Goal: Task Accomplishment & Management: Manage account settings

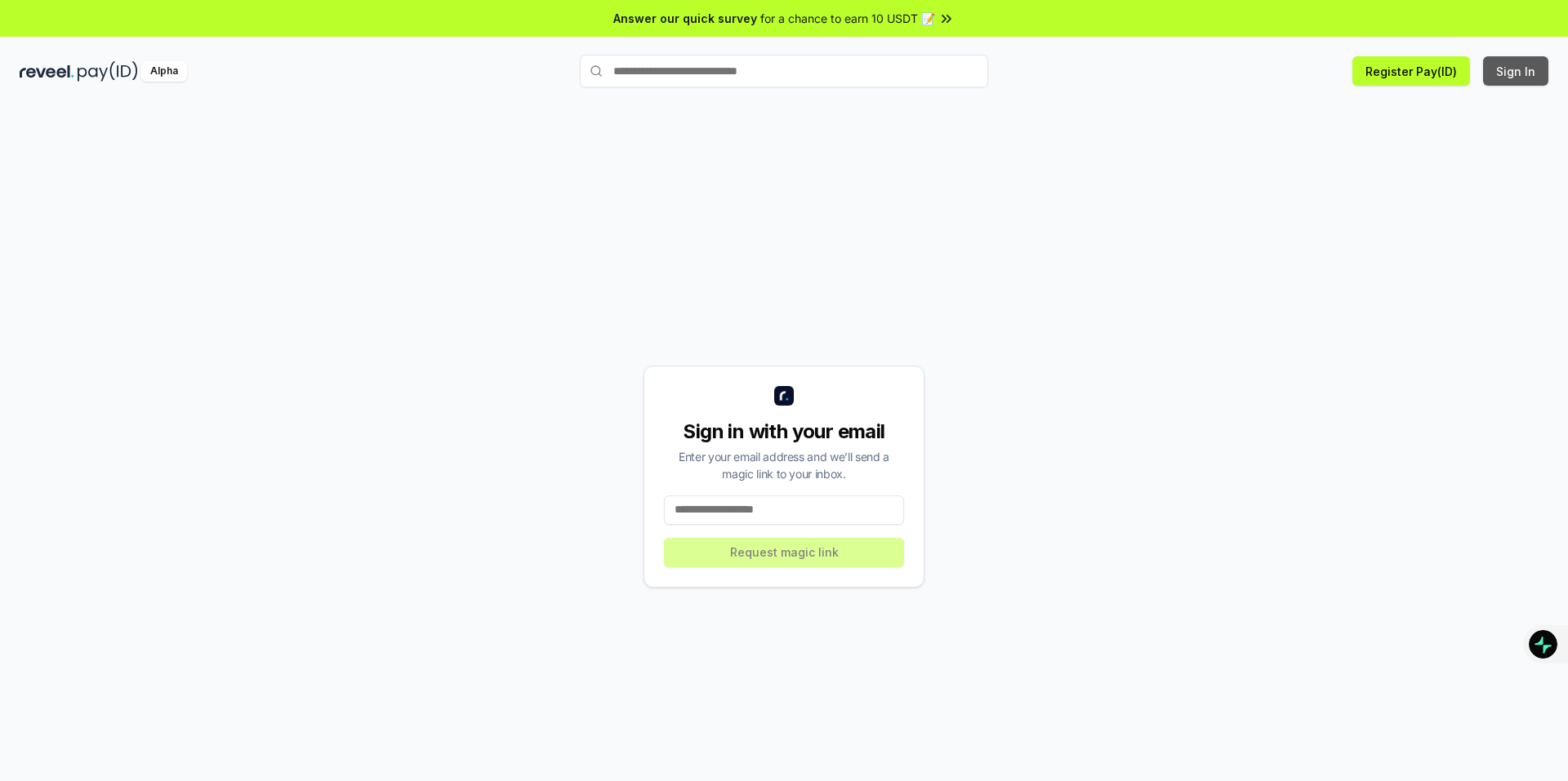
click at [1525, 74] on button "Sign In" at bounding box center [1516, 71] width 66 height 29
click at [796, 509] on input at bounding box center [783, 509] width 240 height 29
type input "**********"
click at [742, 565] on button "Request magic link" at bounding box center [783, 552] width 240 height 29
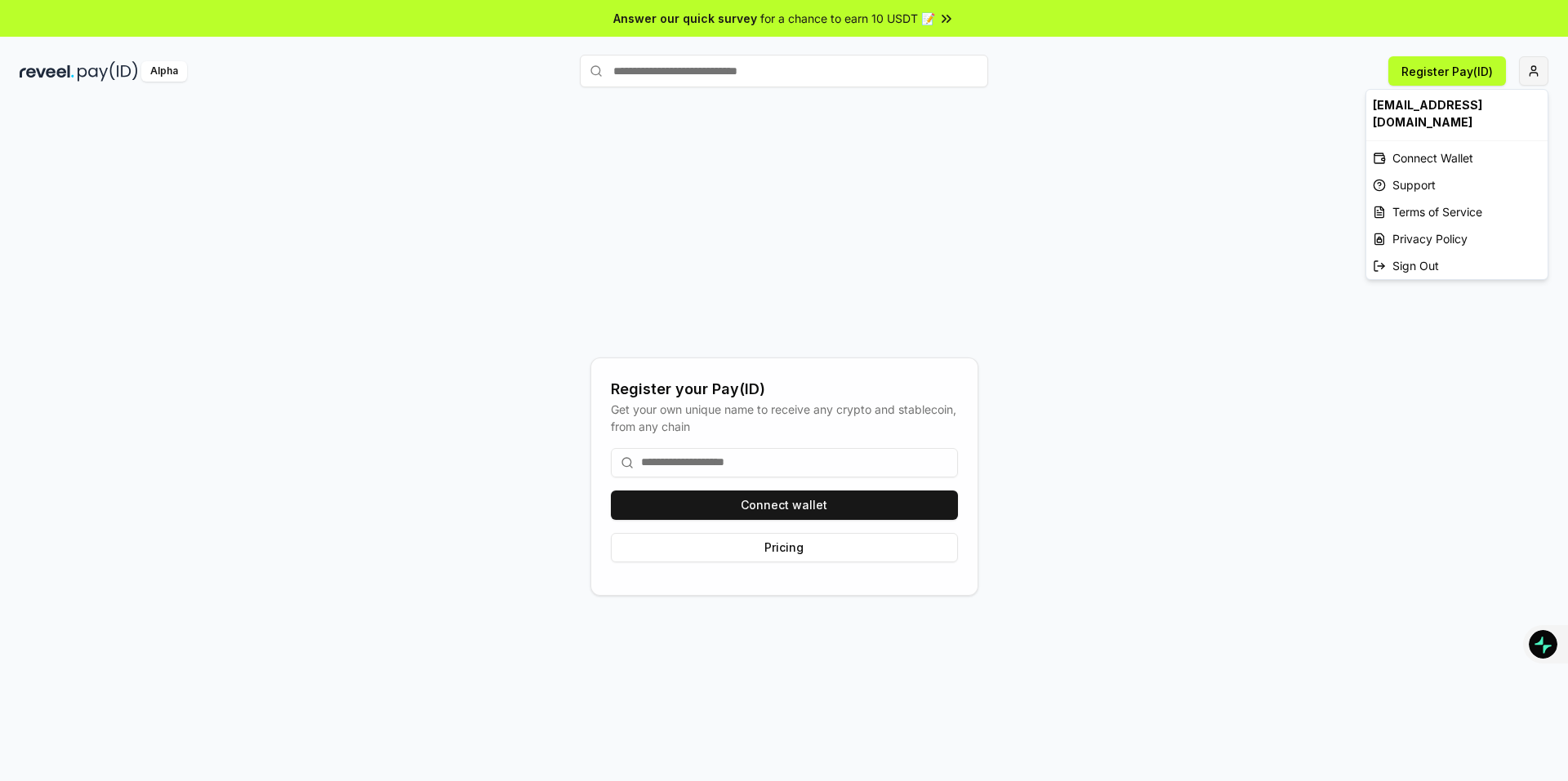
click at [1535, 74] on html "Answer our quick survey for a chance to earn 10 USDT 📝 Alpha Register Pay(ID) R…" at bounding box center [784, 390] width 1568 height 781
click at [1442, 108] on div "[EMAIL_ADDRESS][DOMAIN_NAME]" at bounding box center [1456, 112] width 182 height 47
drag, startPoint x: 882, startPoint y: 155, endPoint x: 857, endPoint y: 158, distance: 25.2
click at [878, 157] on html "Answer our quick survey for a chance to earn 10 USDT 📝 Alpha Register Pay(ID) R…" at bounding box center [784, 390] width 1568 height 781
click at [1450, 70] on button "Register Pay(ID)" at bounding box center [1447, 71] width 118 height 29
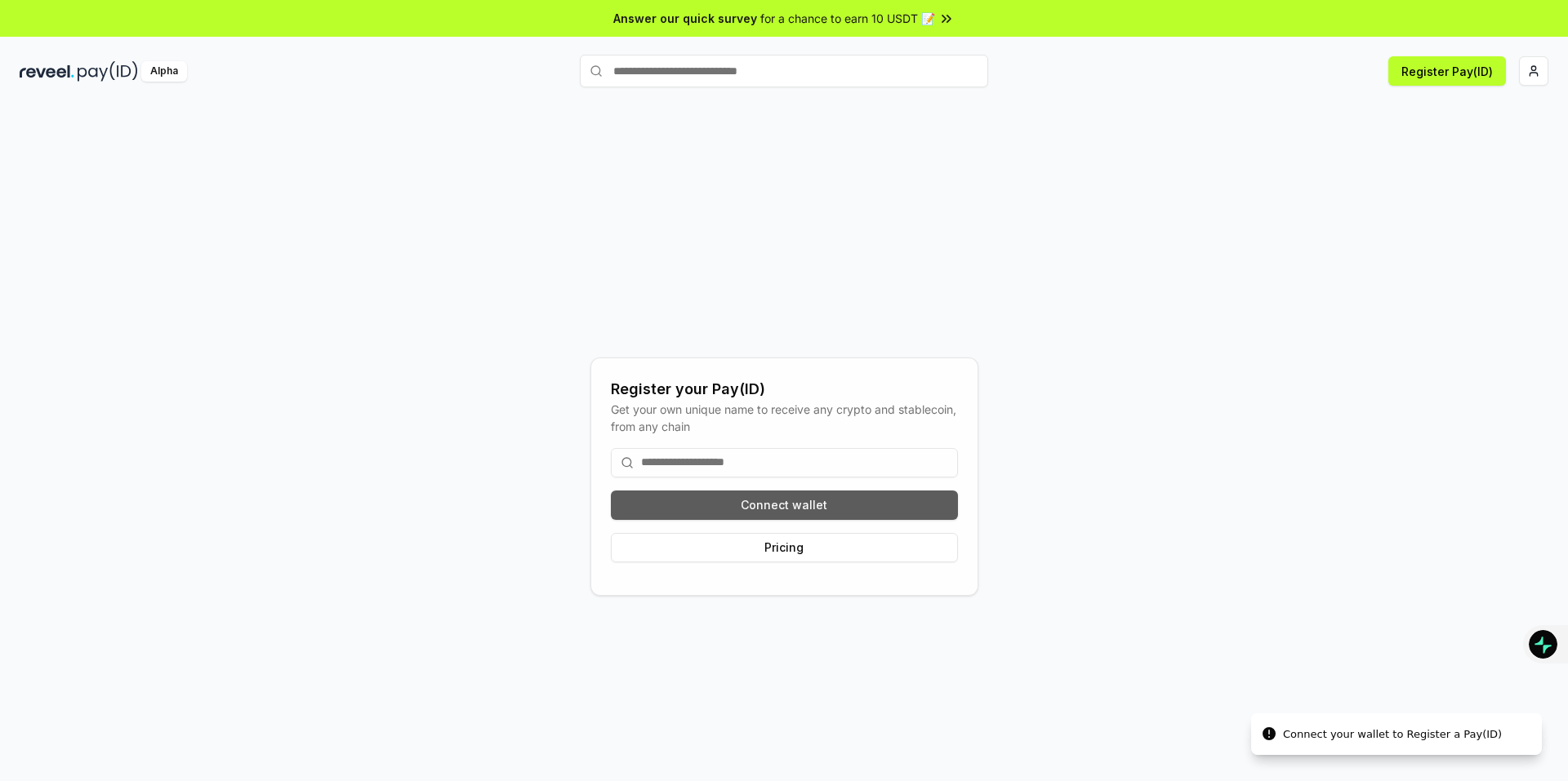
click at [741, 505] on button "Connect wallet" at bounding box center [784, 505] width 347 height 29
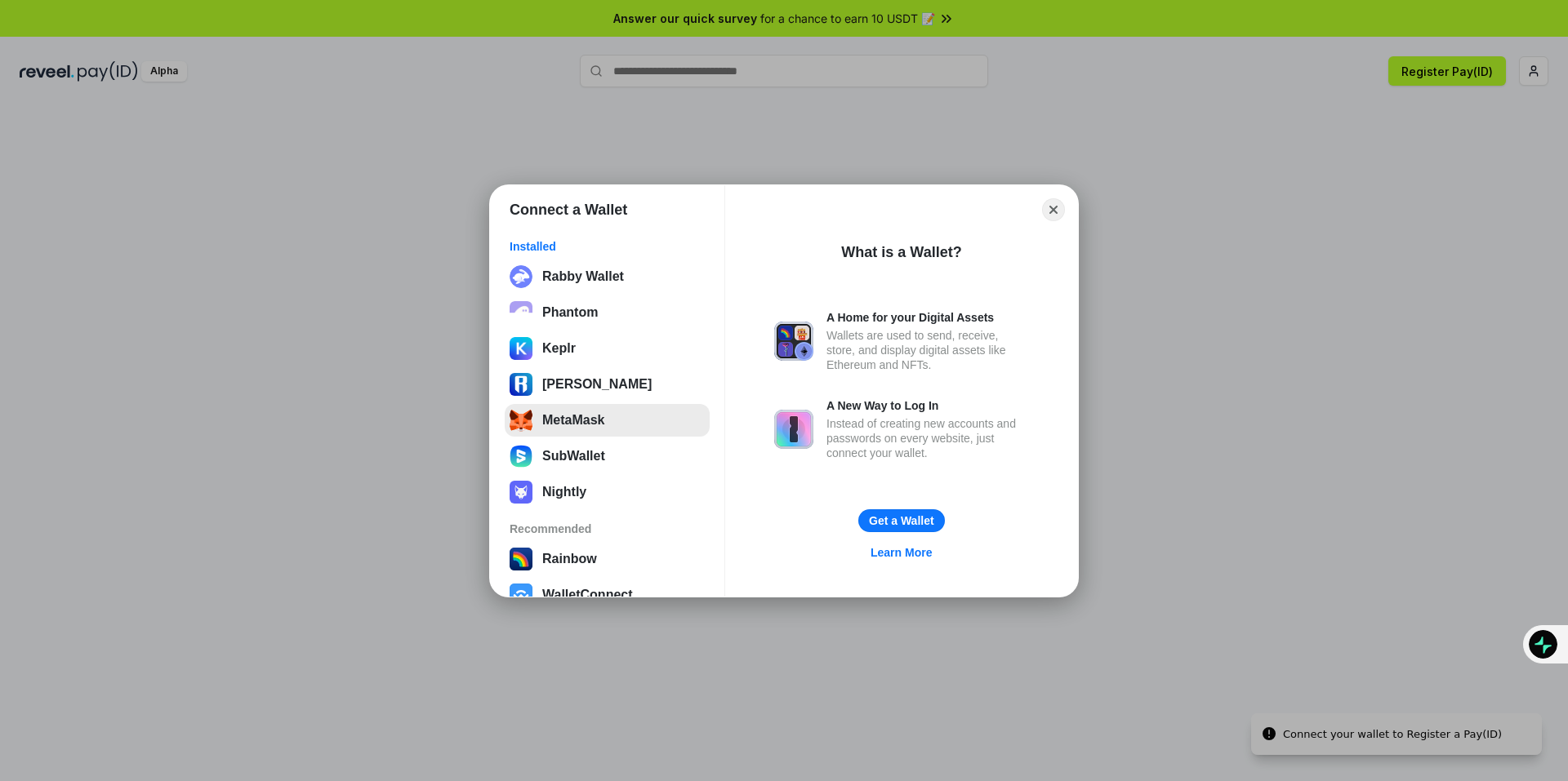
click at [561, 430] on button "MetaMask" at bounding box center [607, 420] width 205 height 33
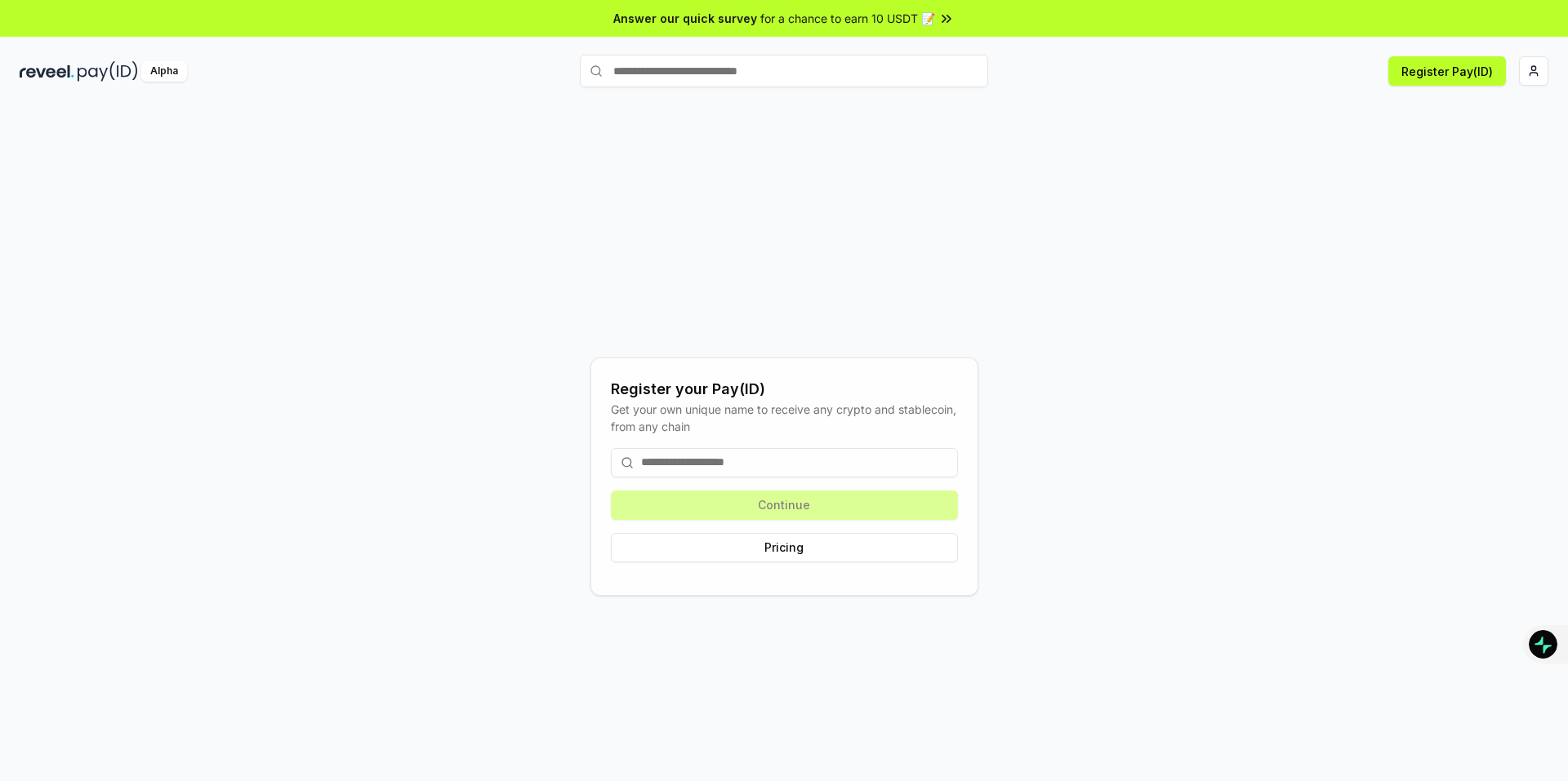
click at [733, 458] on input at bounding box center [784, 462] width 347 height 29
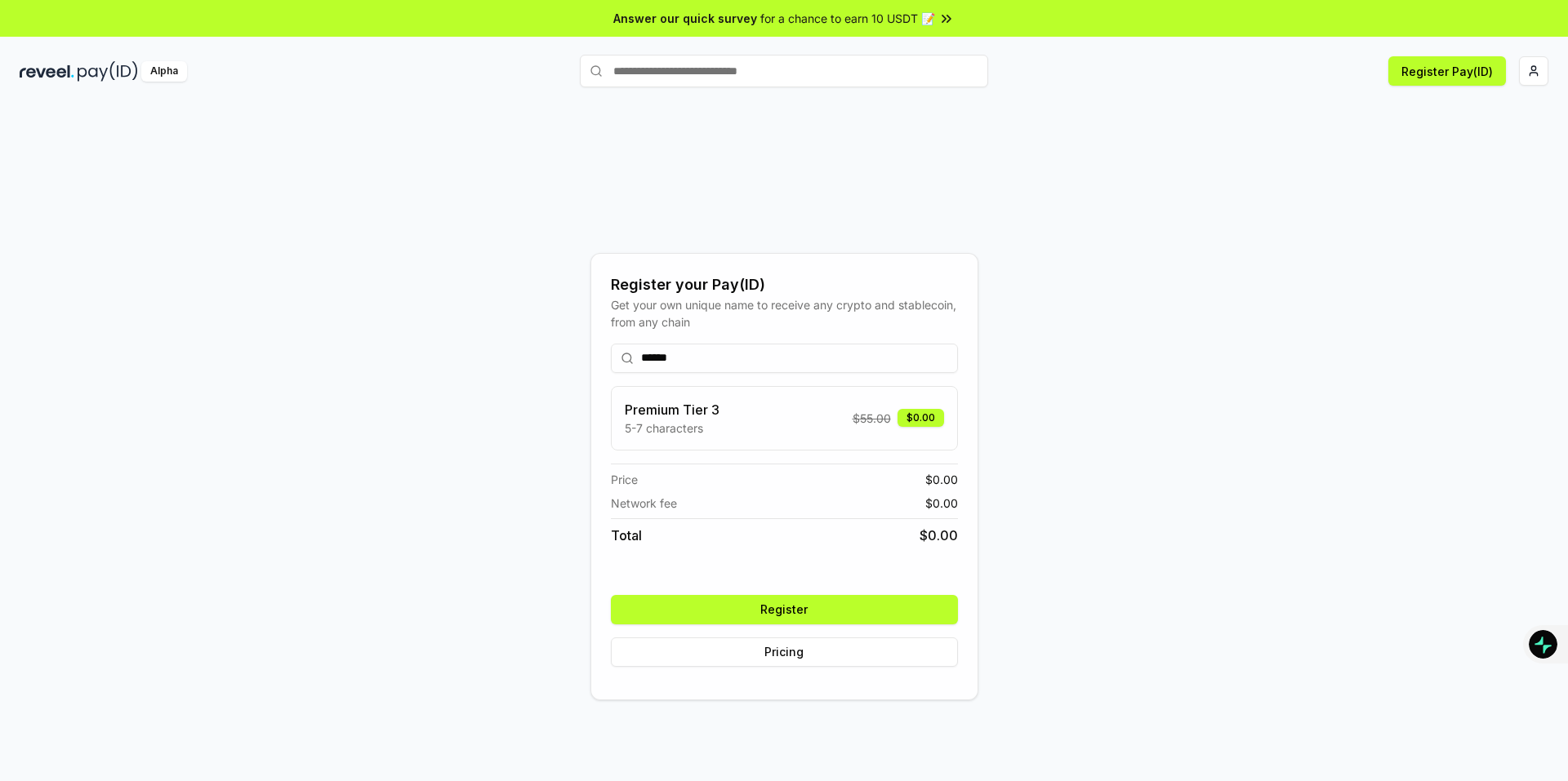
type input "******"
click at [772, 611] on button "Register" at bounding box center [784, 609] width 347 height 29
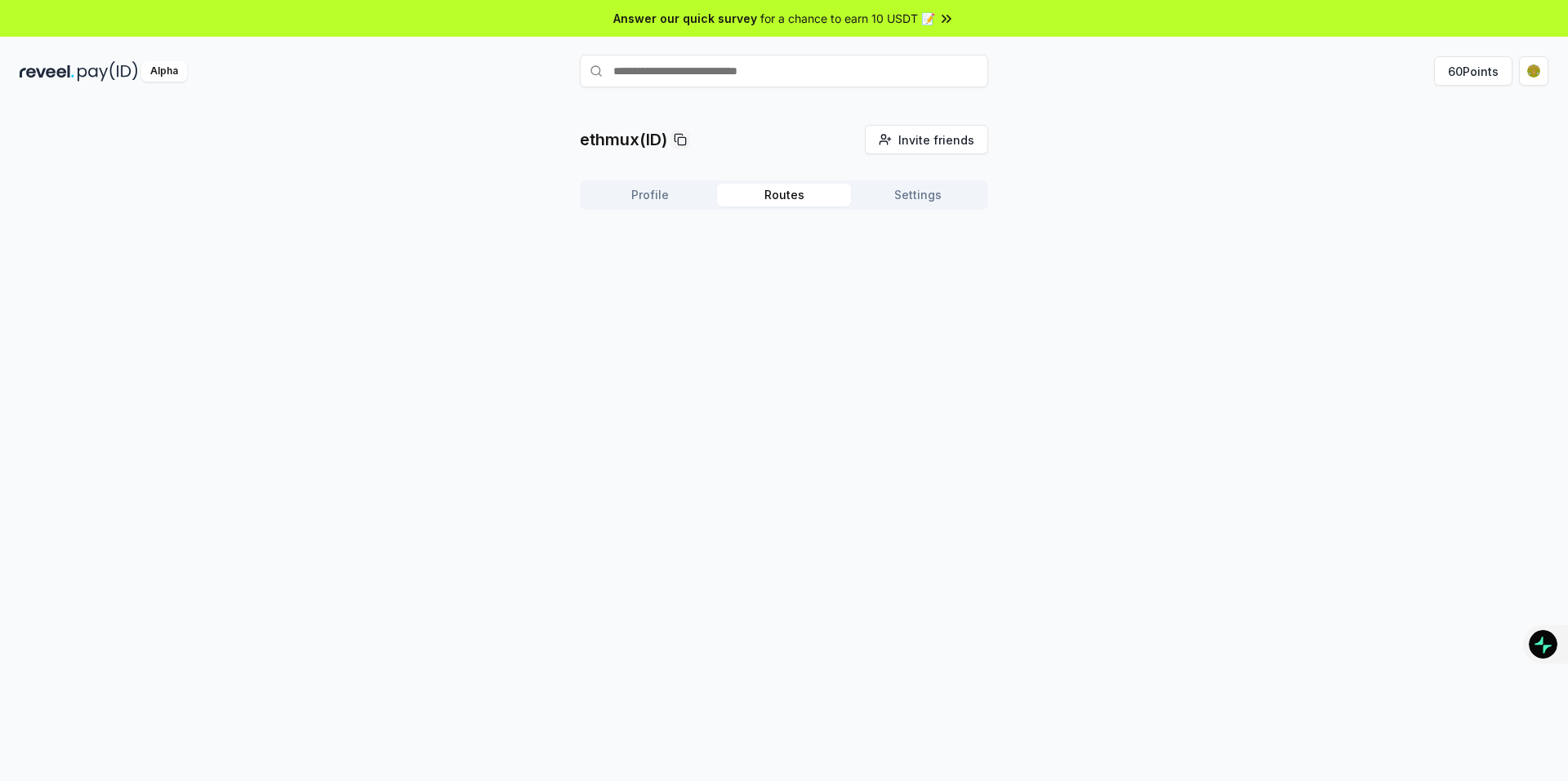
click at [774, 189] on button "Routes" at bounding box center [783, 195] width 134 height 23
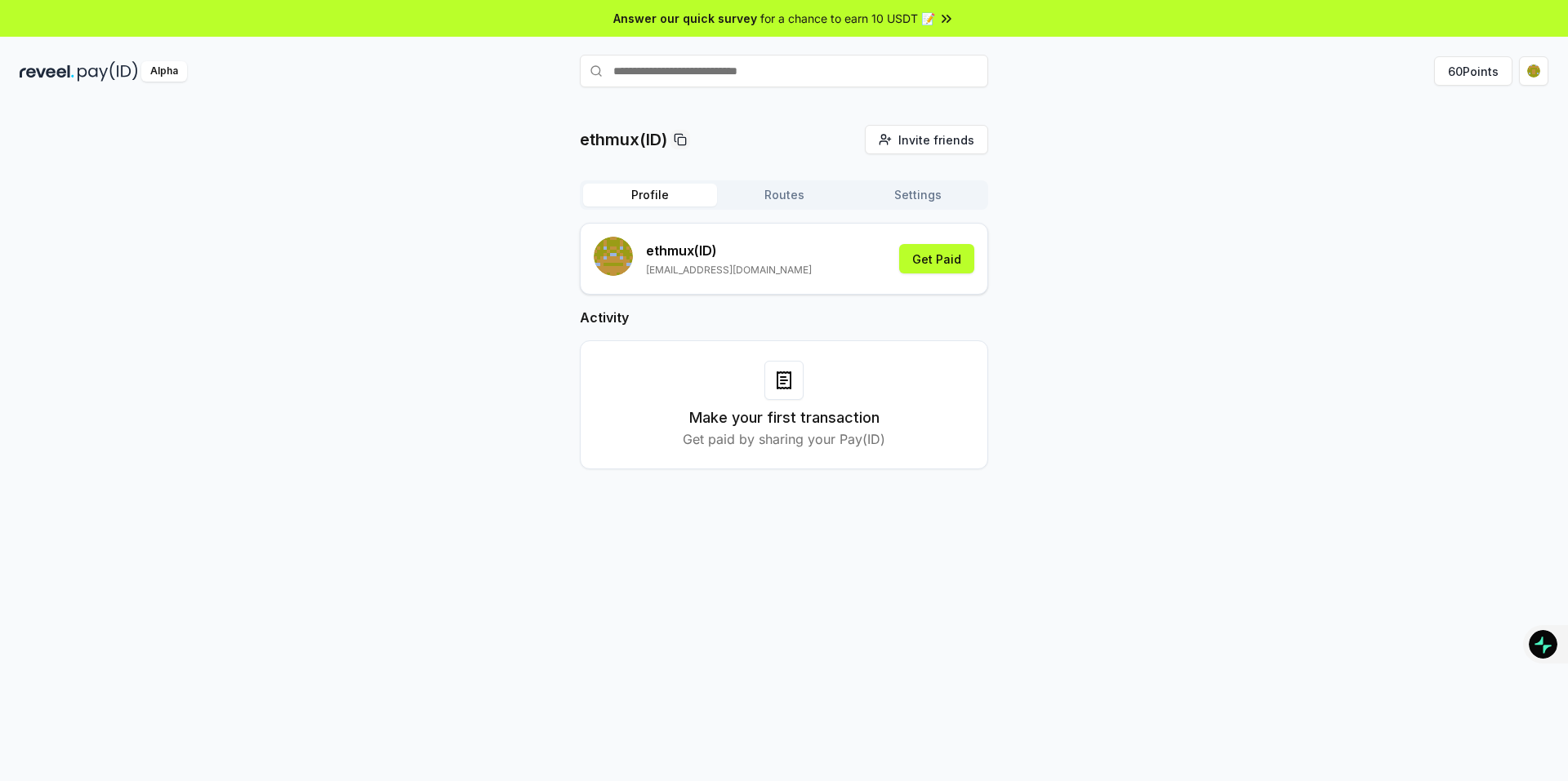
click at [663, 197] on button "Profile" at bounding box center [649, 195] width 134 height 23
click at [1467, 81] on button "60 Points" at bounding box center [1473, 71] width 78 height 29
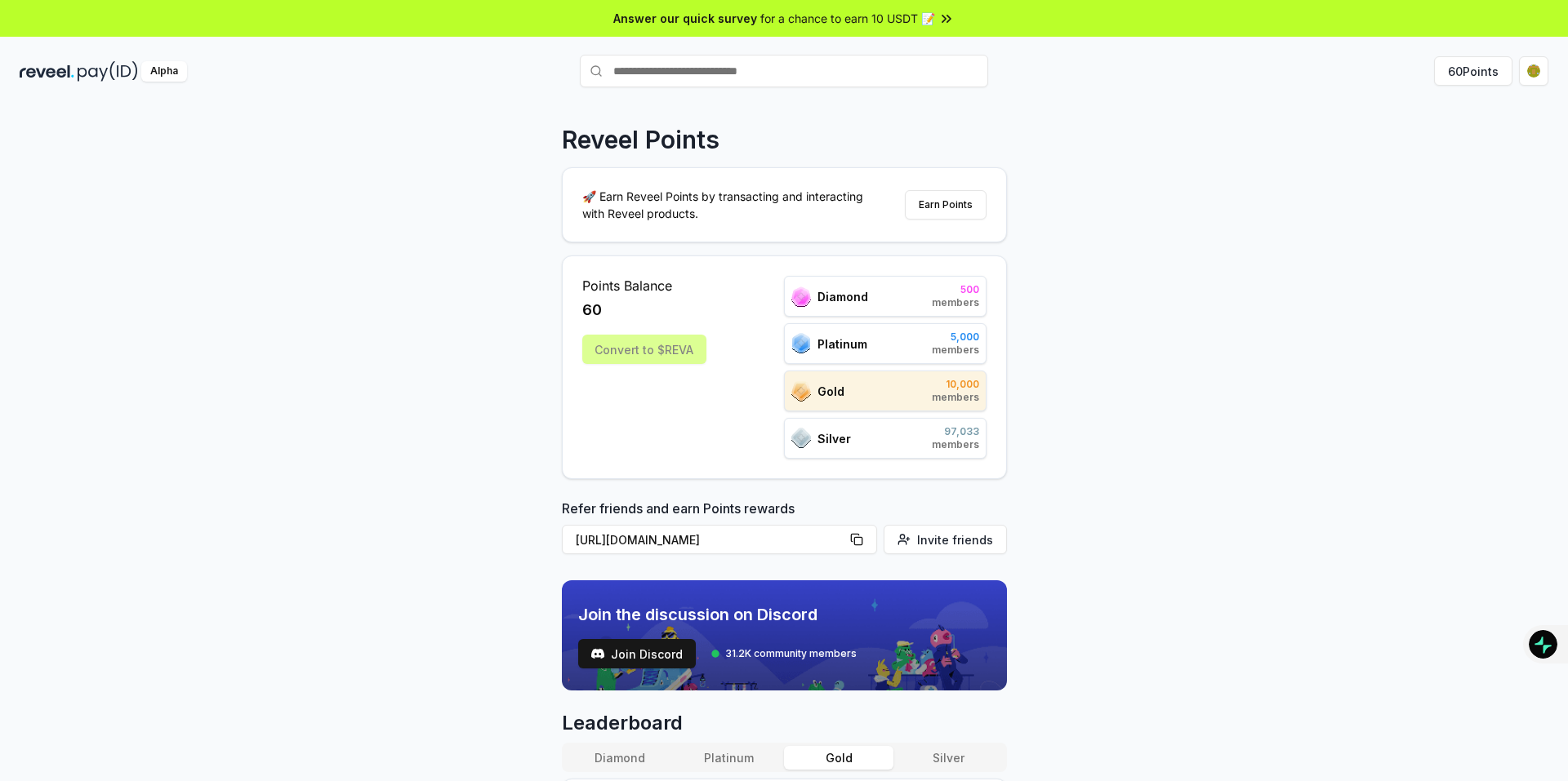
click at [641, 355] on div "Convert to $REVA" at bounding box center [644, 349] width 124 height 29
click at [923, 204] on button "Earn Points" at bounding box center [945, 205] width 82 height 29
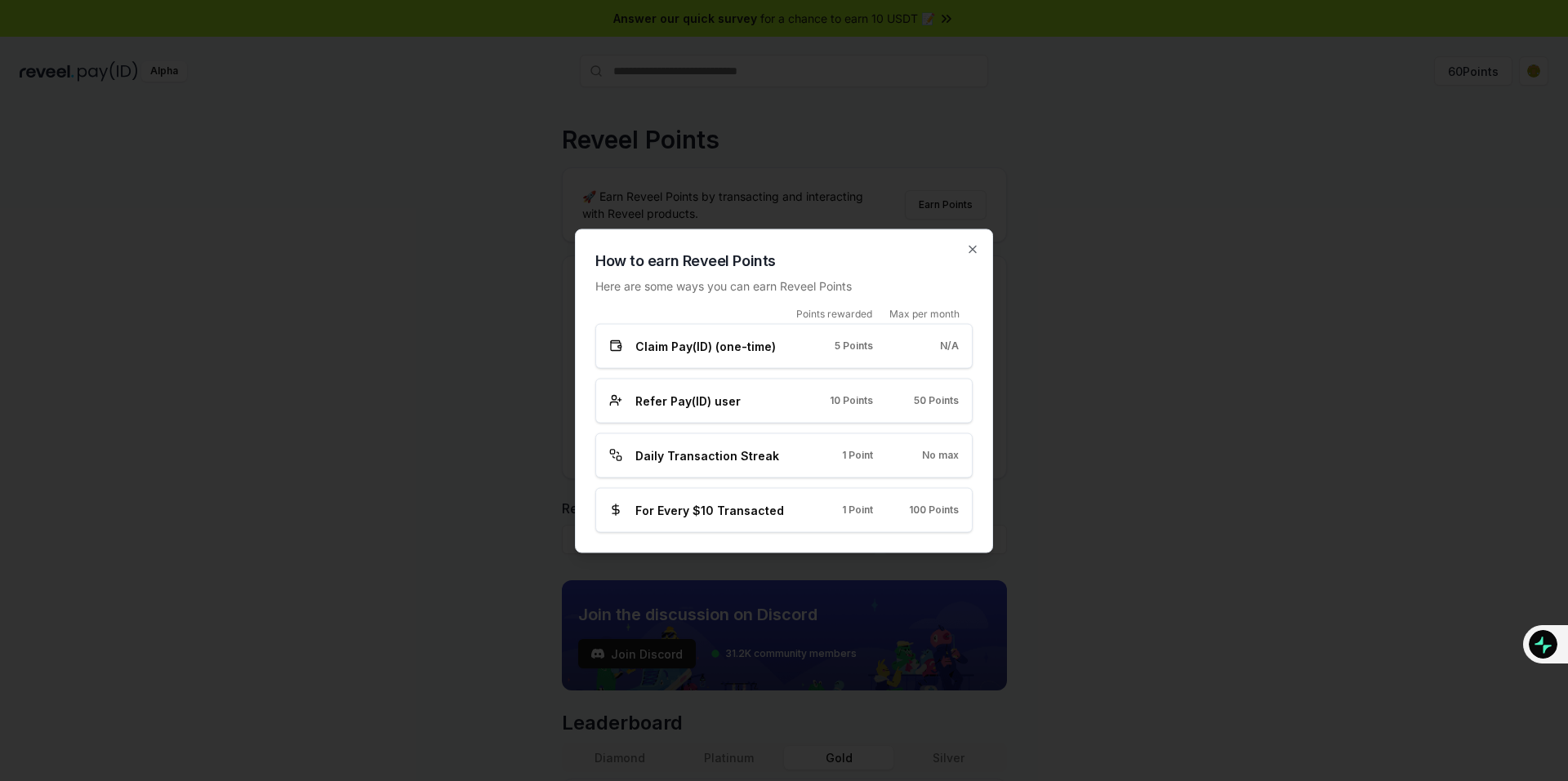
click at [931, 409] on div "Refer Pay(ID) user 10 Points 50 Points" at bounding box center [784, 400] width 377 height 45
click at [974, 244] on icon "button" at bounding box center [972, 249] width 13 height 13
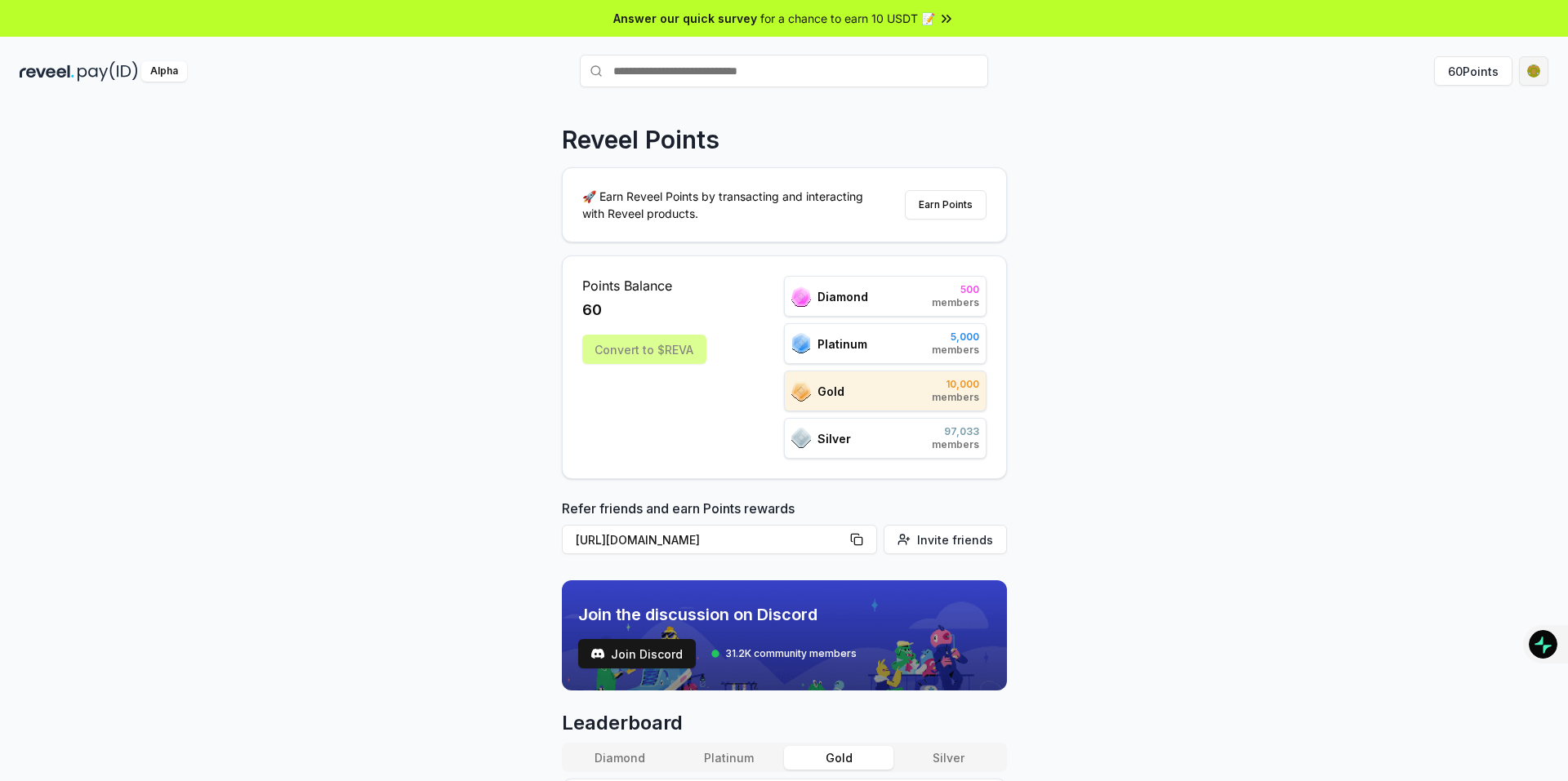
click at [1541, 69] on html "Answer our quick survey for a chance to earn 10 USDT 📝 Alpha 60 Points Reveel P…" at bounding box center [784, 390] width 1568 height 781
click at [1444, 170] on div "View Profile" at bounding box center [1456, 176] width 182 height 27
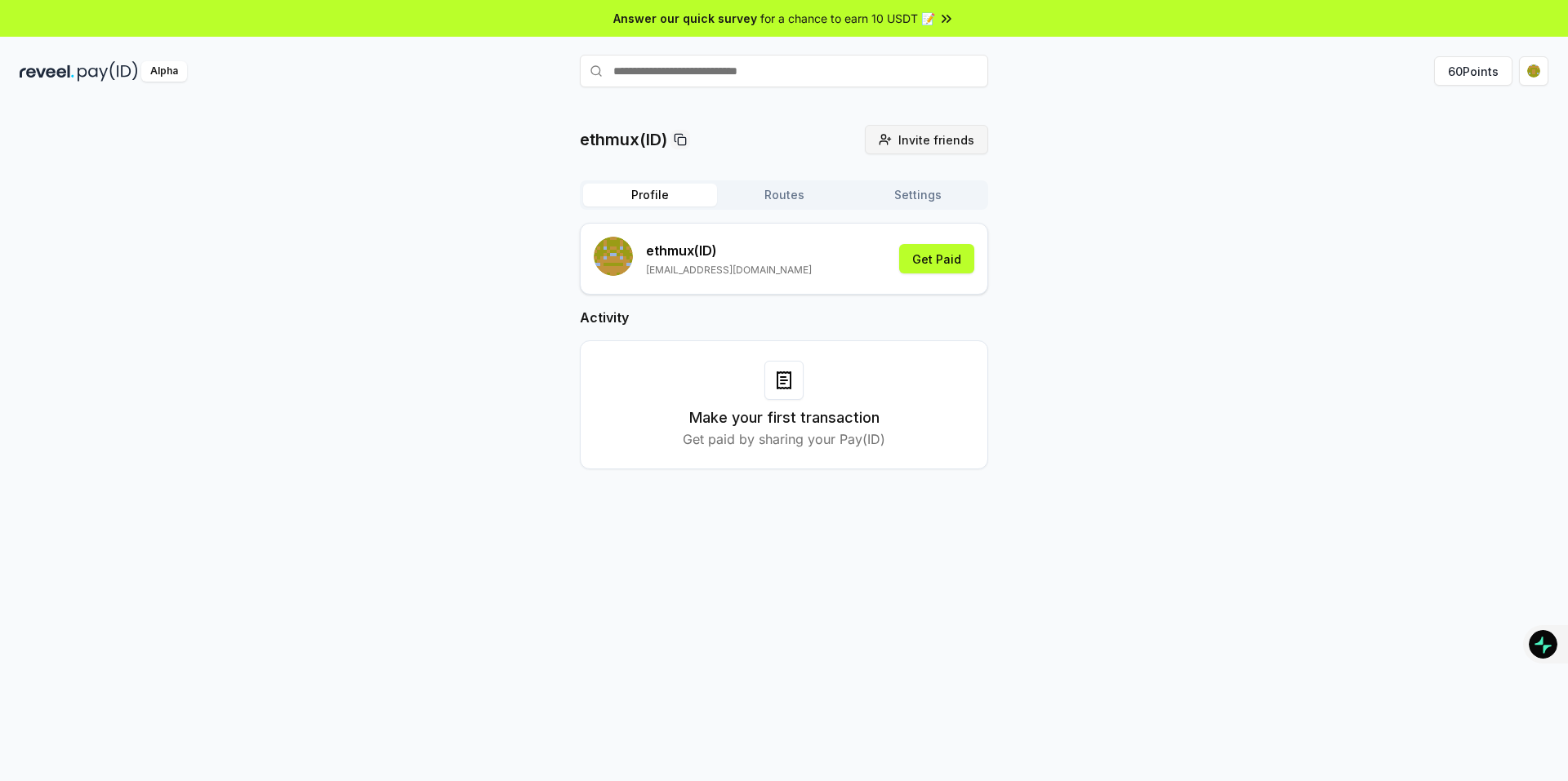
click at [954, 141] on span "Invite friends" at bounding box center [936, 139] width 76 height 17
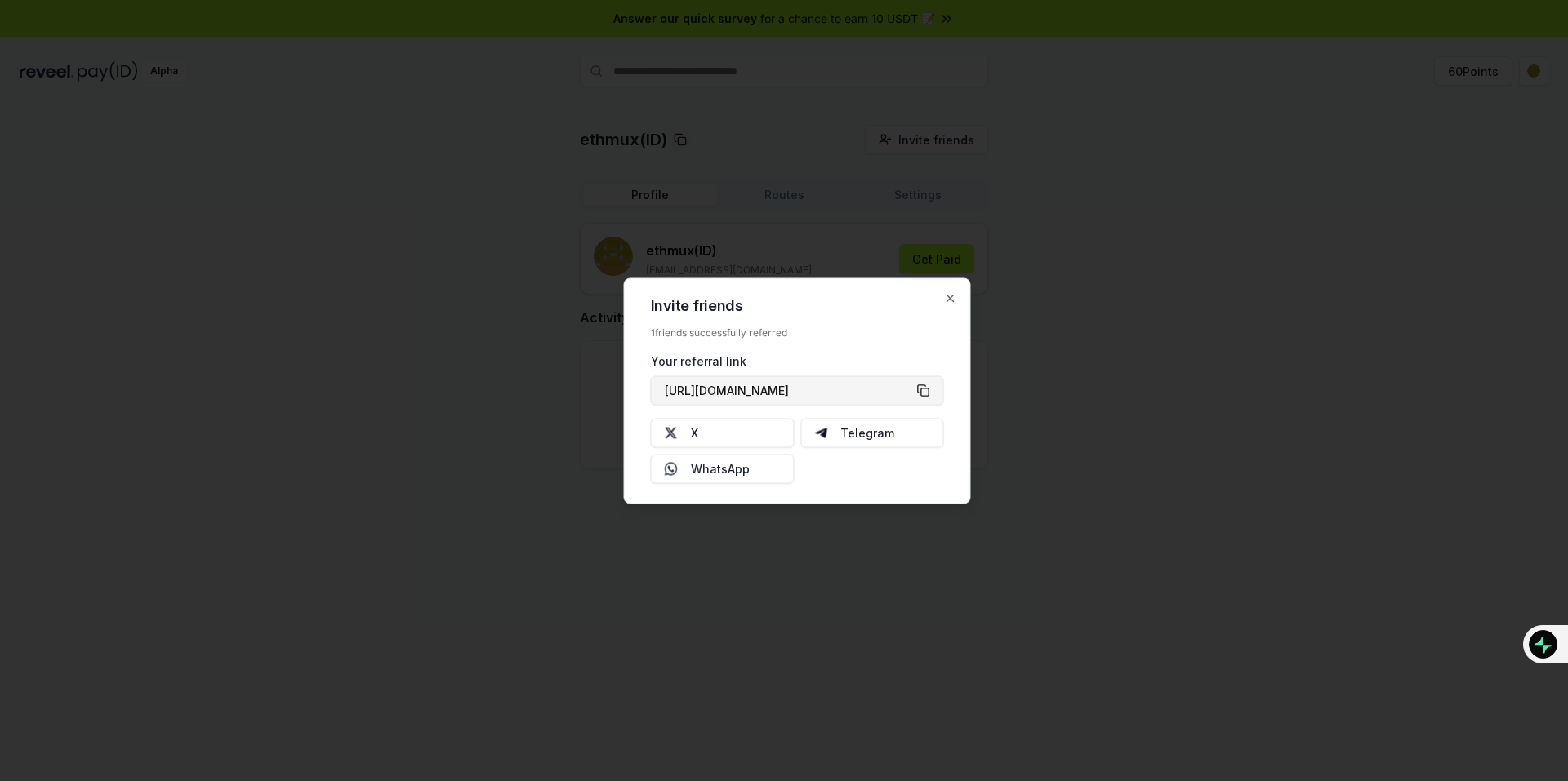
click at [925, 386] on button "[URL][DOMAIN_NAME]" at bounding box center [797, 390] width 293 height 29
click at [923, 393] on button "[URL][DOMAIN_NAME]" at bounding box center [797, 390] width 293 height 29
click at [951, 303] on icon "button" at bounding box center [951, 298] width 13 height 13
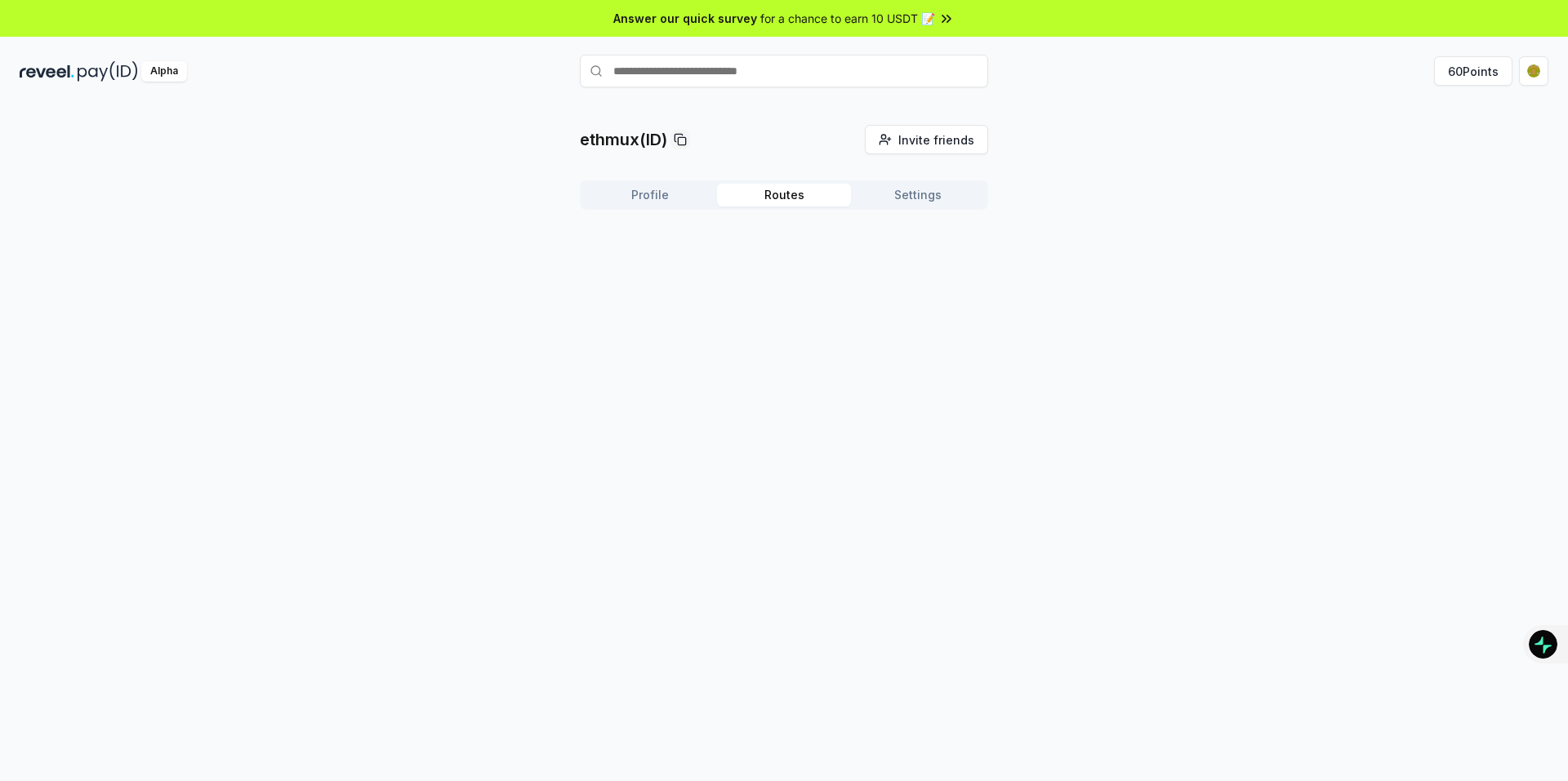
click at [790, 186] on button "Routes" at bounding box center [783, 195] width 134 height 23
click at [923, 189] on button "Settings" at bounding box center [917, 195] width 134 height 23
click at [786, 197] on button "Routes" at bounding box center [783, 195] width 134 height 23
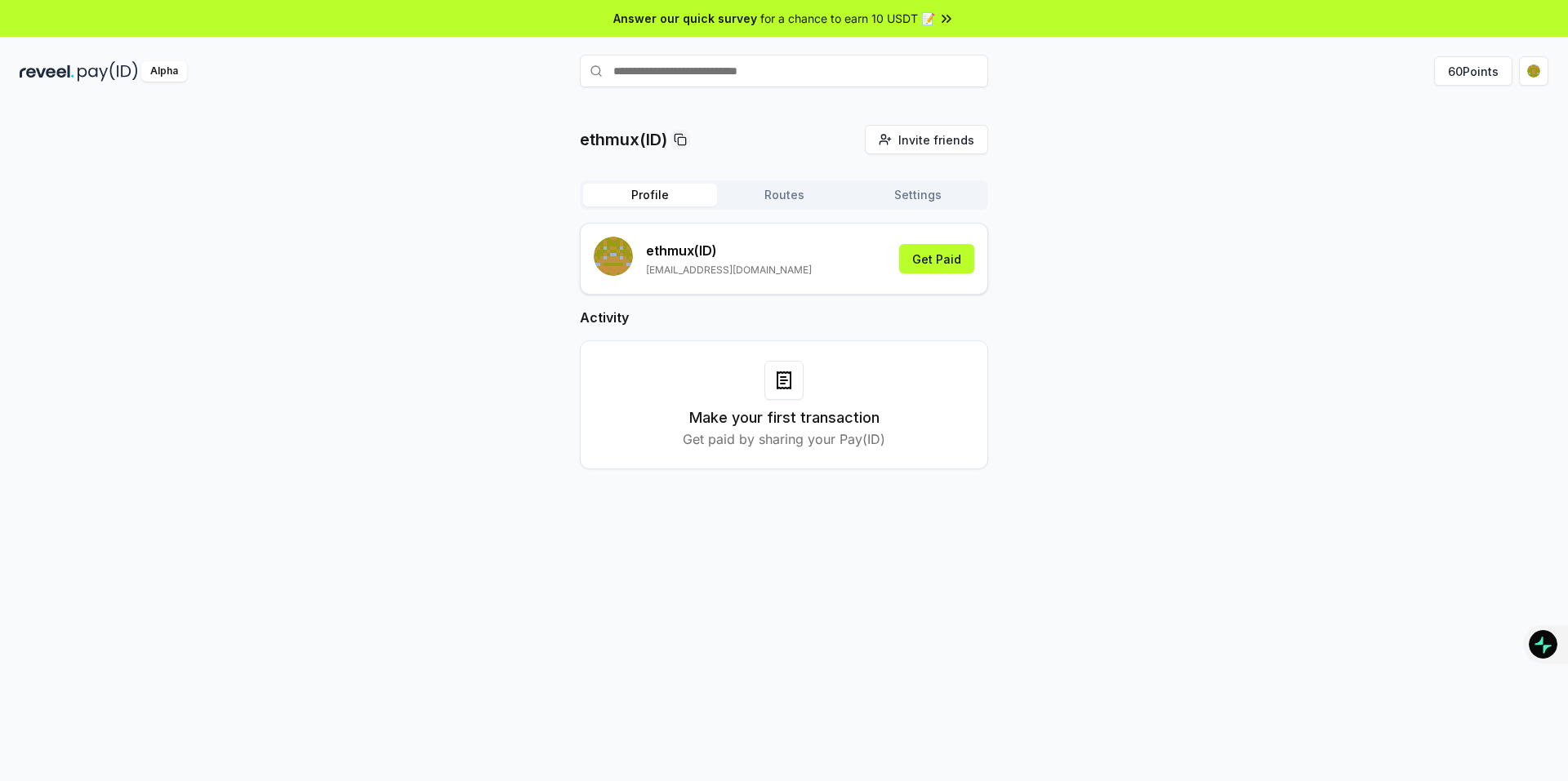
click at [654, 198] on button "Profile" at bounding box center [649, 195] width 134 height 23
click at [1476, 53] on div "Alpha 60 Points" at bounding box center [784, 71] width 1568 height 43
click at [1467, 68] on button "60 Points" at bounding box center [1473, 71] width 78 height 29
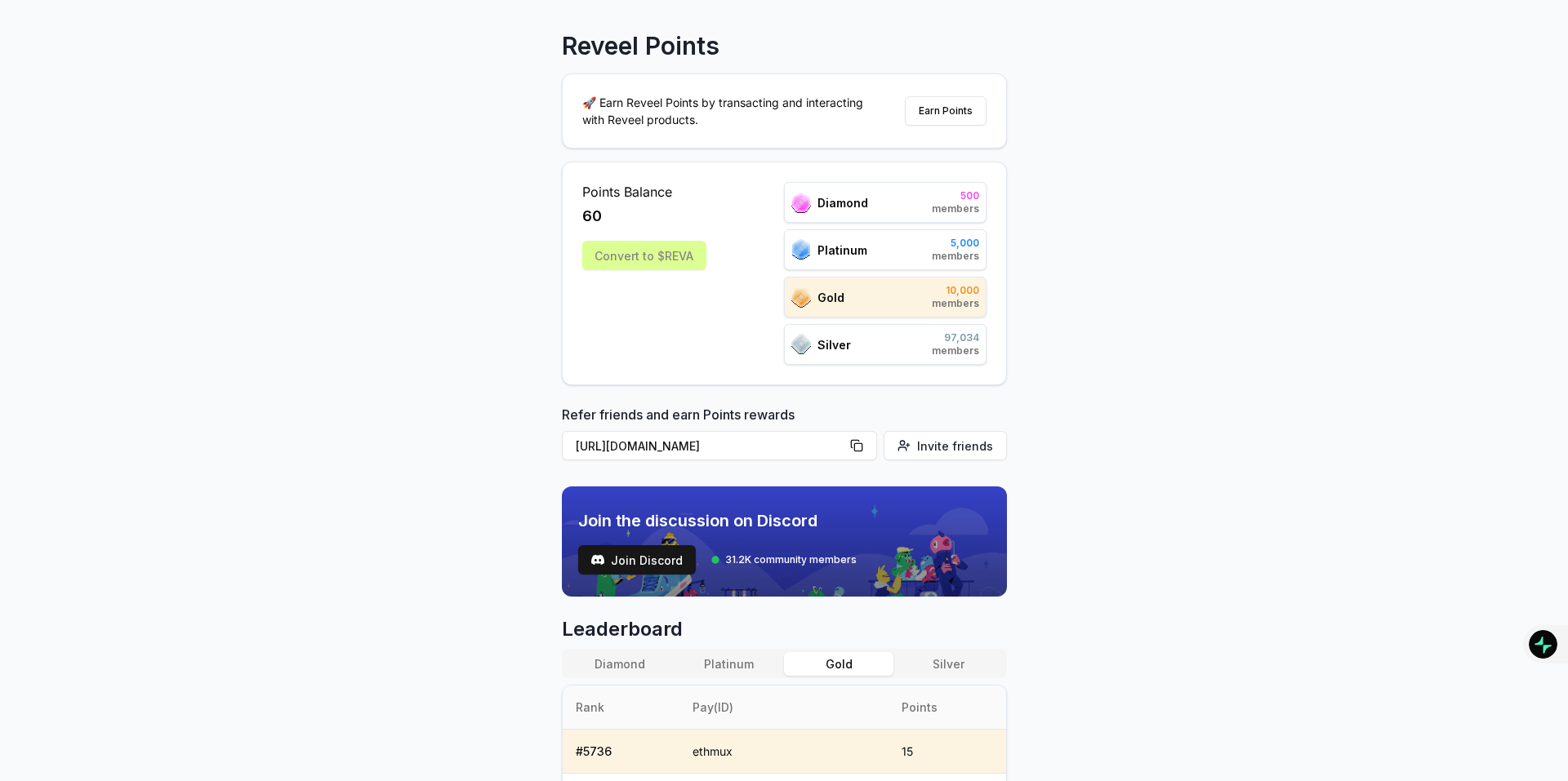
scroll to position [81, 0]
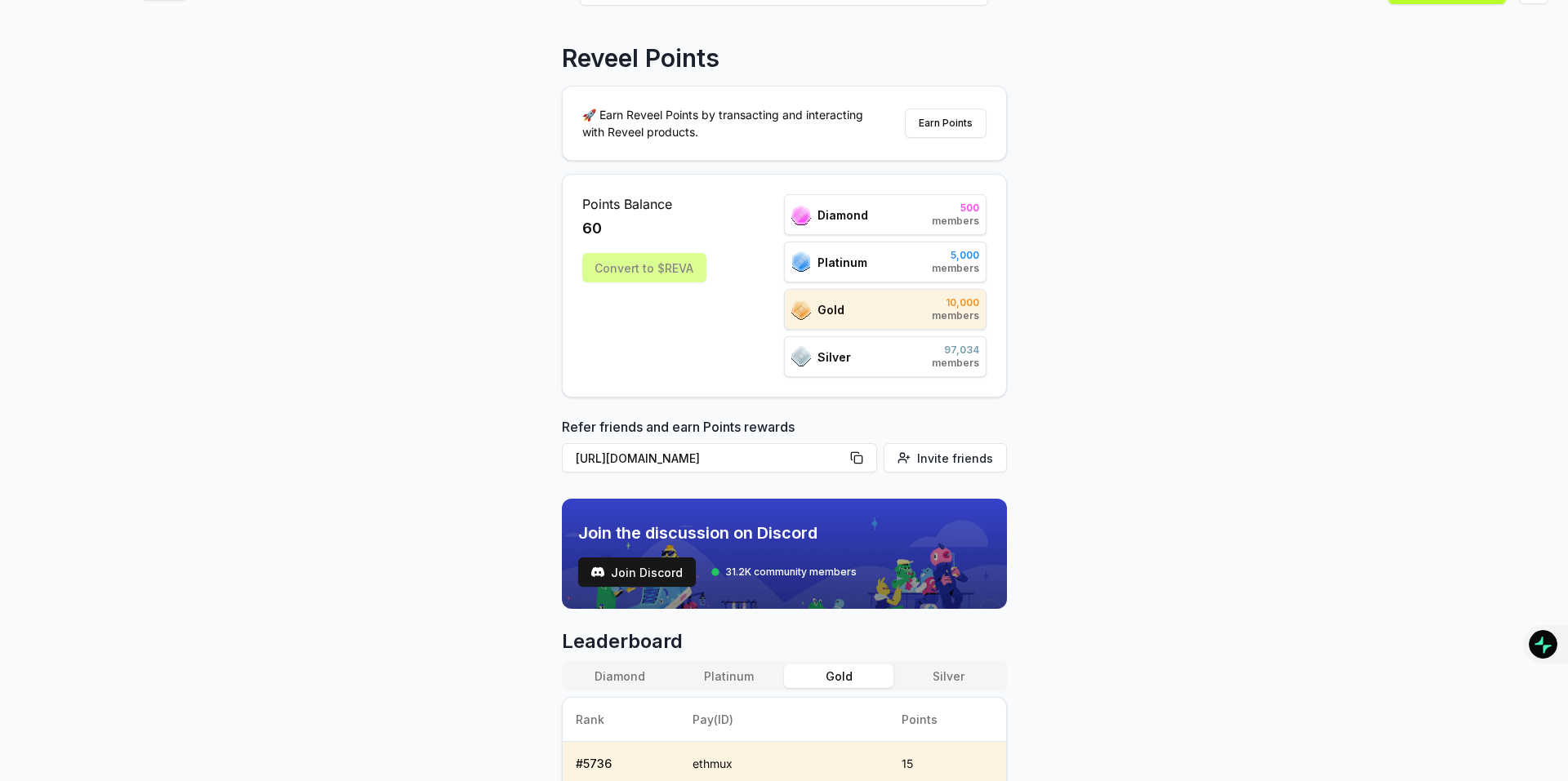
click at [882, 355] on div "Silver 97,034 members" at bounding box center [885, 357] width 203 height 41
click at [935, 307] on span "10,000" at bounding box center [955, 303] width 47 height 13
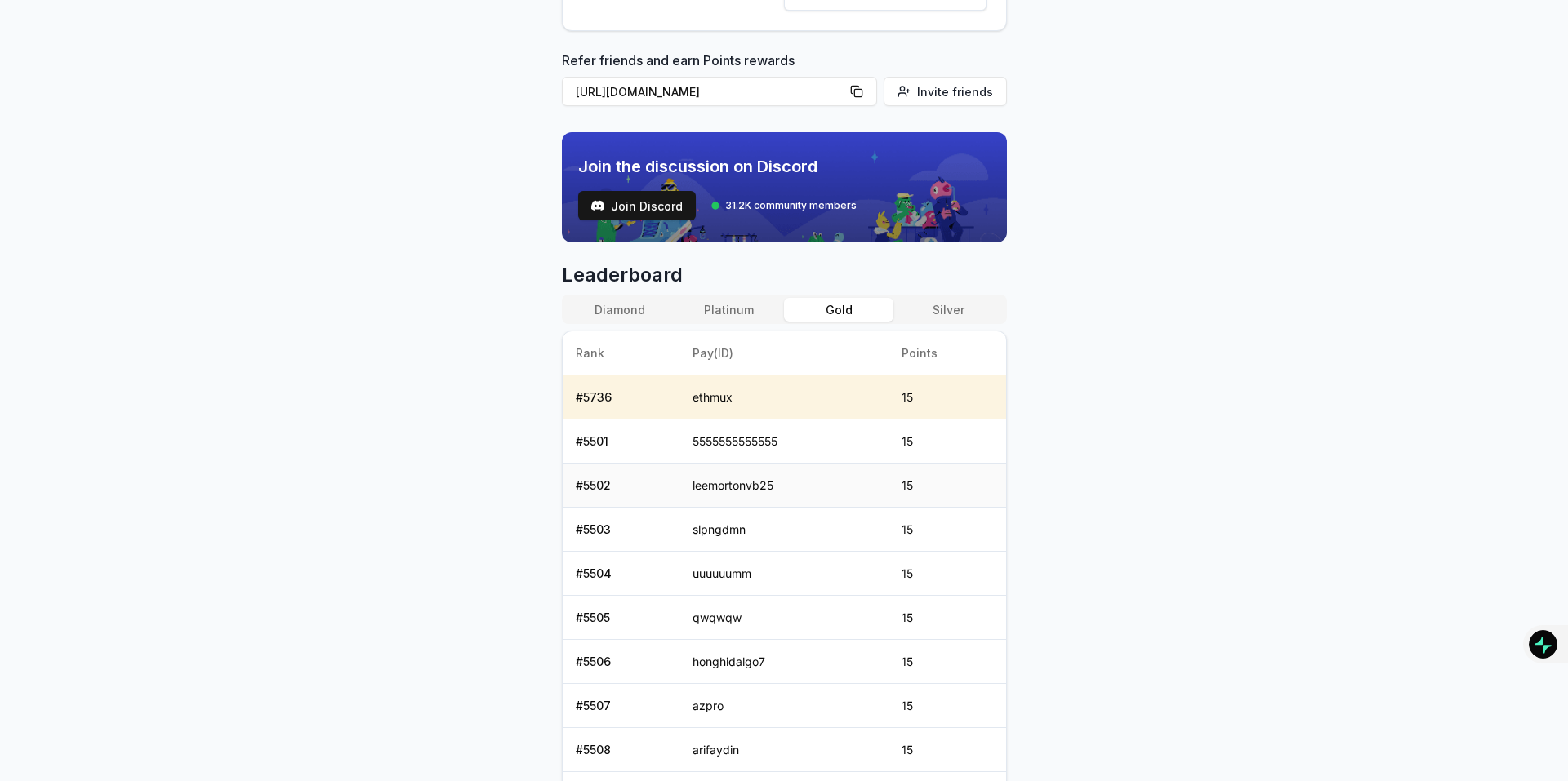
scroll to position [383, 0]
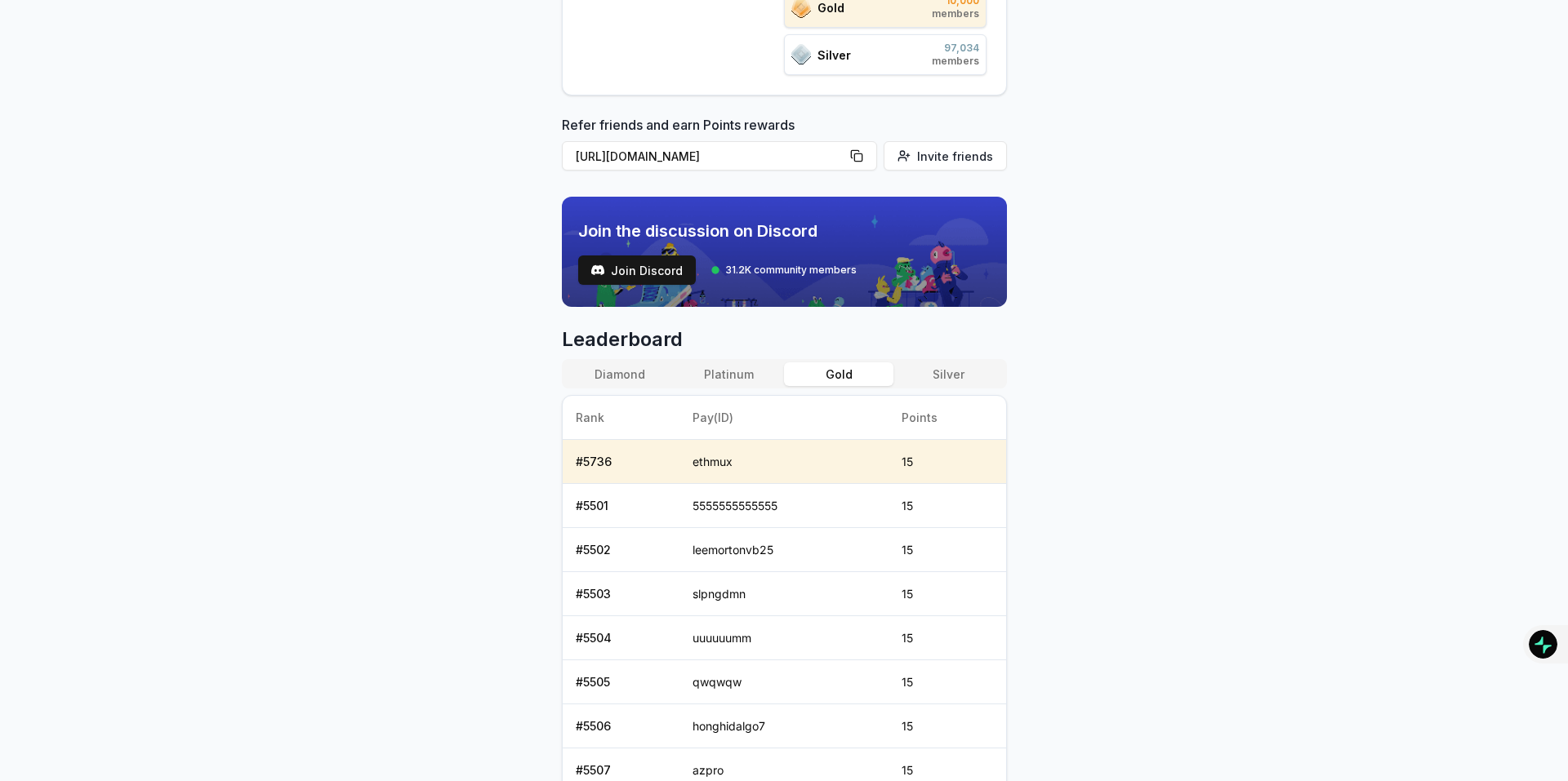
click at [629, 379] on button "Diamond" at bounding box center [620, 374] width 110 height 24
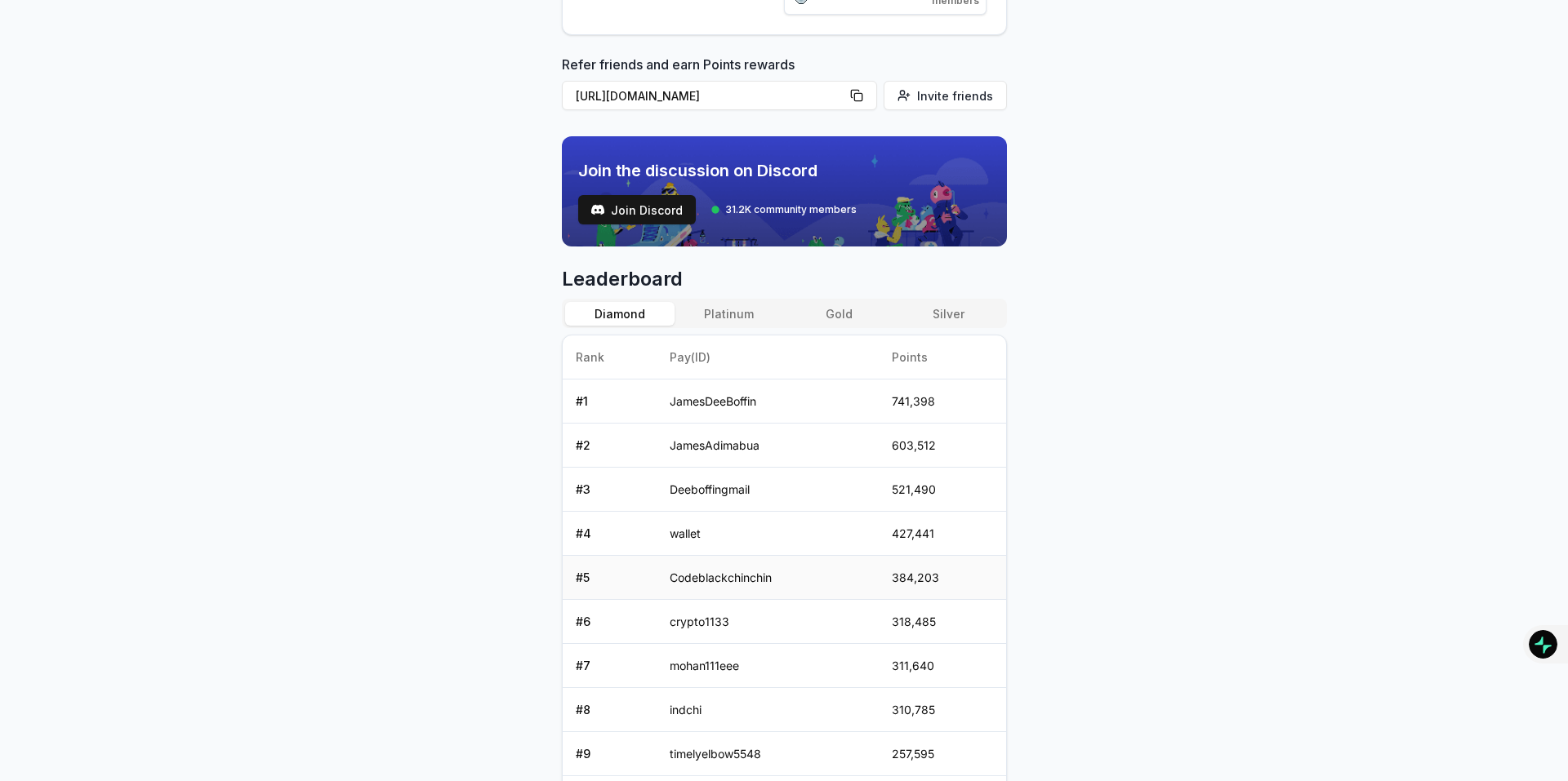
scroll to position [421, 0]
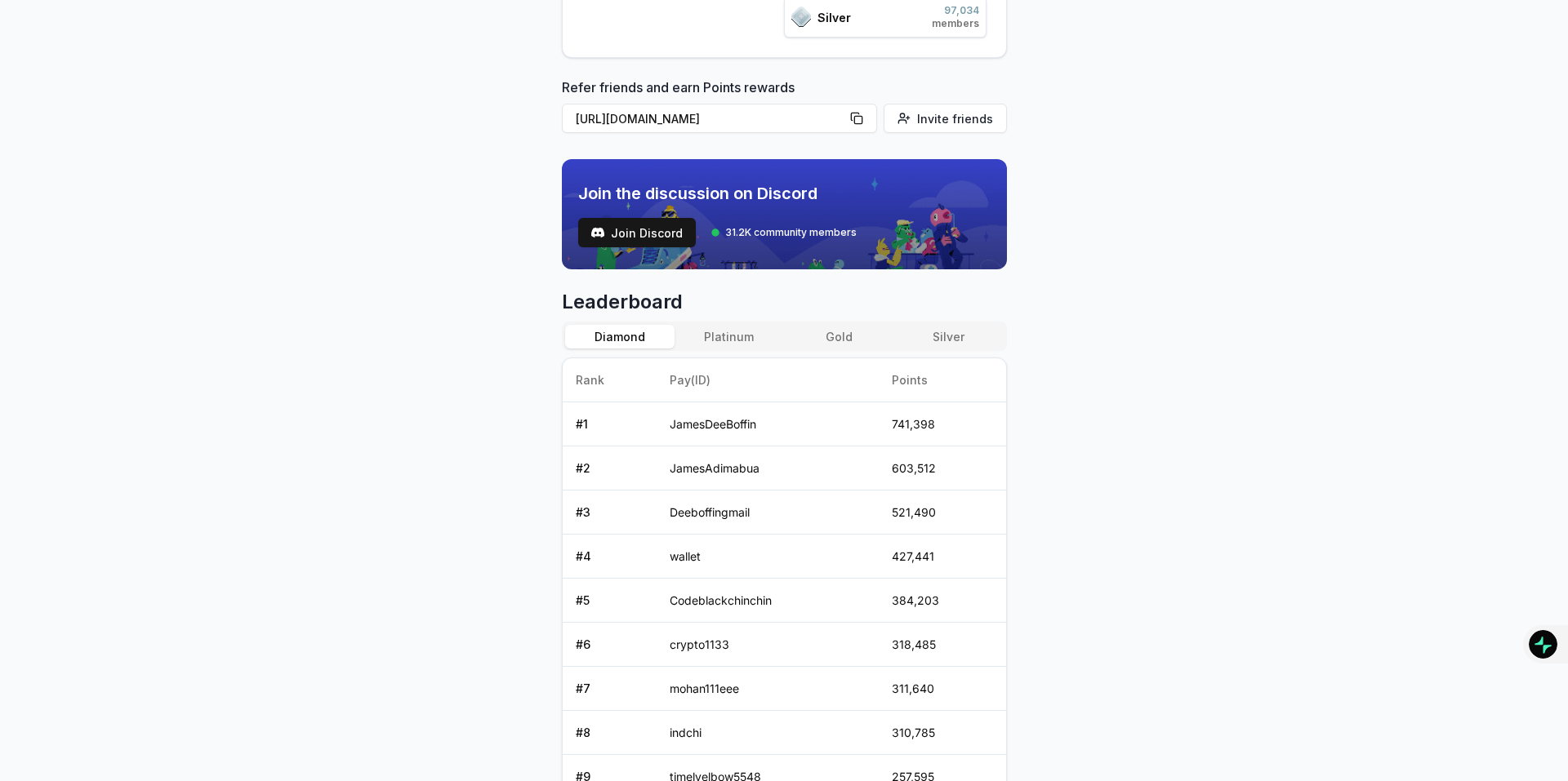
click at [734, 335] on button "Platinum" at bounding box center [729, 336] width 110 height 24
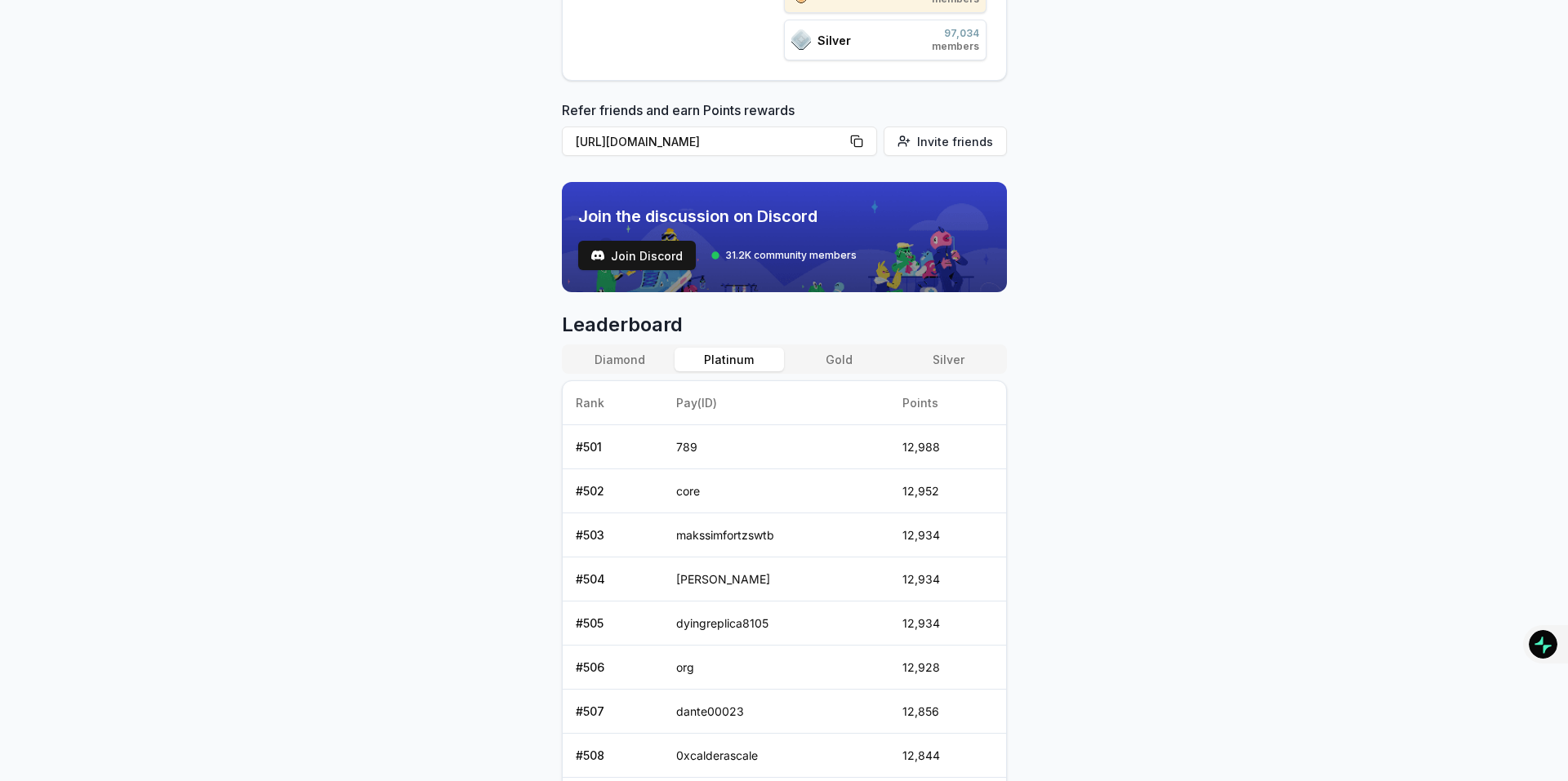
scroll to position [339, 0]
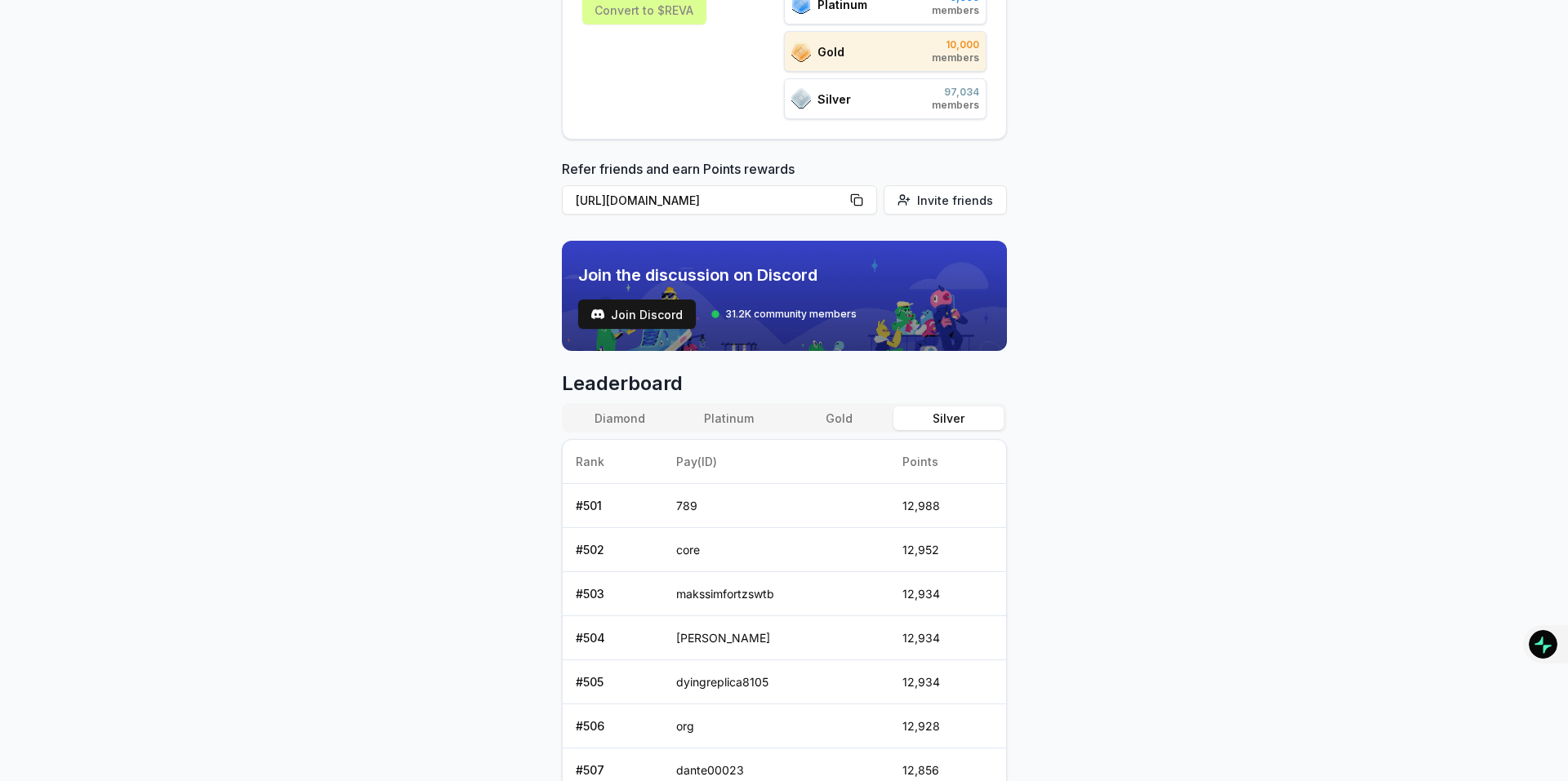
click at [959, 417] on button "Silver" at bounding box center [948, 418] width 110 height 24
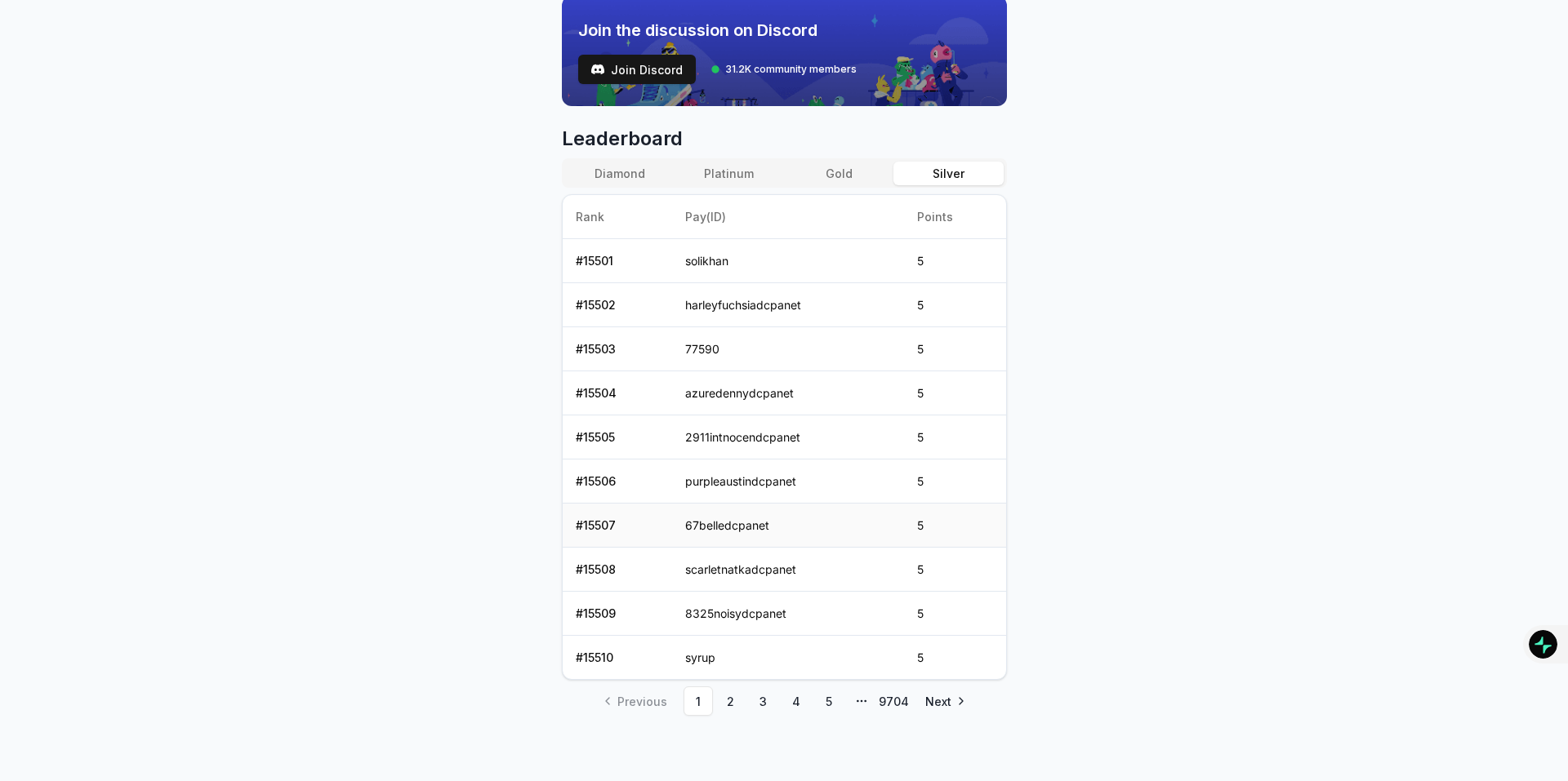
scroll to position [503, 0]
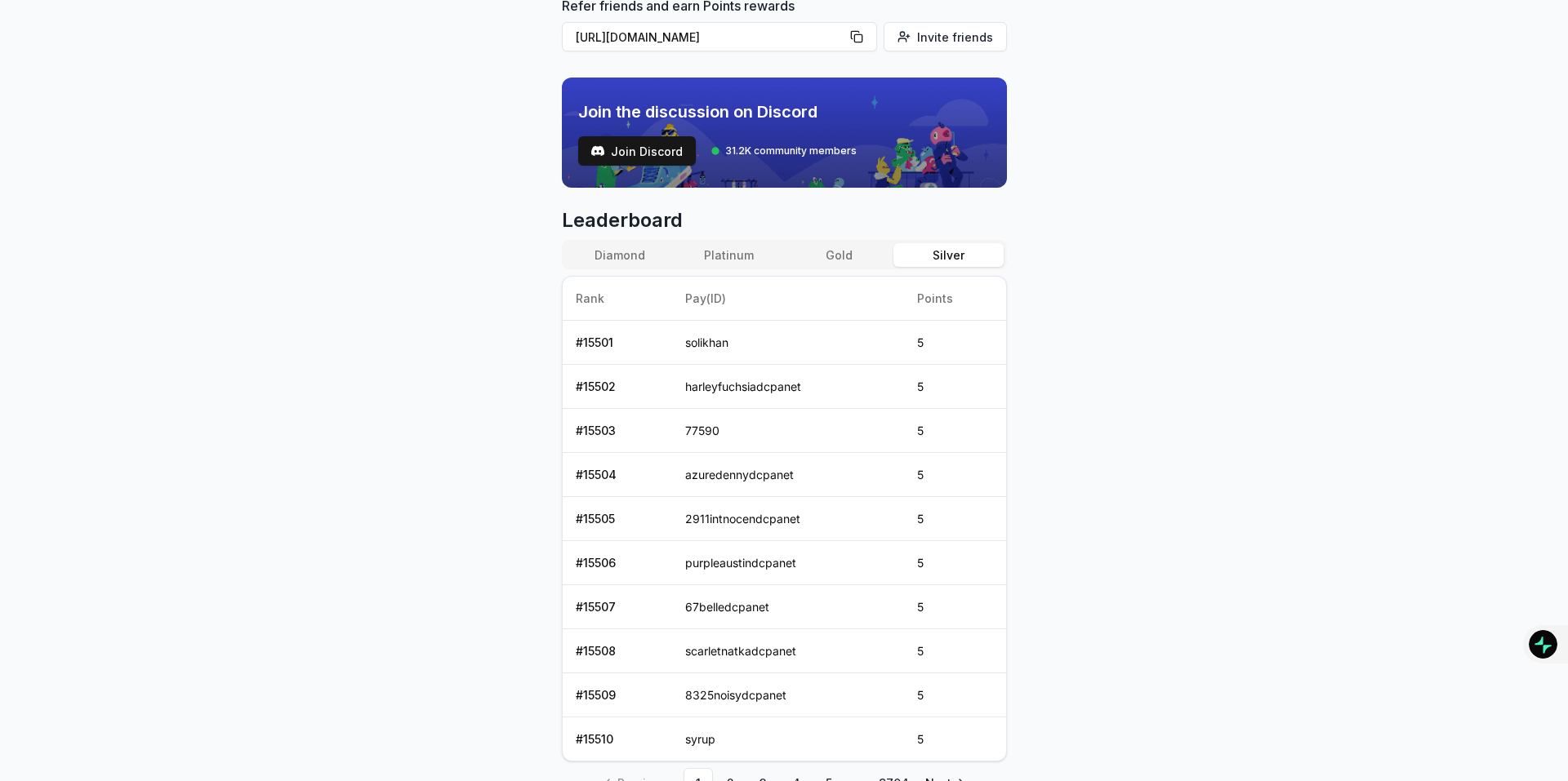
click at [848, 256] on button "Gold" at bounding box center [839, 255] width 110 height 24
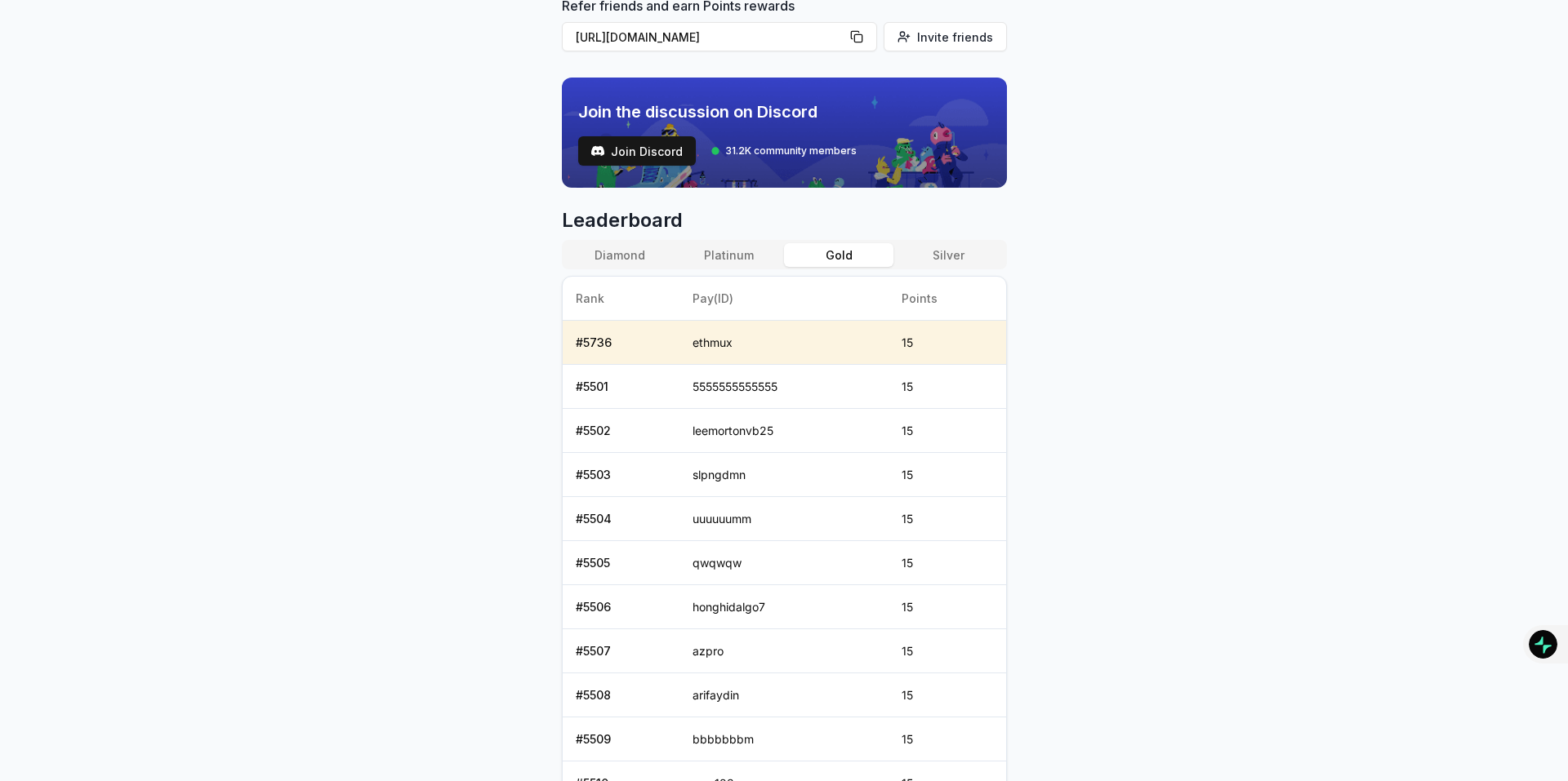
click at [728, 259] on button "Platinum" at bounding box center [729, 255] width 110 height 24
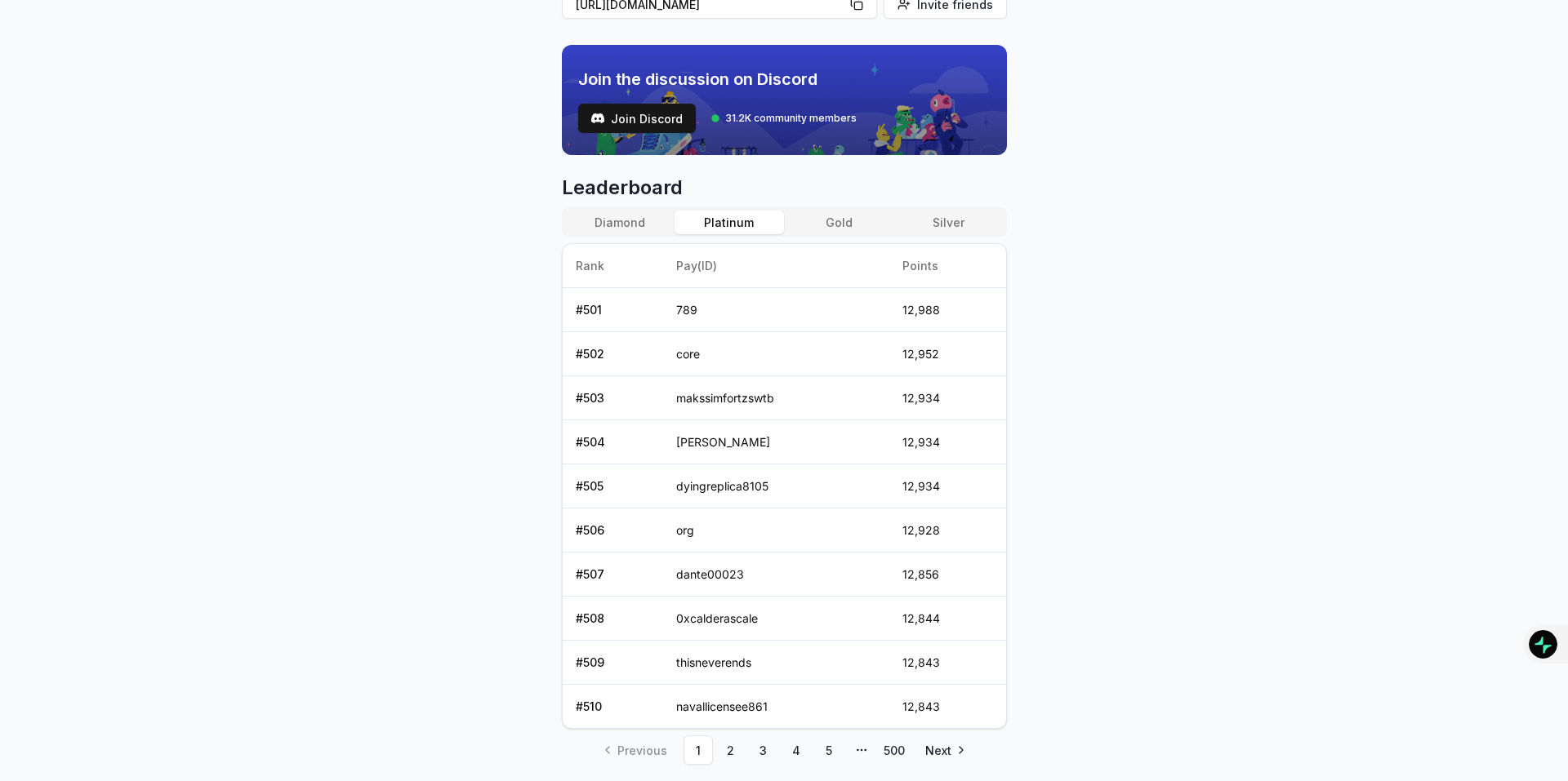
scroll to position [95, 0]
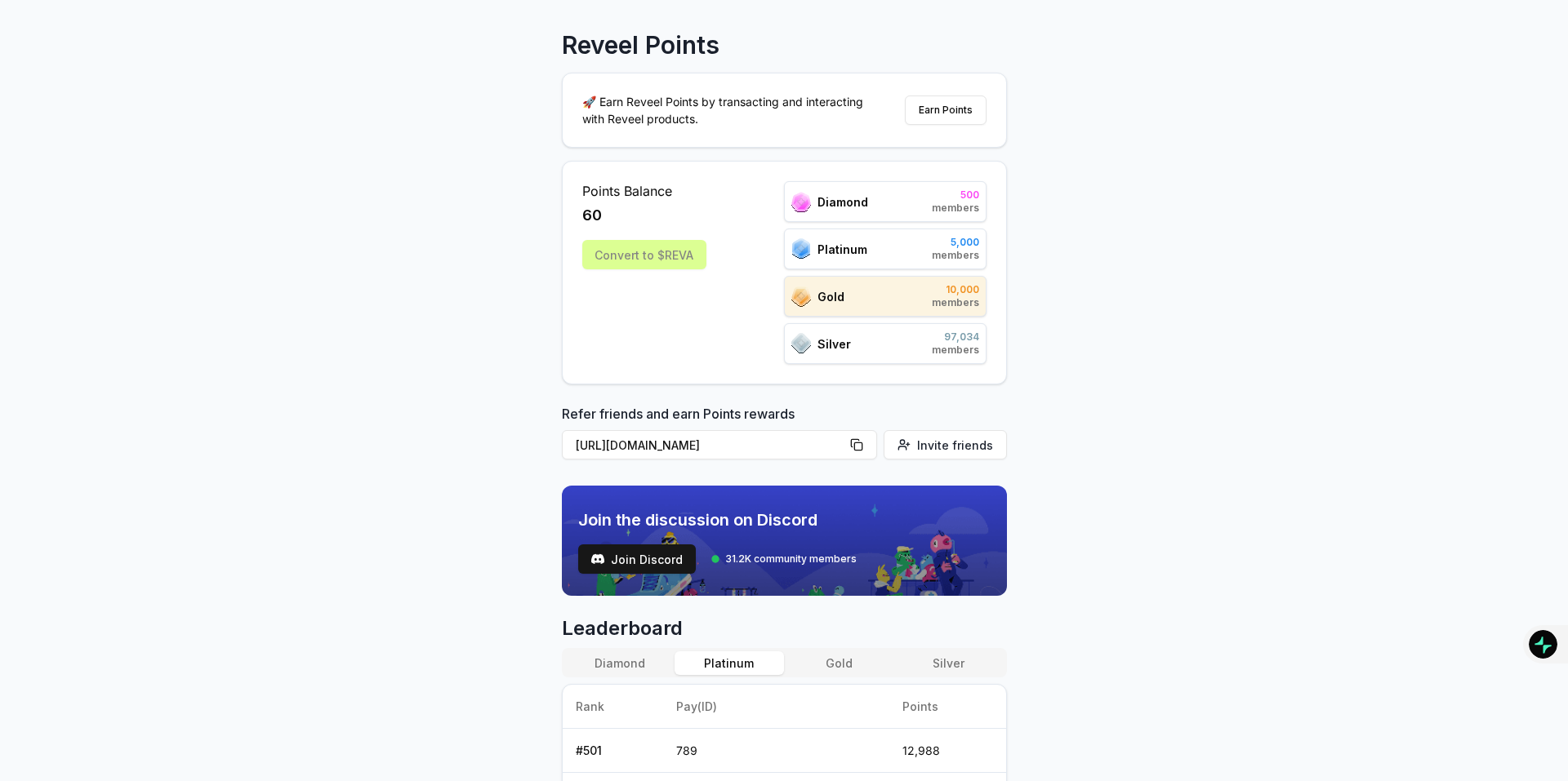
click at [620, 669] on button "Diamond" at bounding box center [620, 663] width 110 height 24
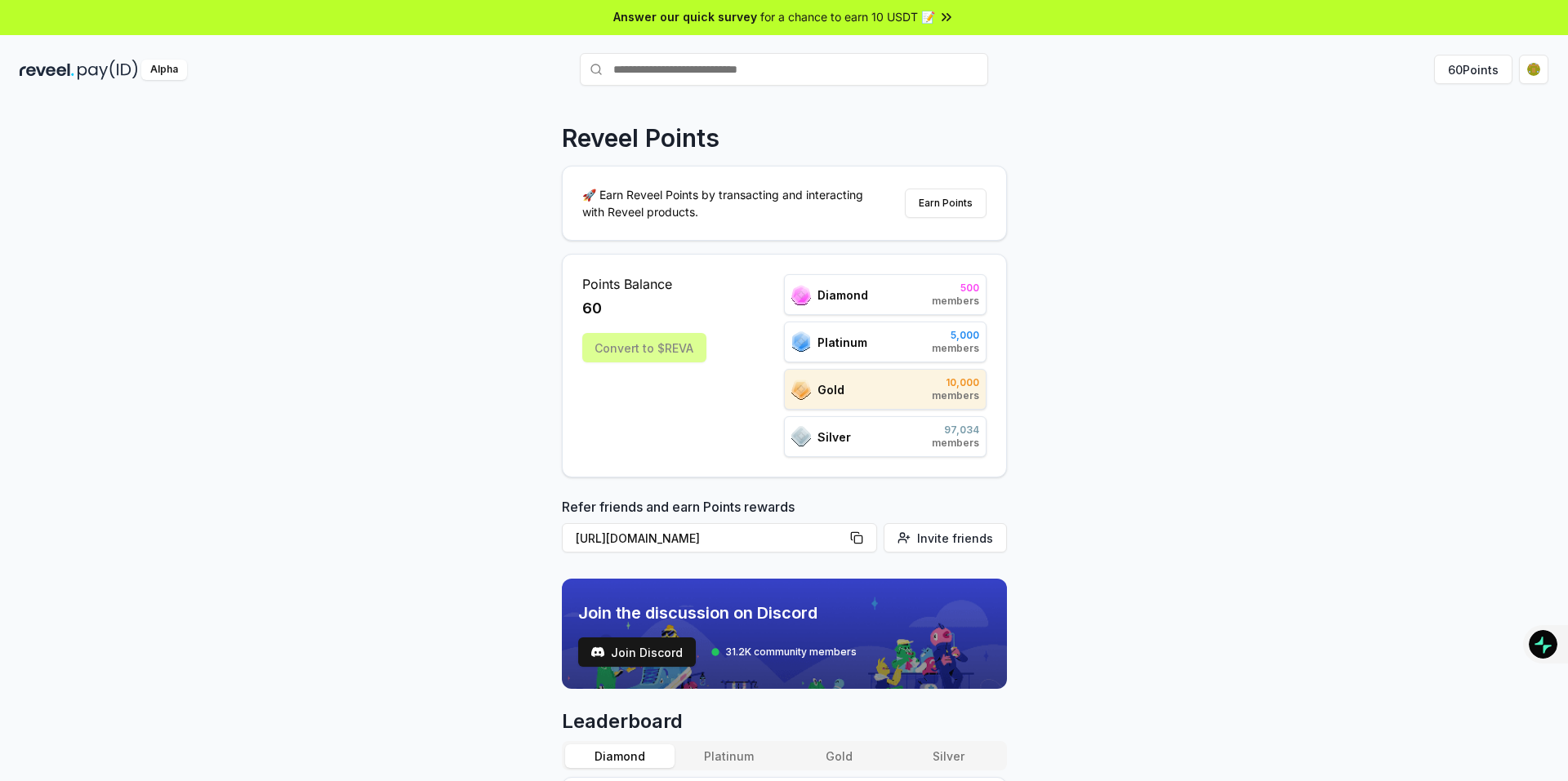
scroll to position [0, 0]
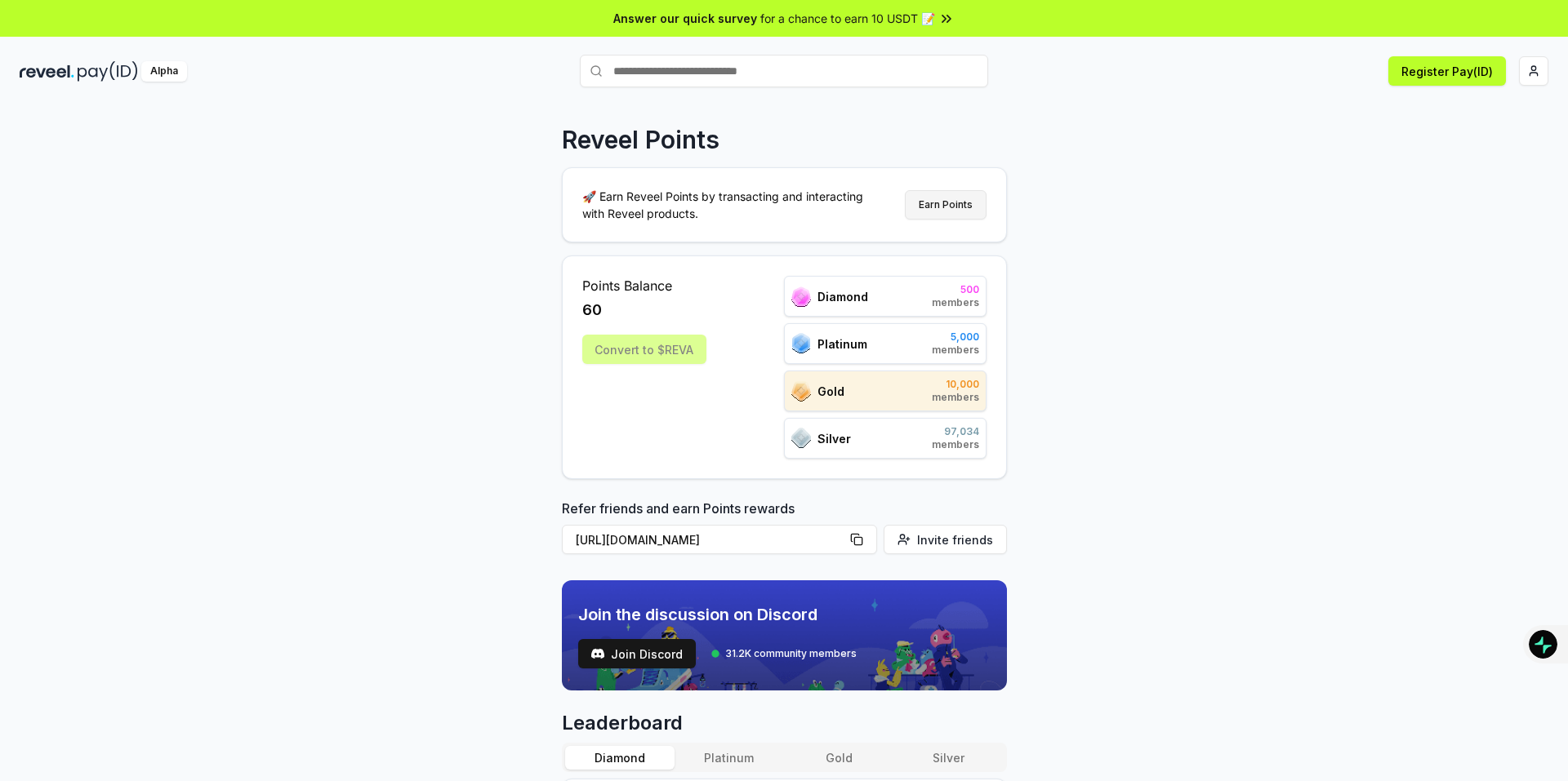
click at [942, 207] on button "Earn Points" at bounding box center [945, 205] width 82 height 29
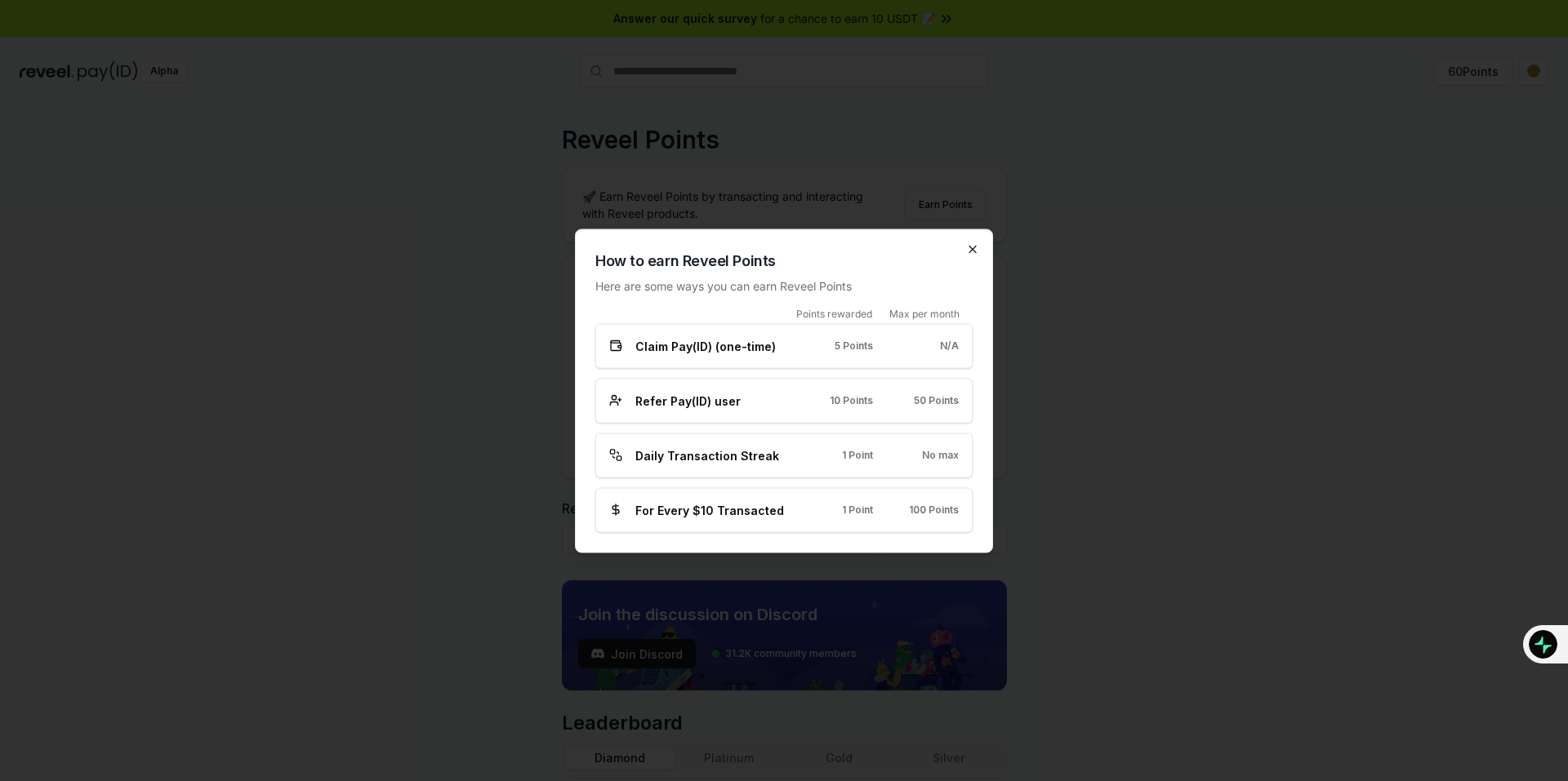
click at [970, 250] on icon "button" at bounding box center [972, 249] width 13 height 13
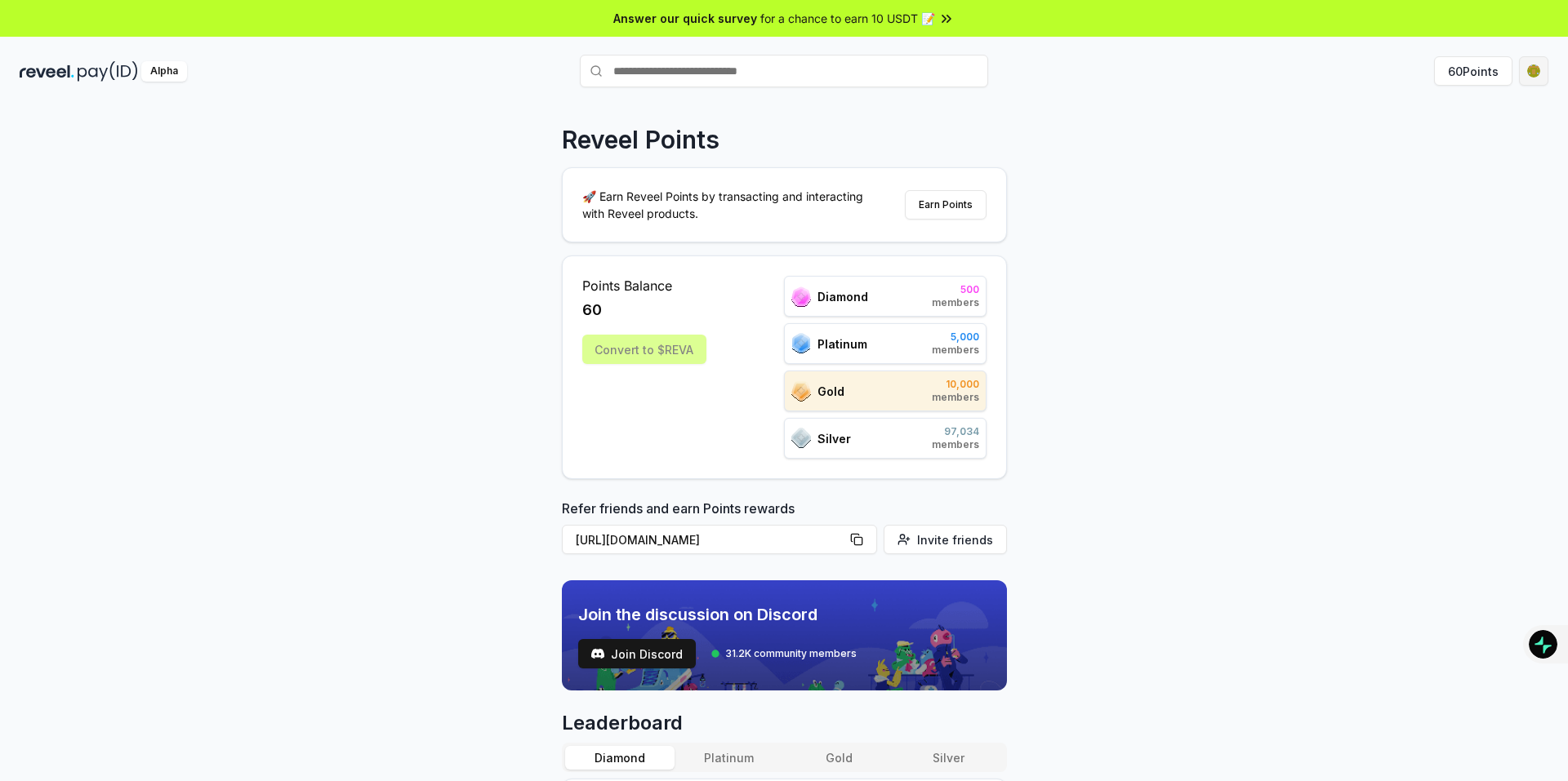
click at [1523, 78] on html "Answer our quick survey for a chance to earn 10 USDT 📝 Alpha 60 Points Reveel P…" at bounding box center [784, 390] width 1568 height 781
click at [1414, 170] on div "View Profile" at bounding box center [1456, 176] width 182 height 27
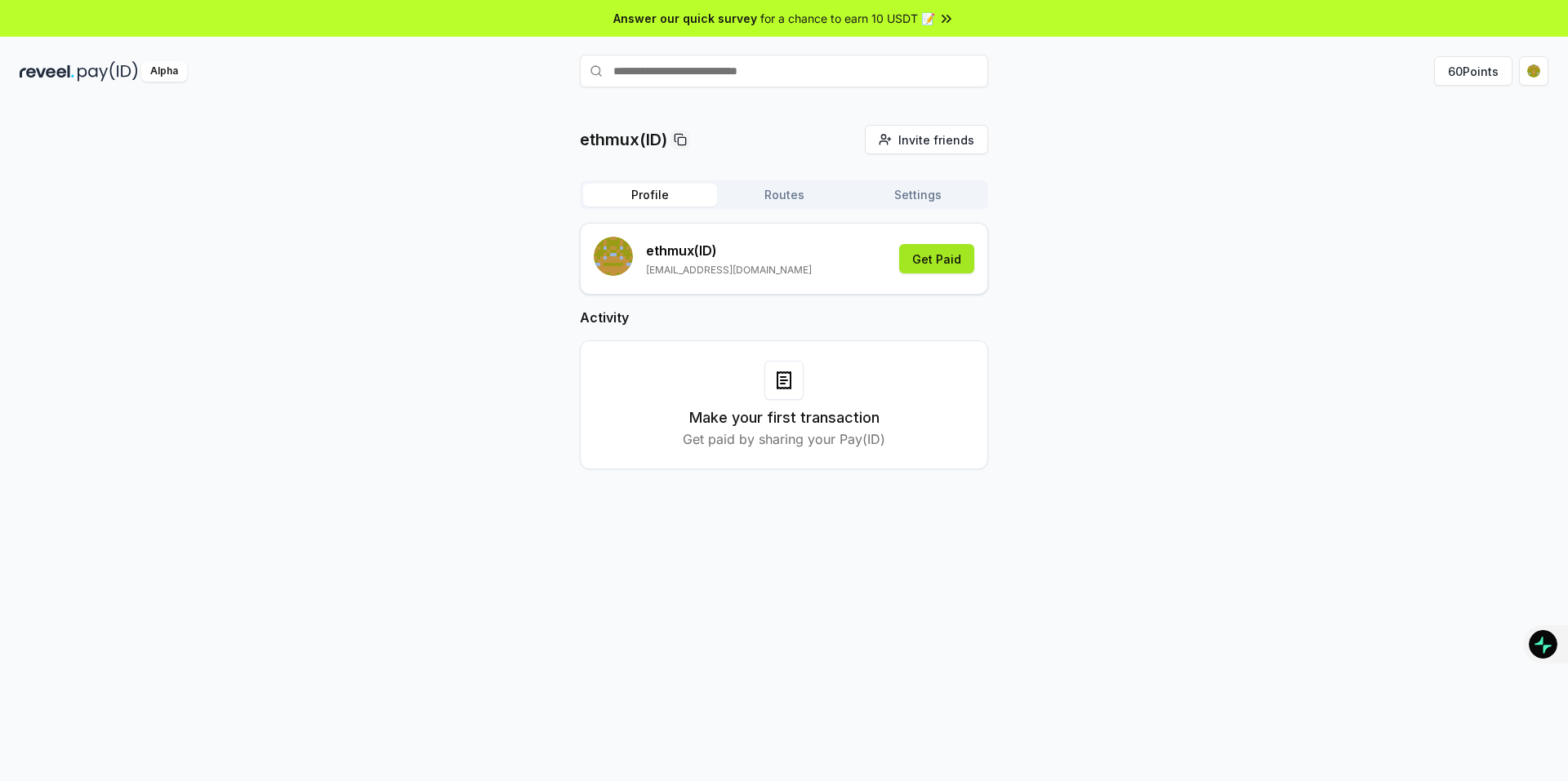
click at [944, 261] on button "Get Paid" at bounding box center [936, 259] width 75 height 29
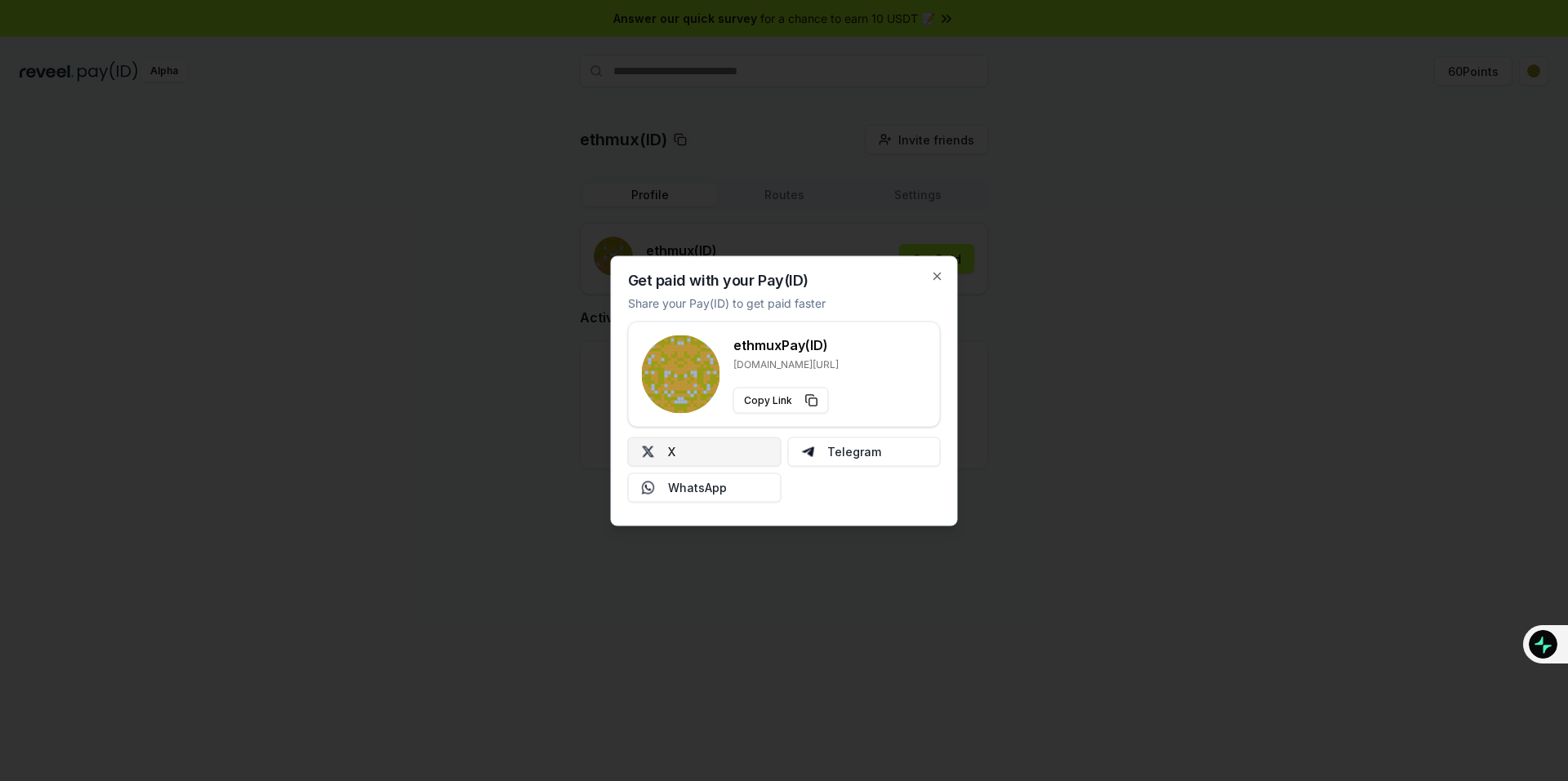
click at [708, 450] on button "X" at bounding box center [704, 451] width 153 height 29
click at [392, 329] on div at bounding box center [784, 390] width 1568 height 781
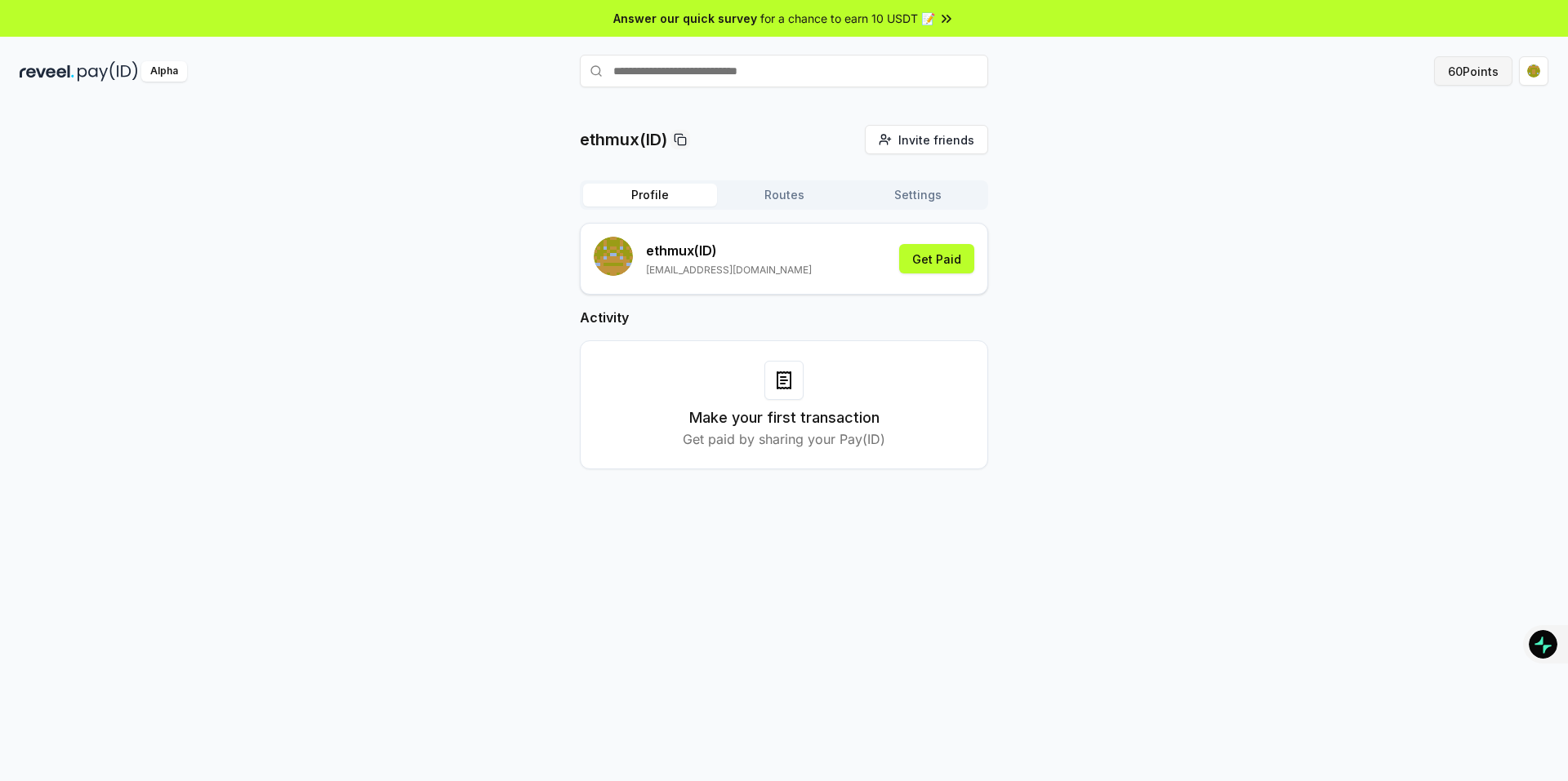
click at [1458, 66] on button "60 Points" at bounding box center [1473, 71] width 78 height 29
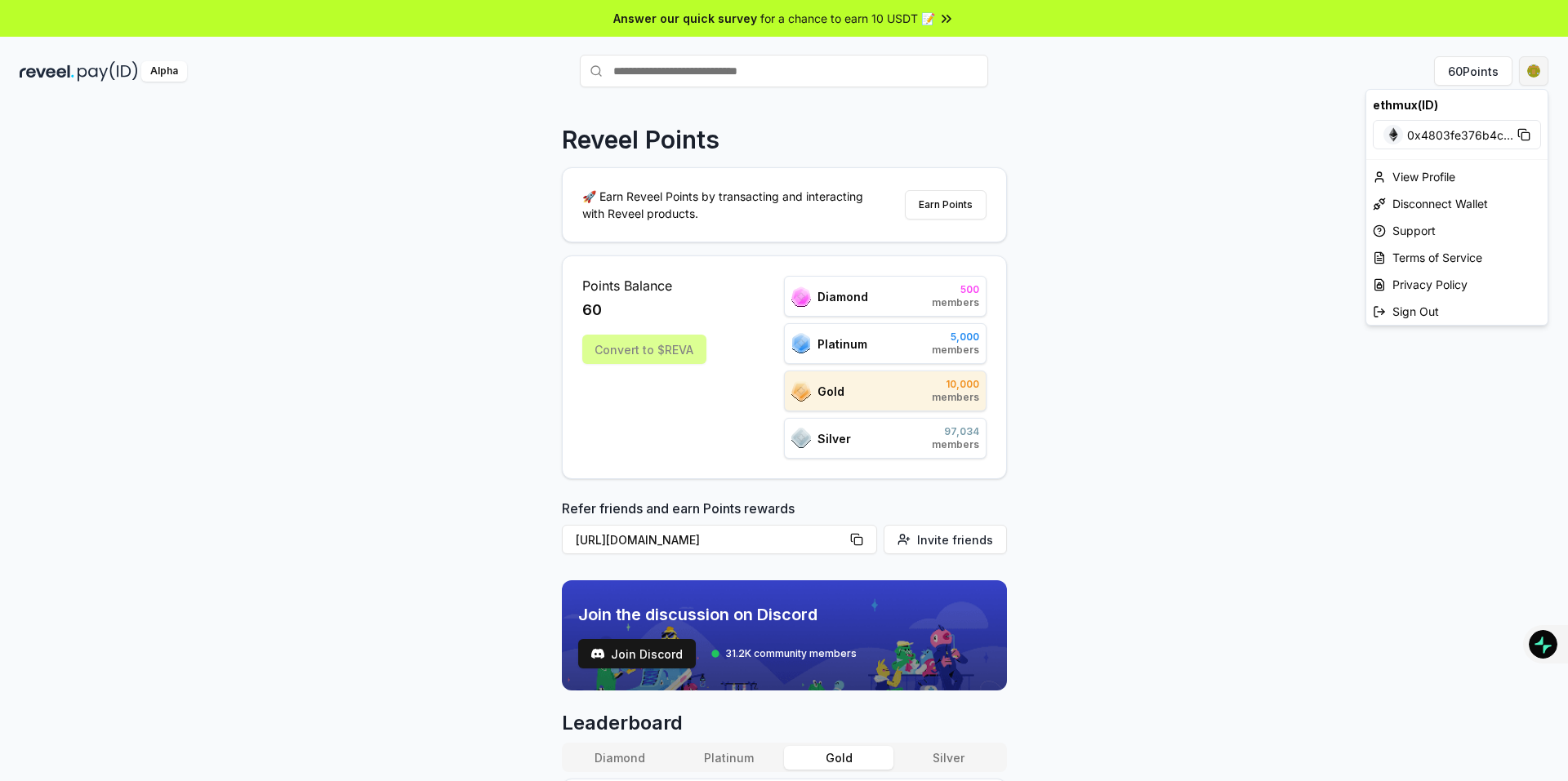
click at [1529, 73] on html "Answer our quick survey for a chance to earn 10 USDT 📝 Alpha 60 Points Reveel P…" at bounding box center [784, 390] width 1568 height 781
click at [1131, 135] on html "Answer our quick survey for a chance to earn 10 USDT 📝 Alpha 60 Points Reveel P…" at bounding box center [784, 390] width 1568 height 781
click at [1486, 69] on button "60 Points" at bounding box center [1473, 71] width 78 height 29
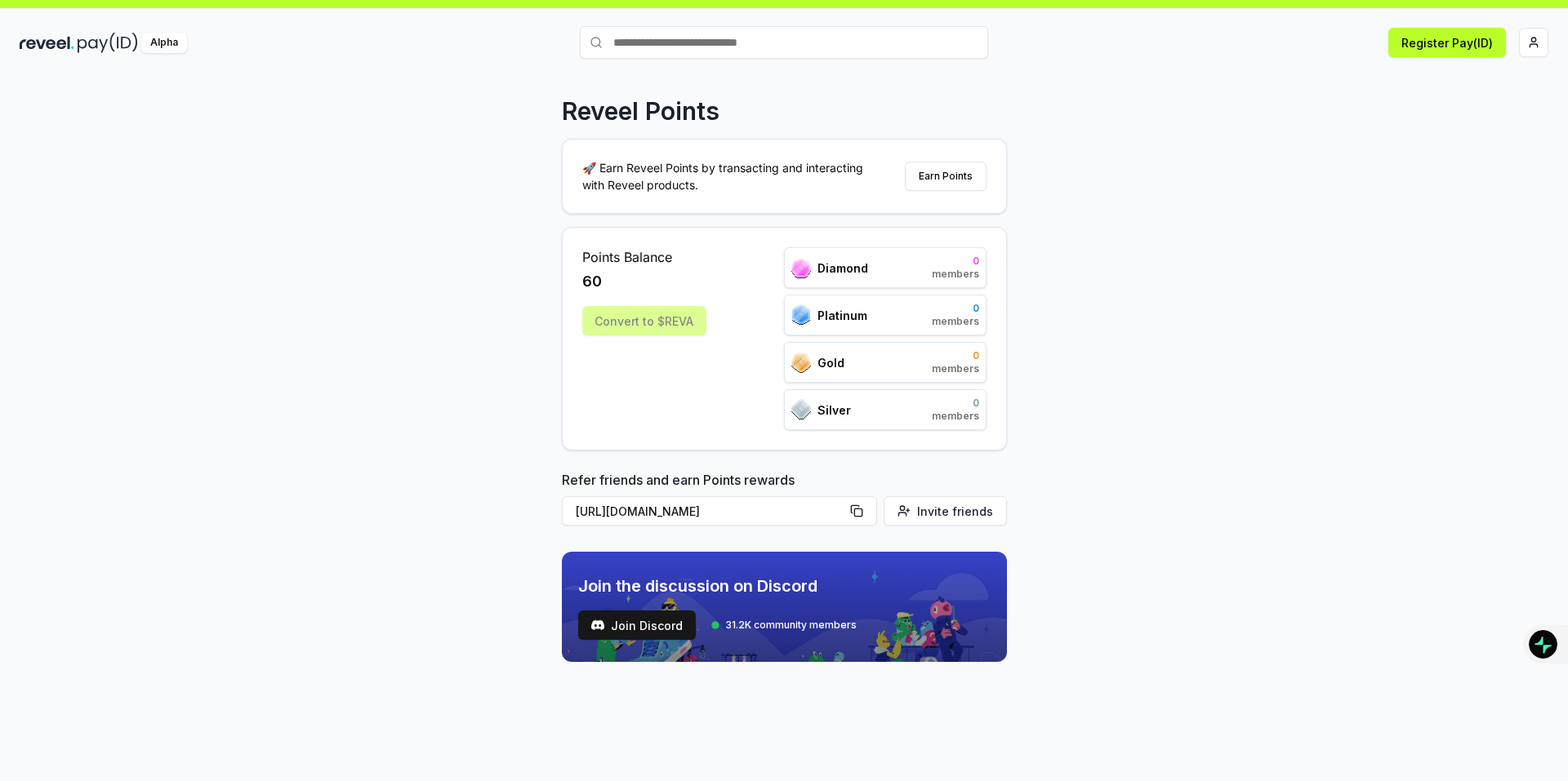
scroll to position [47, 0]
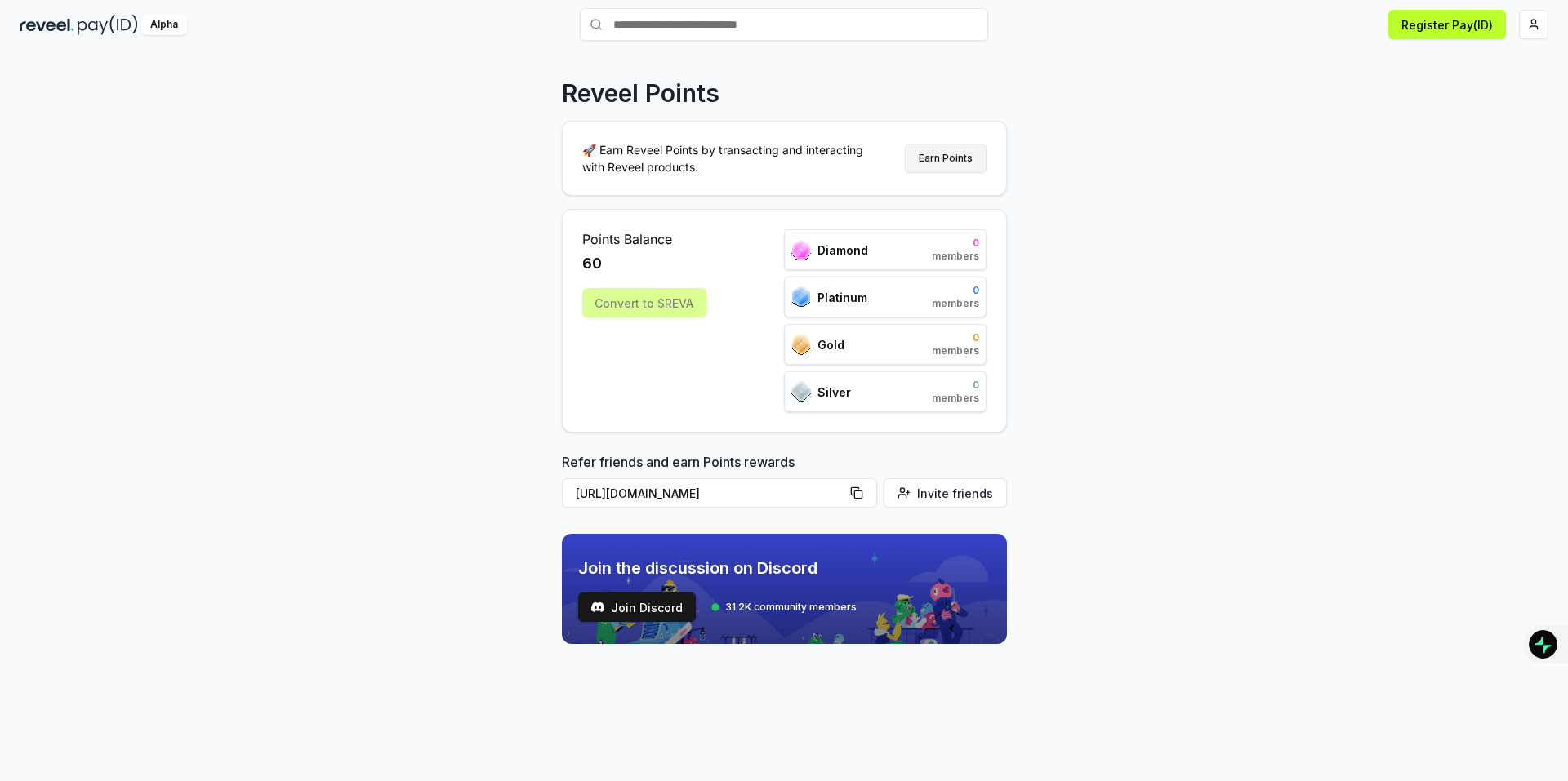
click at [952, 162] on button "Earn Points" at bounding box center [945, 158] width 82 height 29
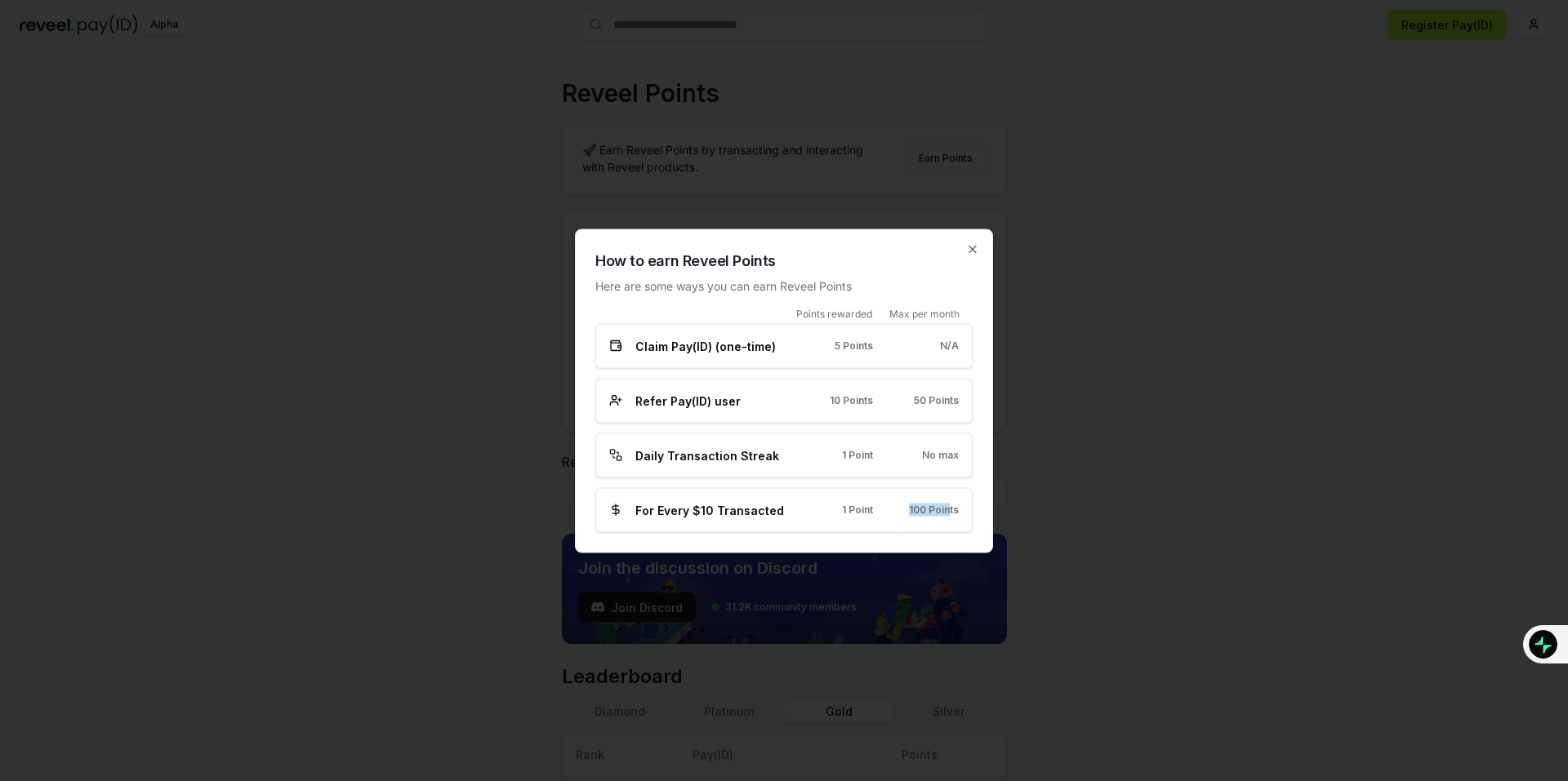
drag, startPoint x: 904, startPoint y: 506, endPoint x: 948, endPoint y: 510, distance: 44.2
click at [948, 510] on div "100 Points" at bounding box center [928, 510] width 59 height 13
click at [948, 510] on span "100 Points" at bounding box center [934, 510] width 50 height 13
drag, startPoint x: 909, startPoint y: 449, endPoint x: 960, endPoint y: 450, distance: 51.0
click at [960, 450] on div "Daily Transaction Streak 1 Point No max" at bounding box center [784, 455] width 377 height 45
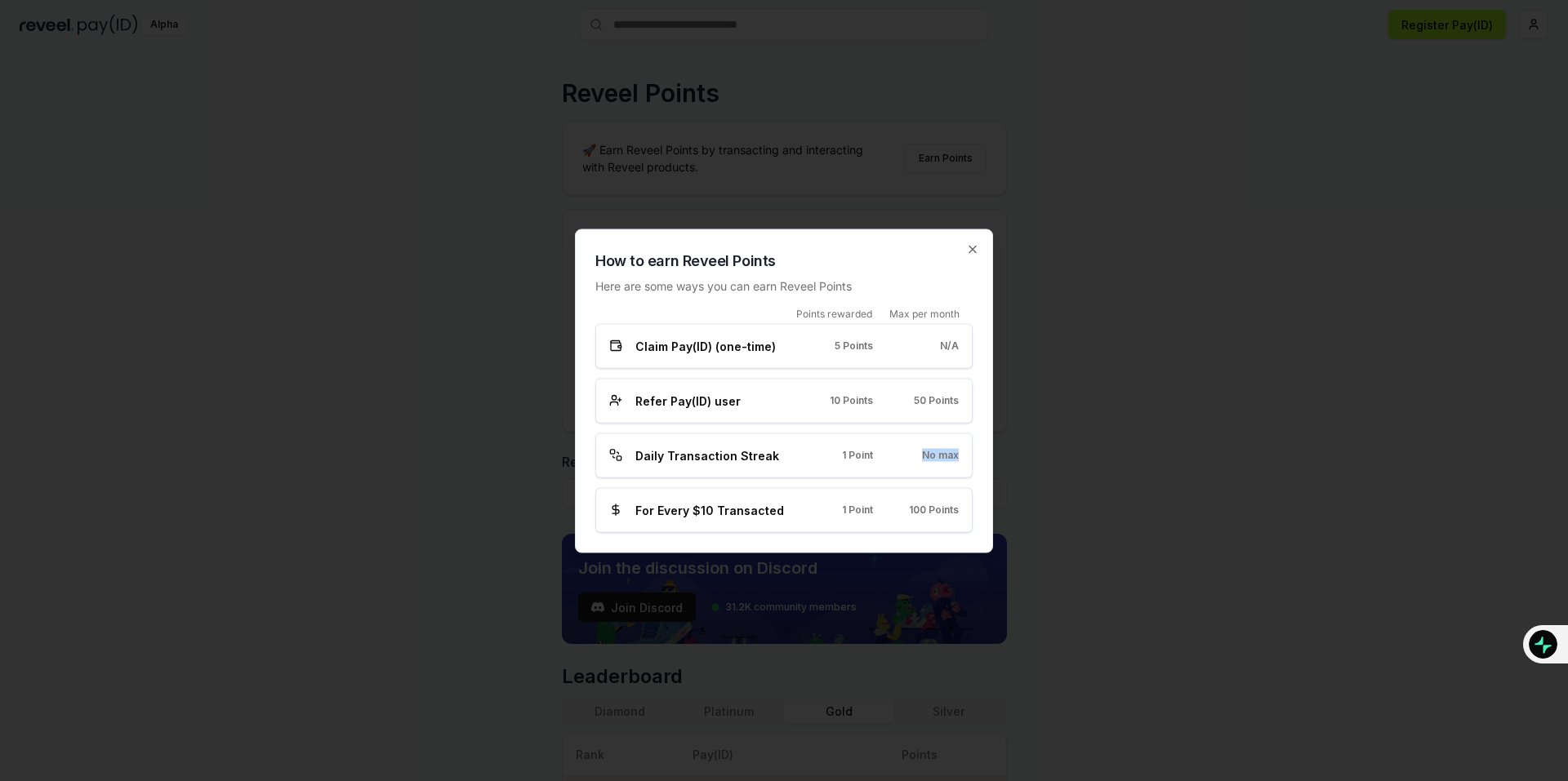
click at [960, 453] on div "Daily Transaction Streak 1 Point No max" at bounding box center [784, 455] width 377 height 45
click at [975, 246] on icon "button" at bounding box center [972, 248] width 6 height 6
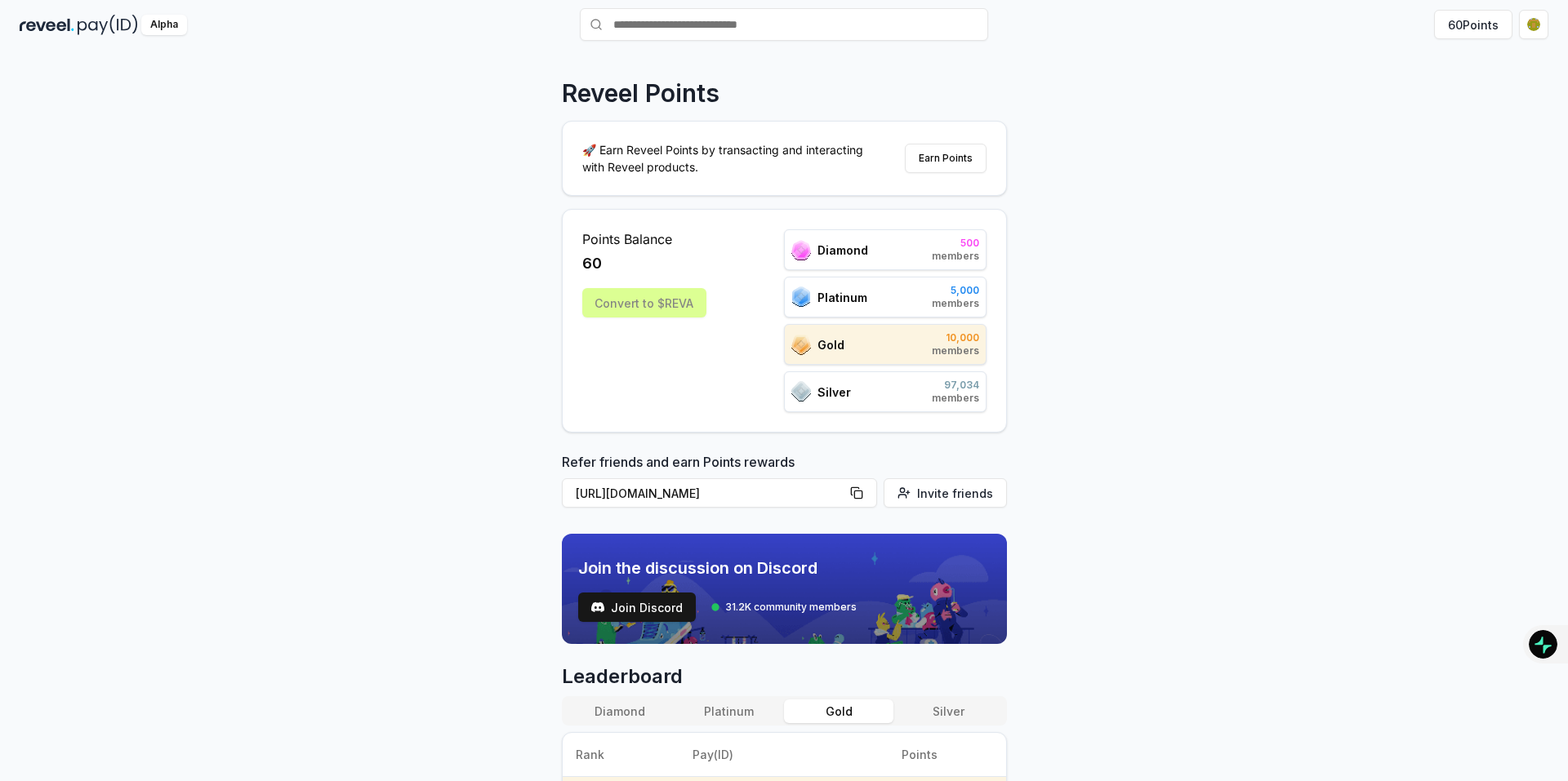
scroll to position [0, 0]
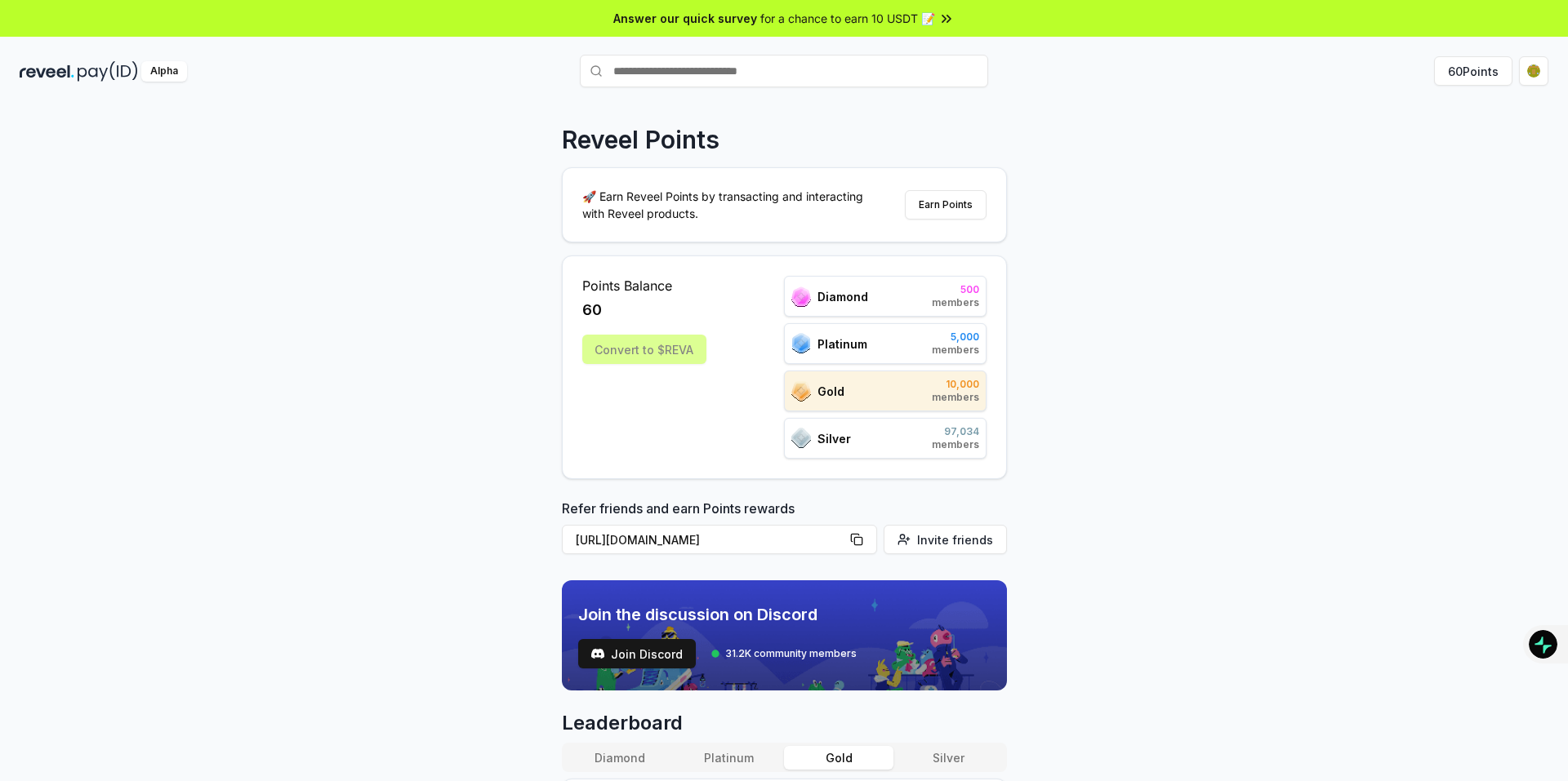
click at [759, 59] on input "text" at bounding box center [783, 71] width 408 height 33
type input "*******"
click at [959, 100] on span "Pay" at bounding box center [965, 103] width 31 height 25
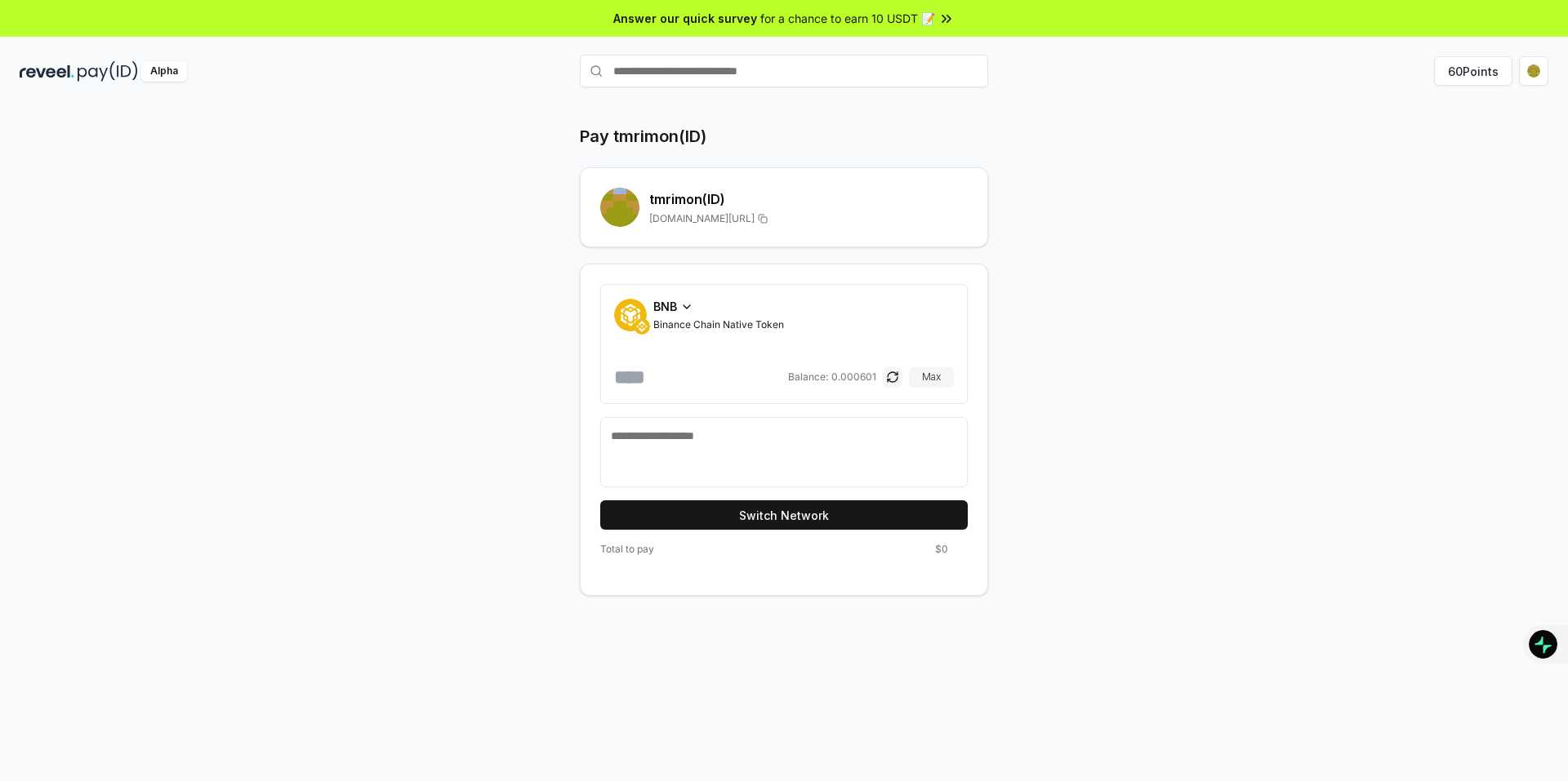
click at [677, 304] on span "BNB" at bounding box center [664, 305] width 24 height 17
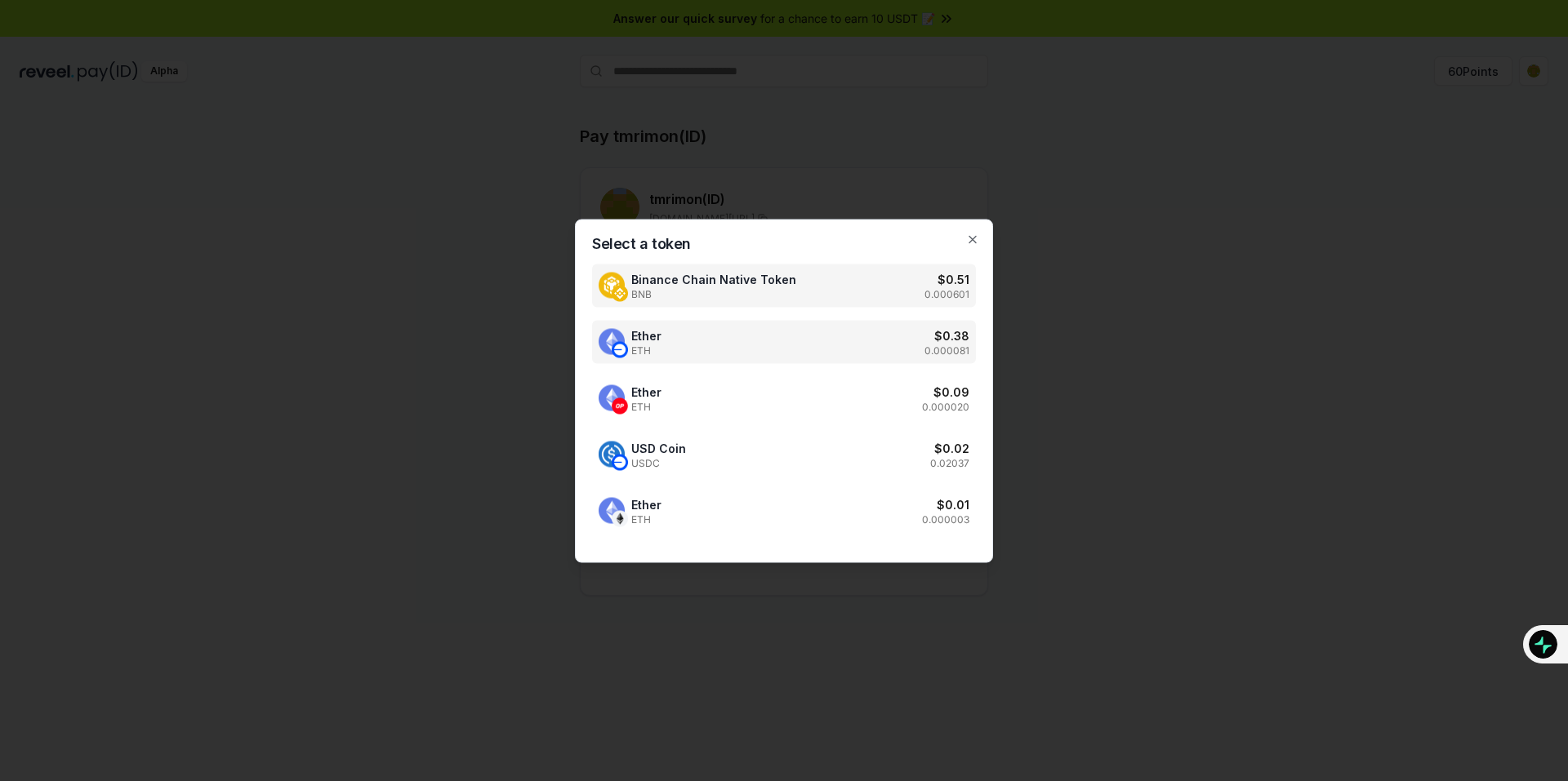
click at [684, 343] on div "Ether ETH $ 0.38 0.000081" at bounding box center [783, 341] width 384 height 43
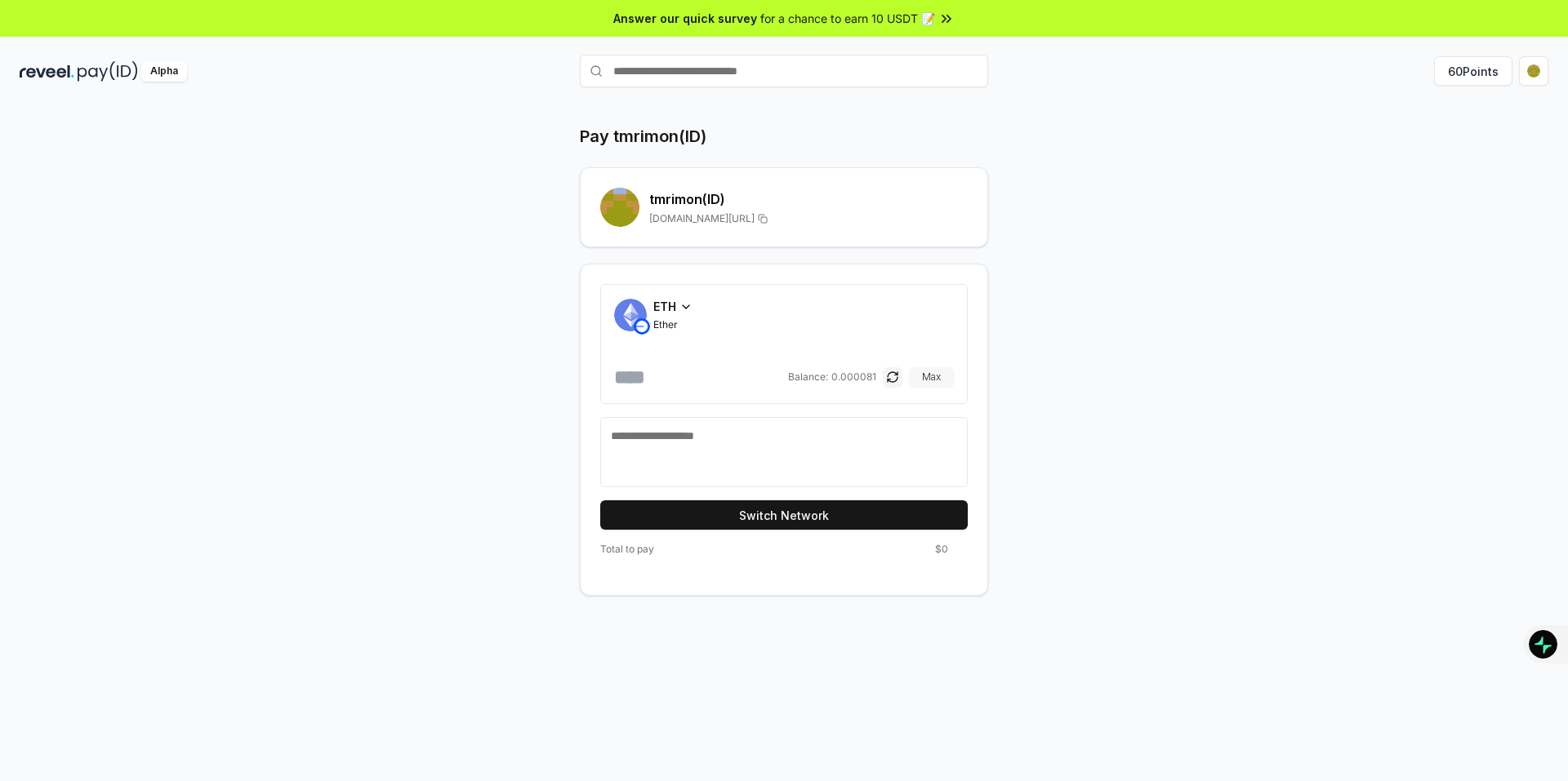
click at [926, 377] on button "Max" at bounding box center [931, 377] width 45 height 19
click at [753, 380] on input "**********" at bounding box center [699, 376] width 171 height 26
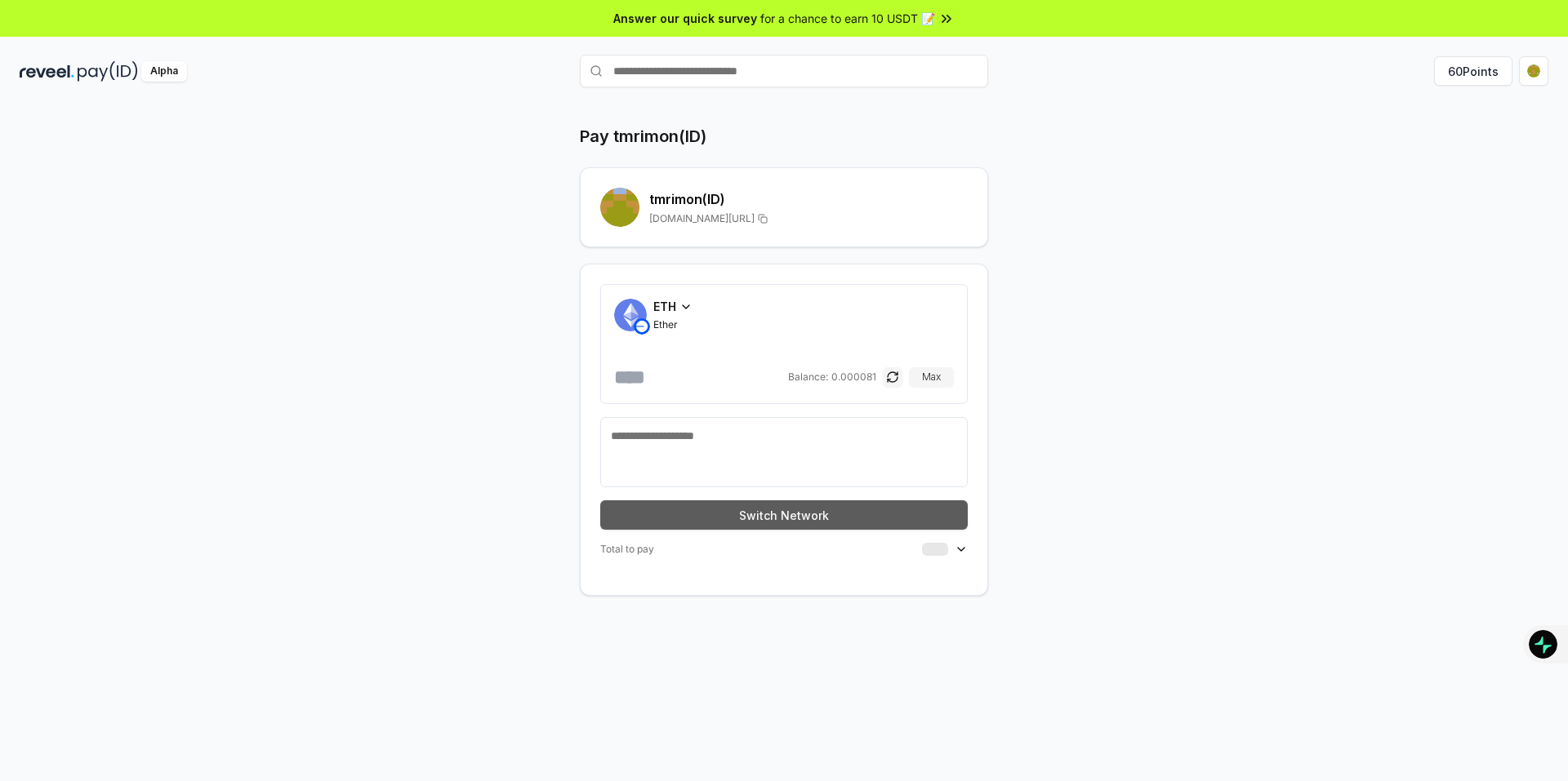
type input "********"
click at [766, 521] on button "Switch Network" at bounding box center [783, 514] width 368 height 29
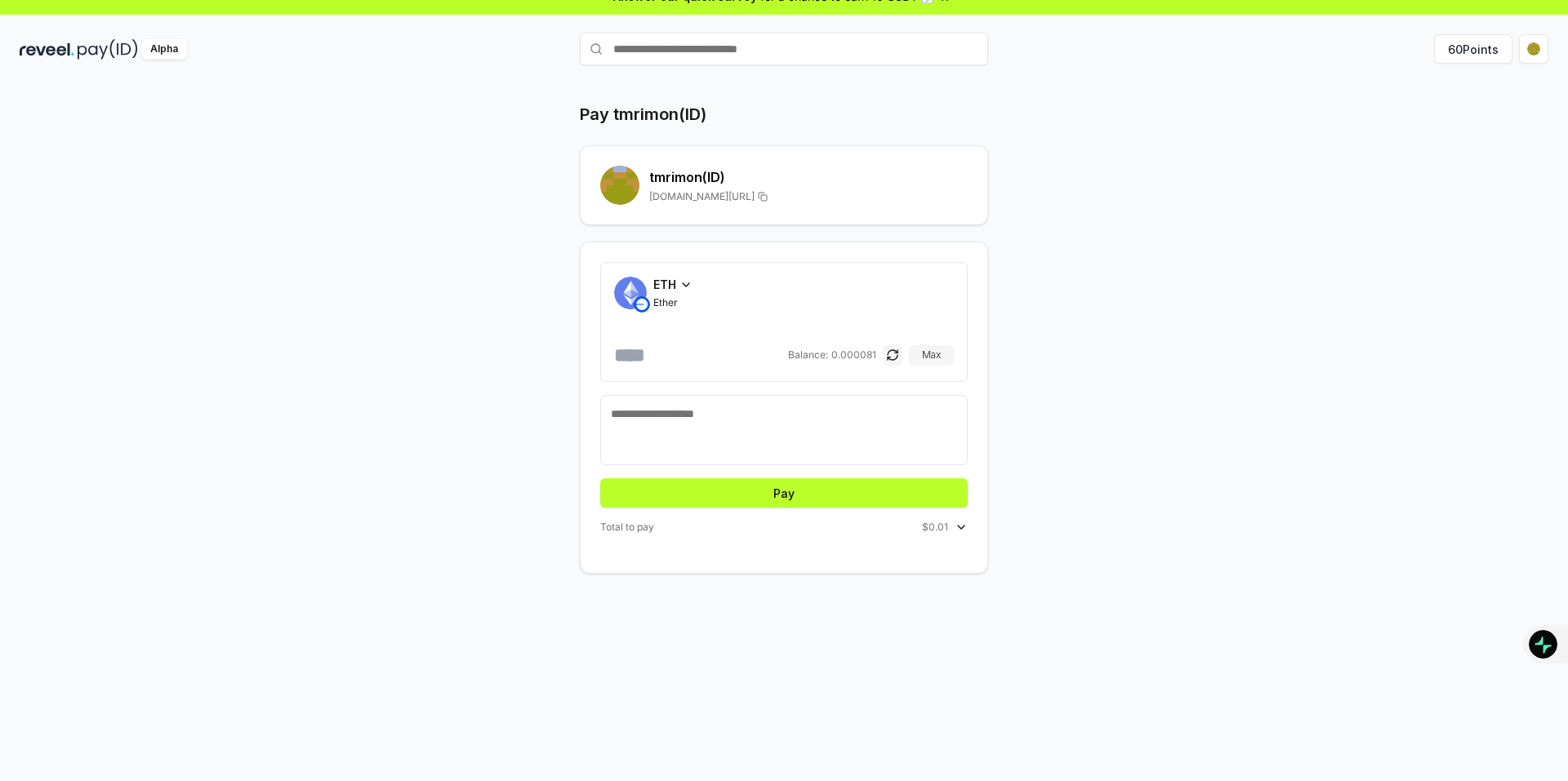
scroll to position [47, 0]
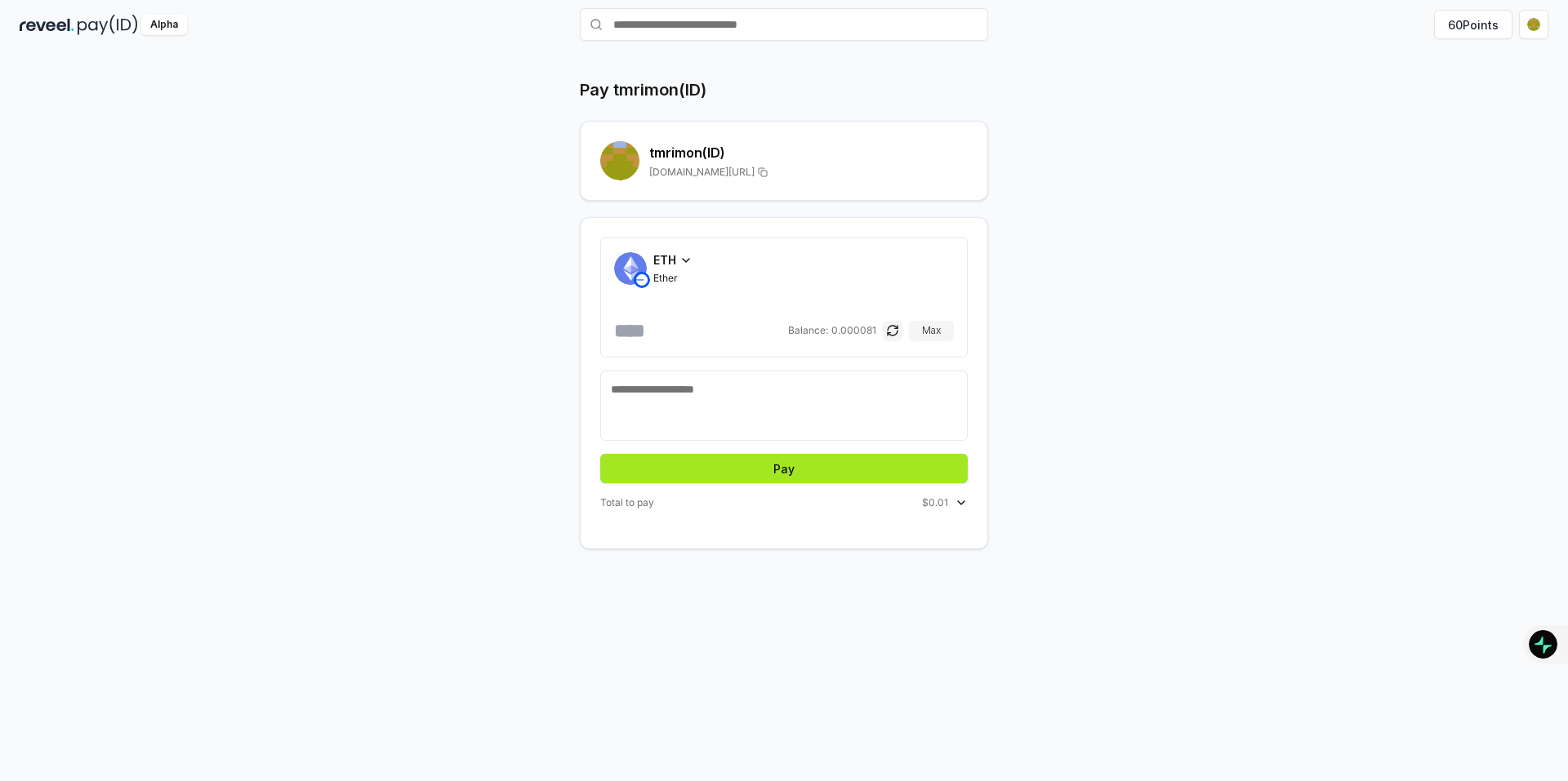
click at [796, 470] on button "Pay" at bounding box center [783, 468] width 368 height 29
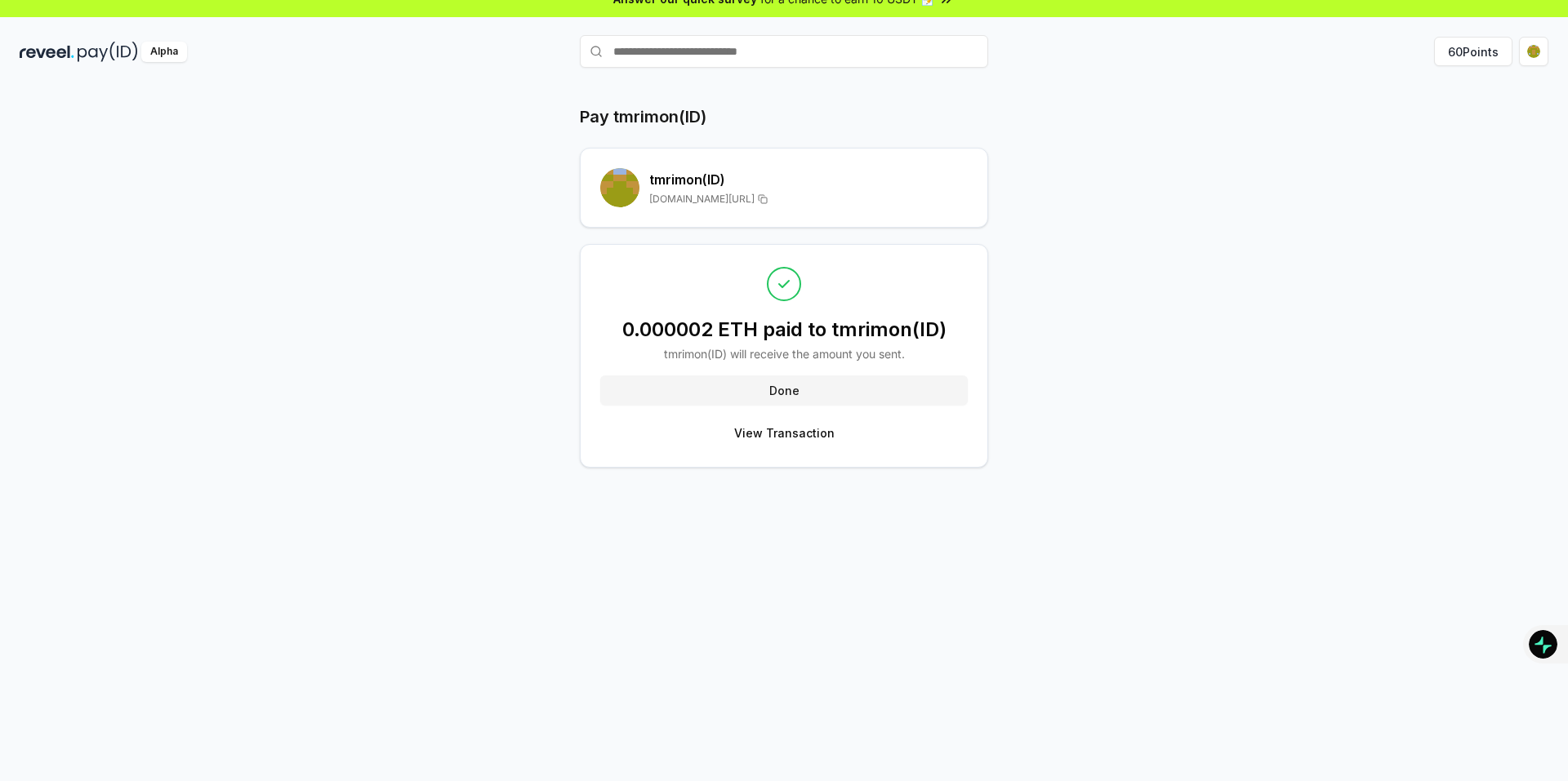
scroll to position [0, 0]
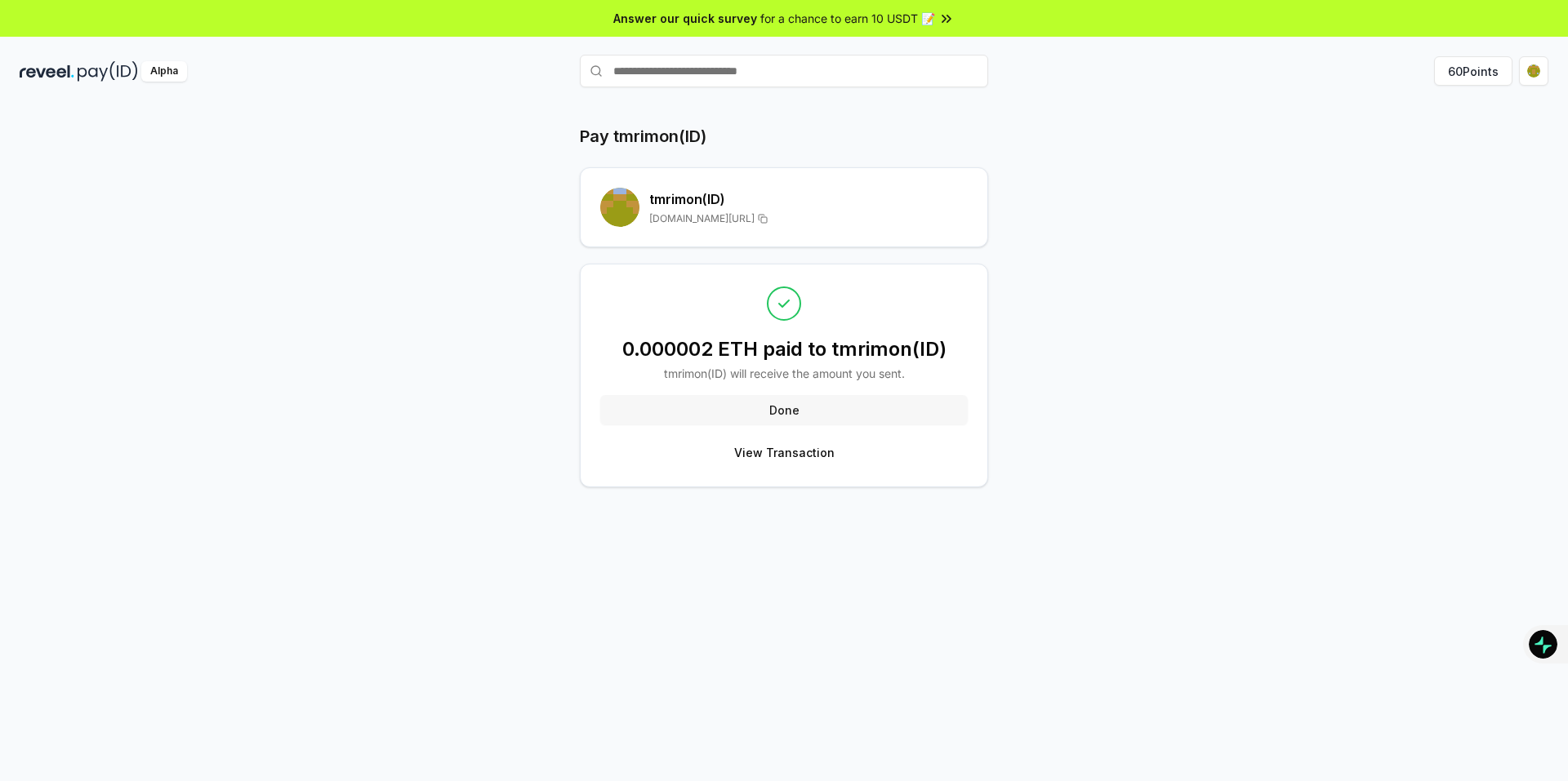
click at [753, 401] on button "Done" at bounding box center [783, 409] width 368 height 29
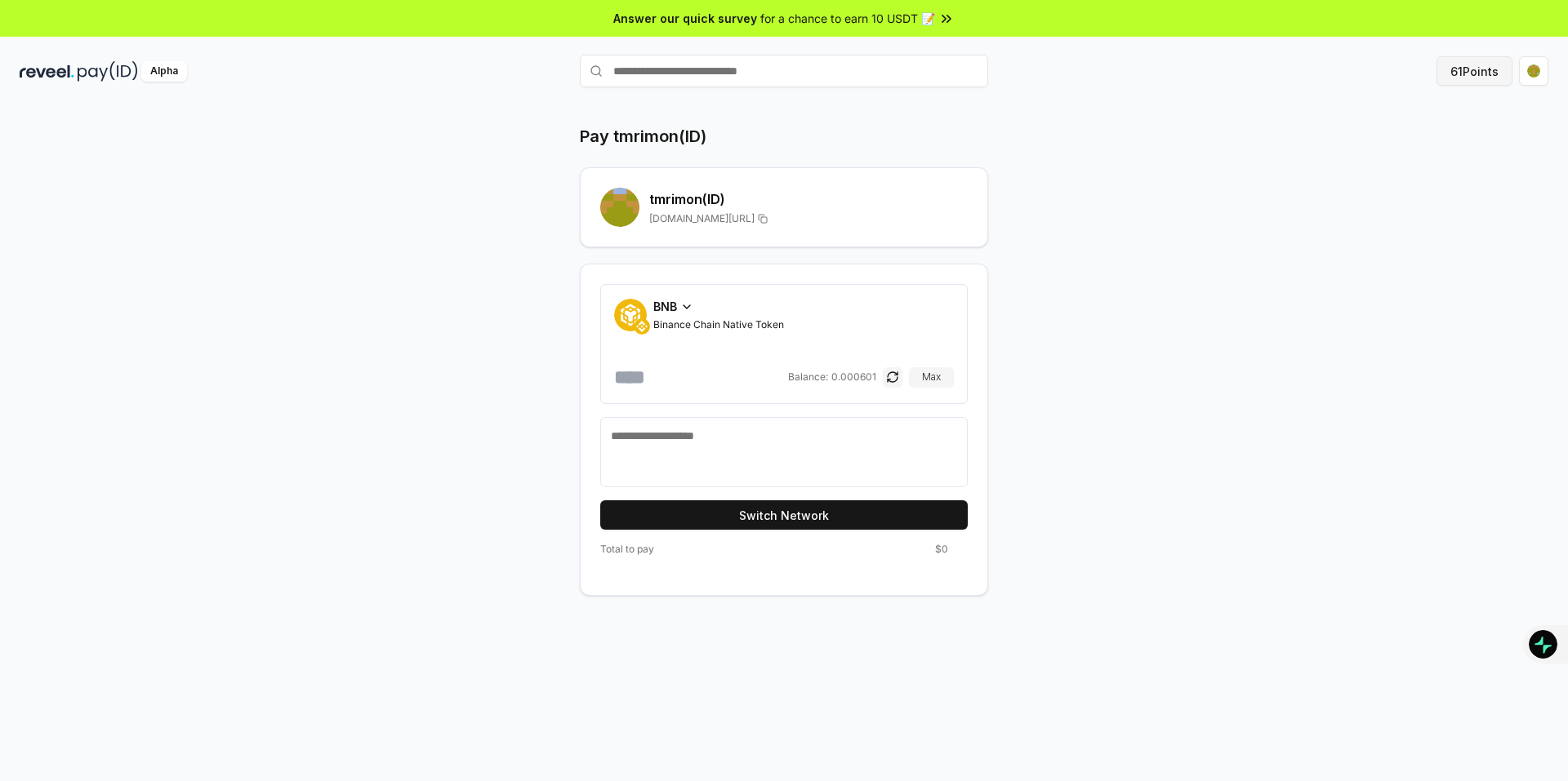
click at [1479, 70] on button "61 Points" at bounding box center [1474, 71] width 76 height 29
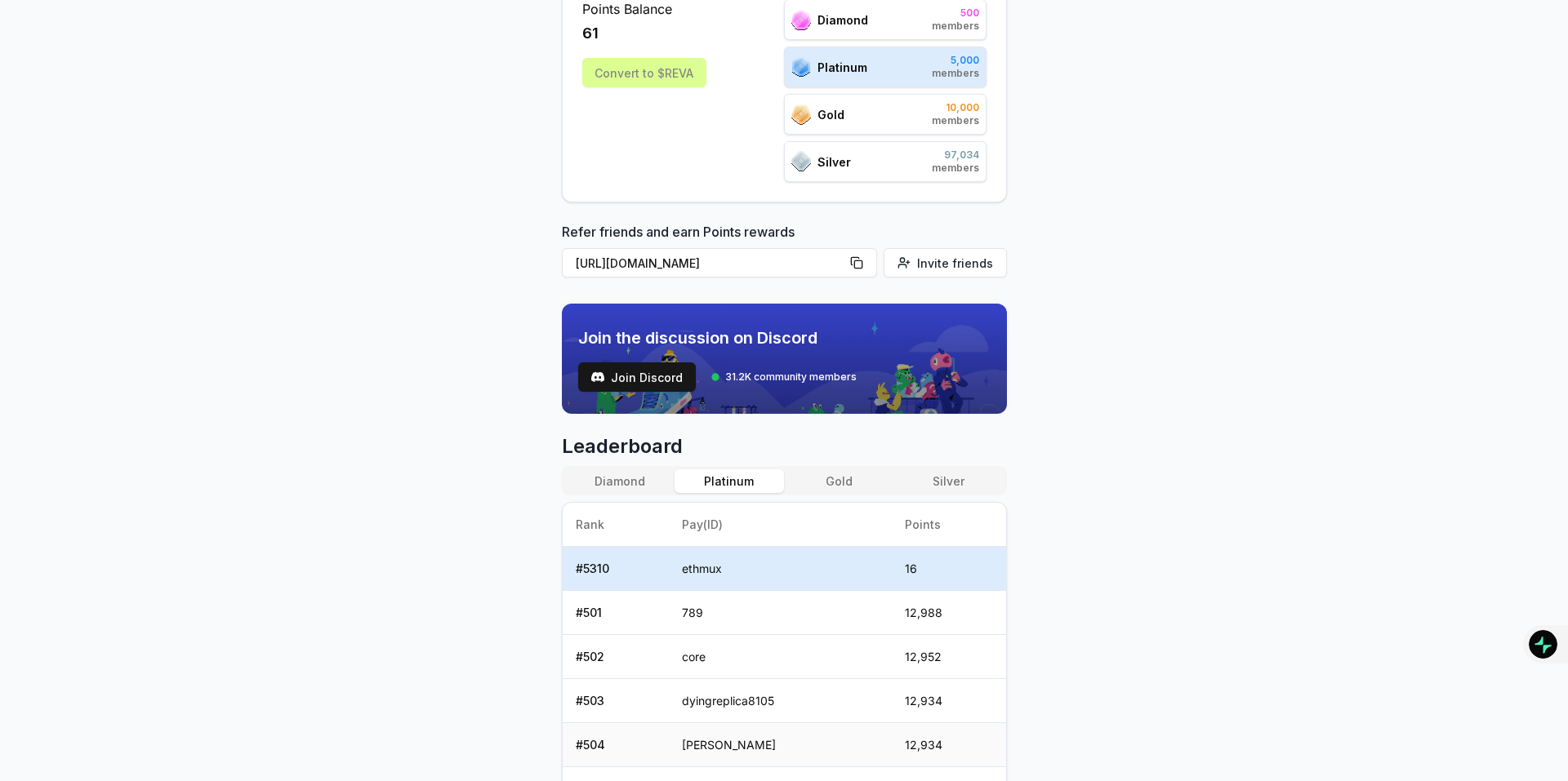
scroll to position [629, 0]
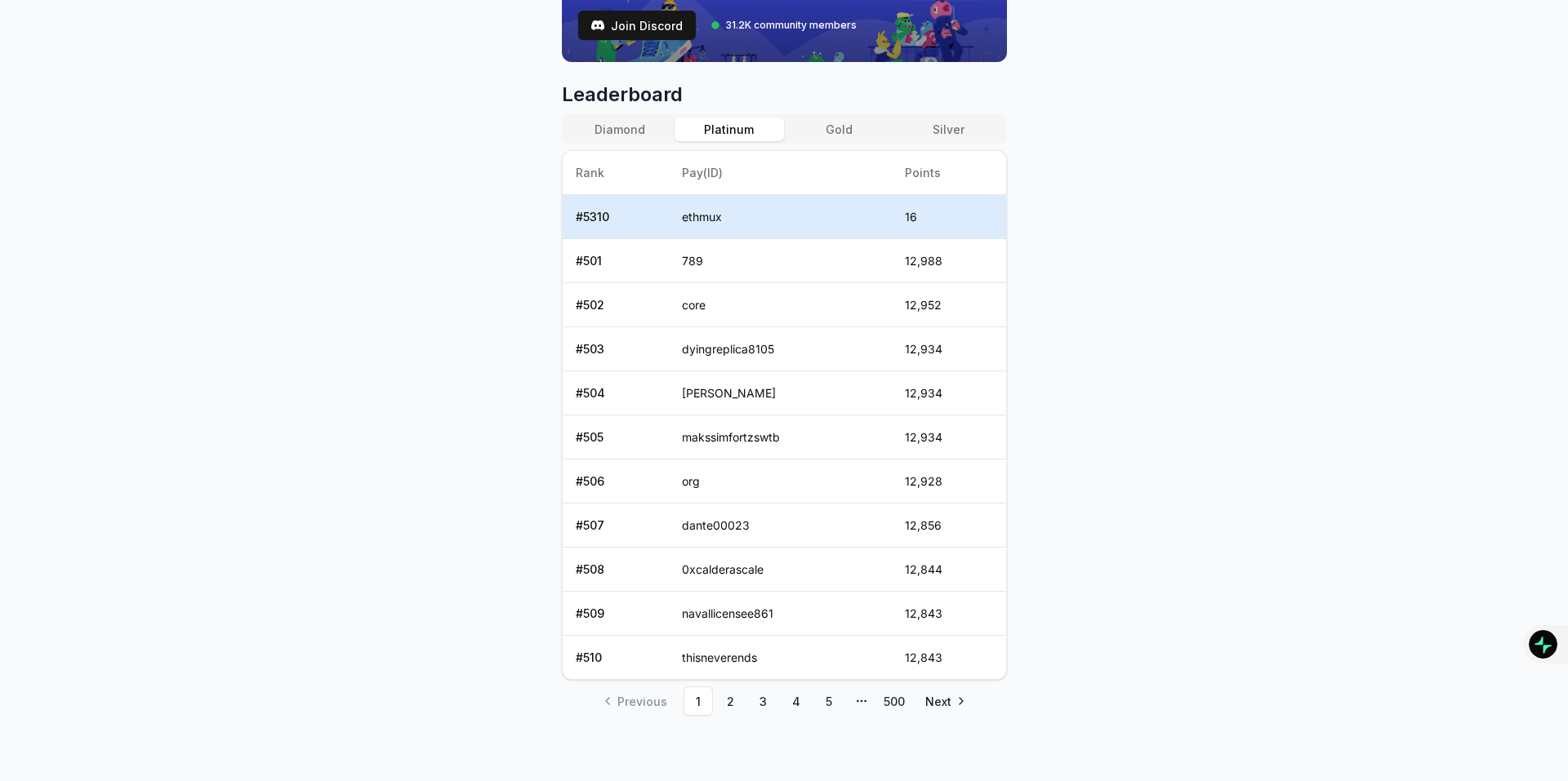
click at [921, 223] on td "16" at bounding box center [949, 217] width 114 height 44
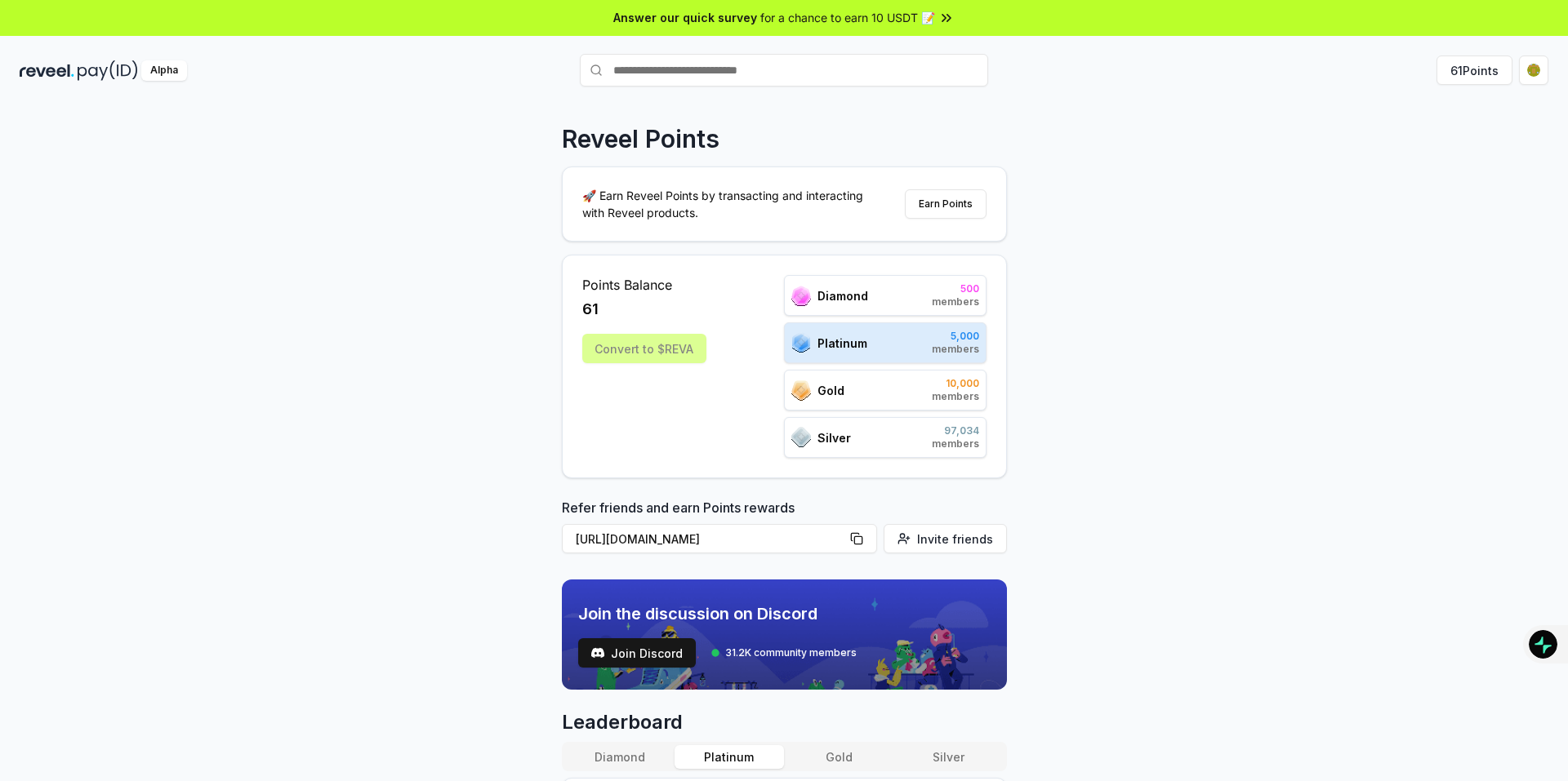
scroll to position [0, 0]
click at [1481, 73] on button "61 Points" at bounding box center [1474, 71] width 76 height 29
click at [943, 213] on button "Earn Points" at bounding box center [945, 205] width 82 height 29
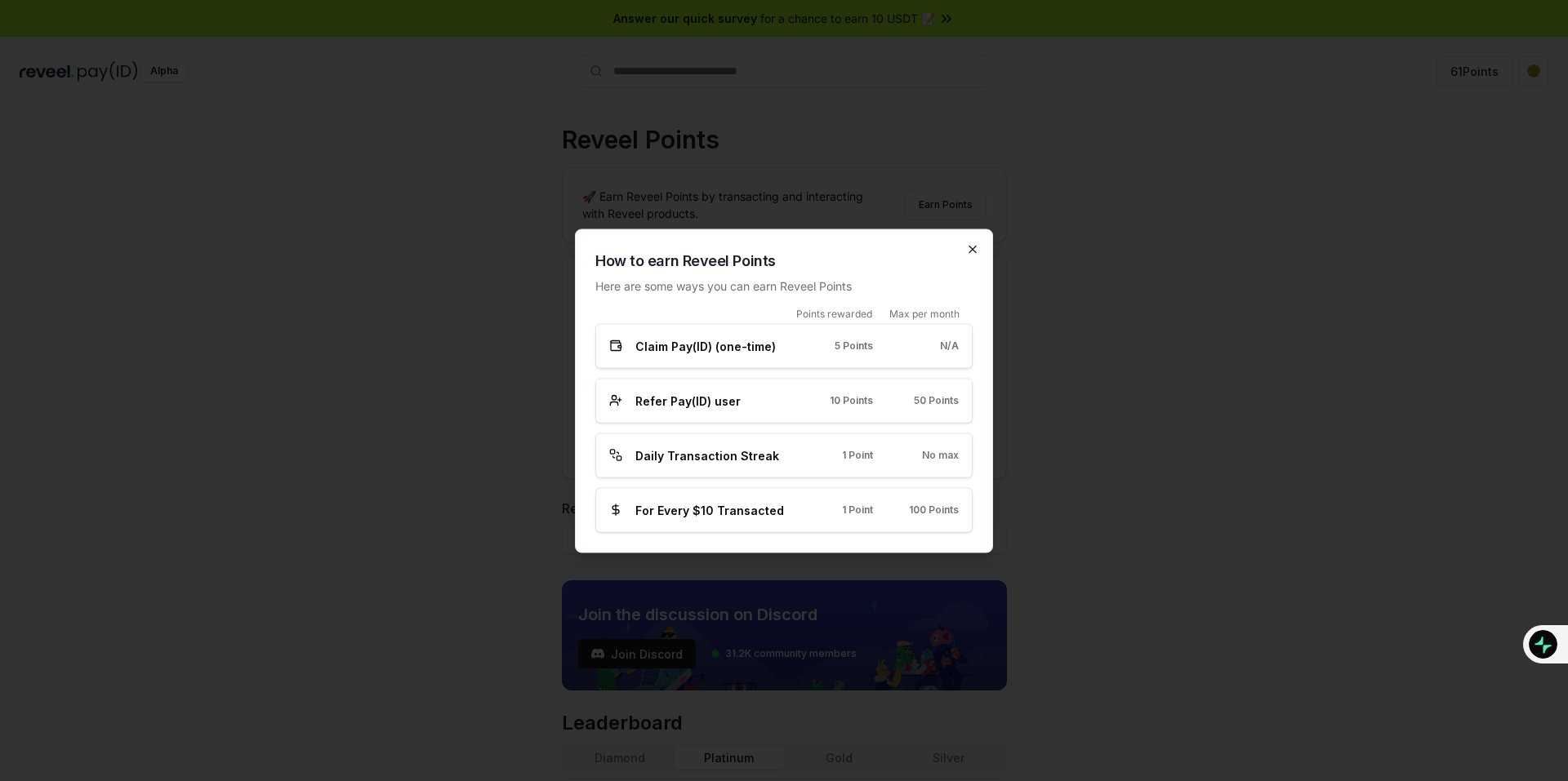
click at [975, 245] on icon "button" at bounding box center [972, 249] width 13 height 13
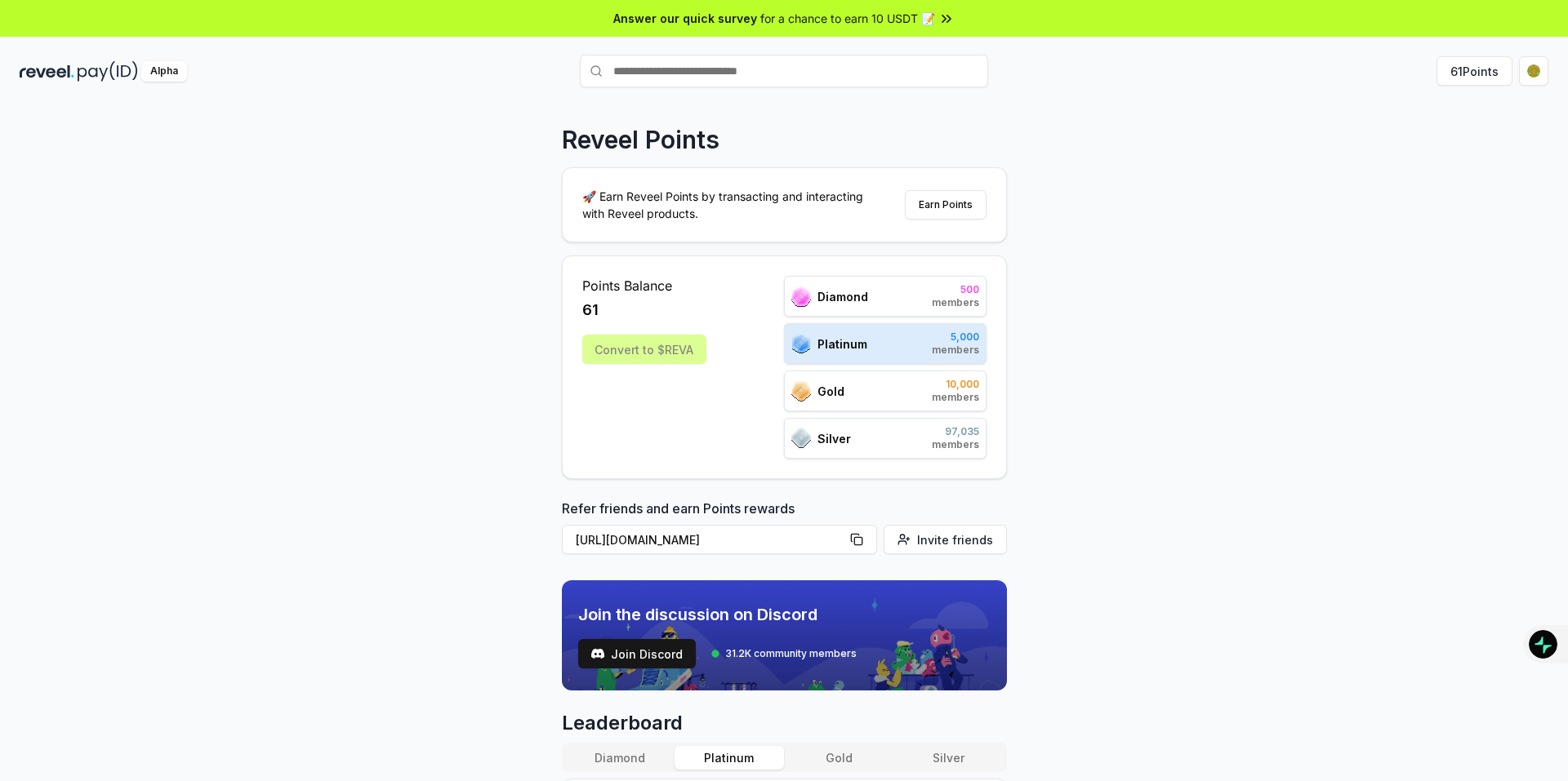
click at [760, 54] on div "Alpha 61 Points" at bounding box center [784, 71] width 1568 height 43
click at [711, 68] on input "text" at bounding box center [783, 71] width 408 height 33
click at [715, 72] on input "******" at bounding box center [783, 71] width 408 height 33
type input "******"
drag, startPoint x: 1249, startPoint y: 99, endPoint x: 1337, endPoint y: 99, distance: 88.0
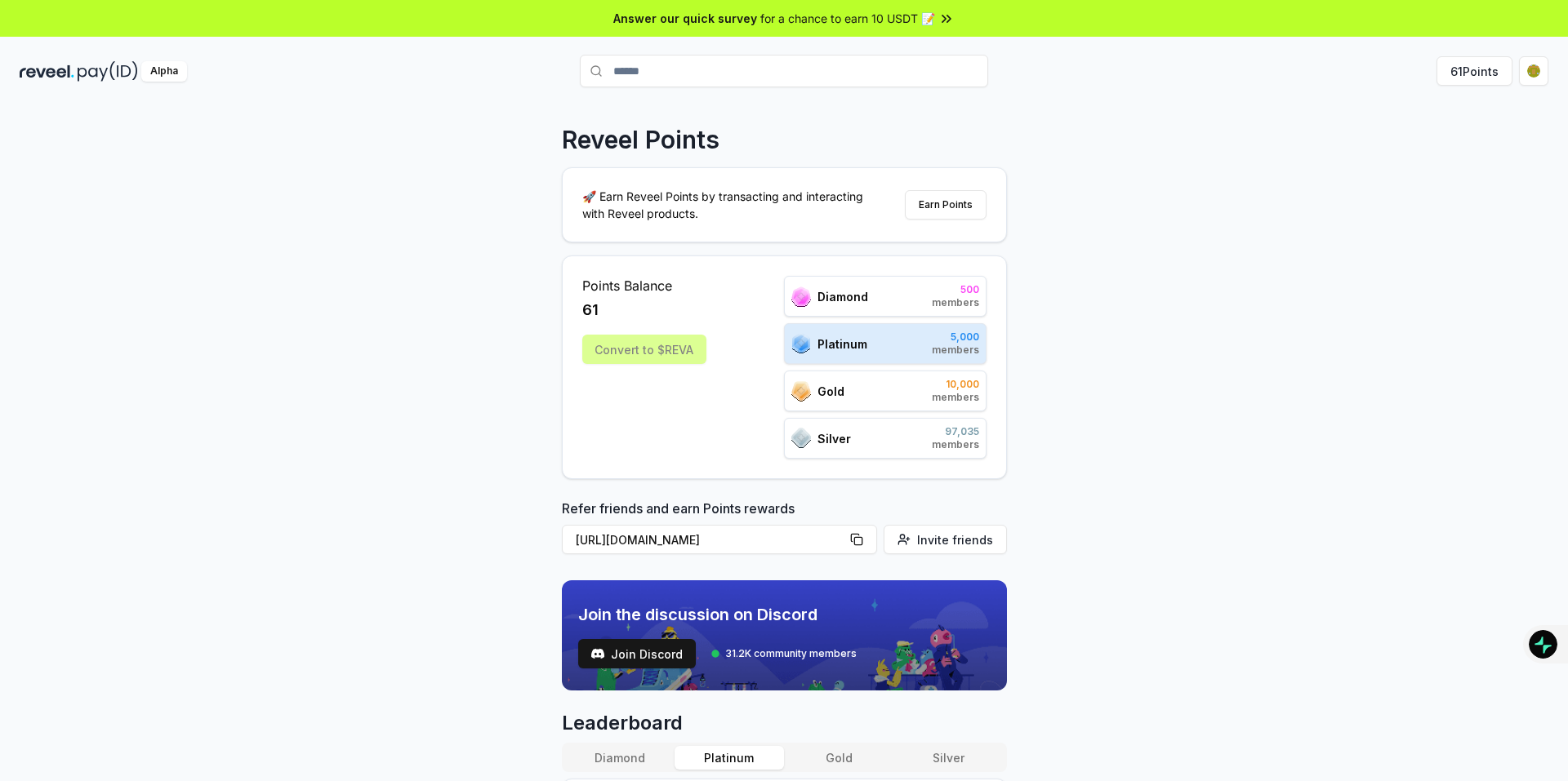
click at [1251, 99] on div "Reveel Points 🚀 Earn Reveel Points by transacting and interacting with Reveel p…" at bounding box center [784, 460] width 1568 height 735
click at [1539, 70] on html "Answer our quick survey for a chance to earn 10 USDT 📝 Alpha ****** 61 Points R…" at bounding box center [784, 390] width 1568 height 781
drag, startPoint x: 1317, startPoint y: 347, endPoint x: 1295, endPoint y: 332, distance: 26.6
click at [1316, 347] on html "Answer our quick survey for a chance to earn 10 USDT 📝 Alpha ****** 61 Points R…" at bounding box center [784, 390] width 1568 height 781
click at [66, 71] on img at bounding box center [47, 71] width 55 height 20
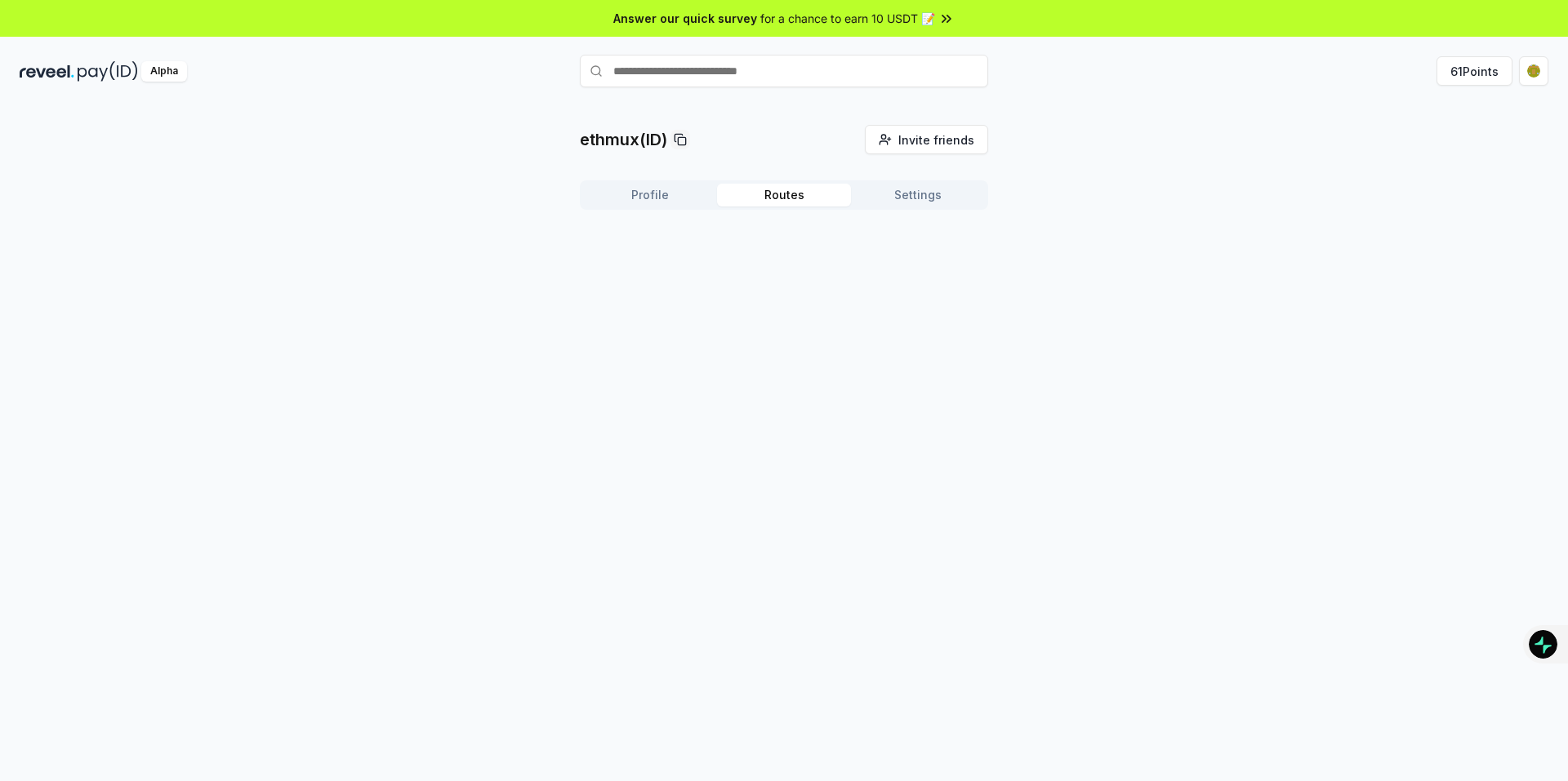
click at [793, 192] on button "Routes" at bounding box center [783, 195] width 134 height 23
click at [639, 189] on button "Profile" at bounding box center [649, 195] width 134 height 23
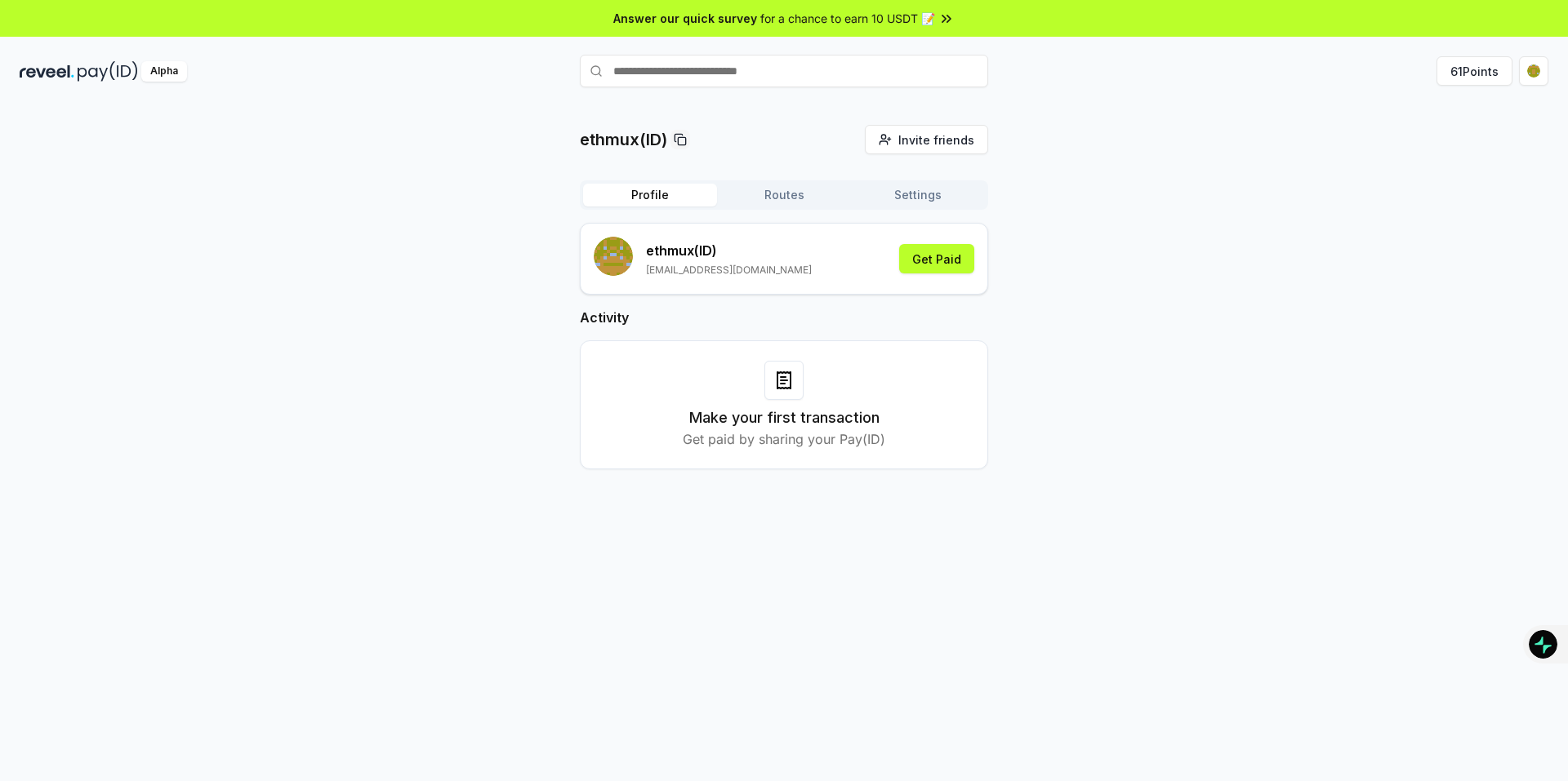
click at [788, 197] on button "Routes" at bounding box center [783, 195] width 134 height 23
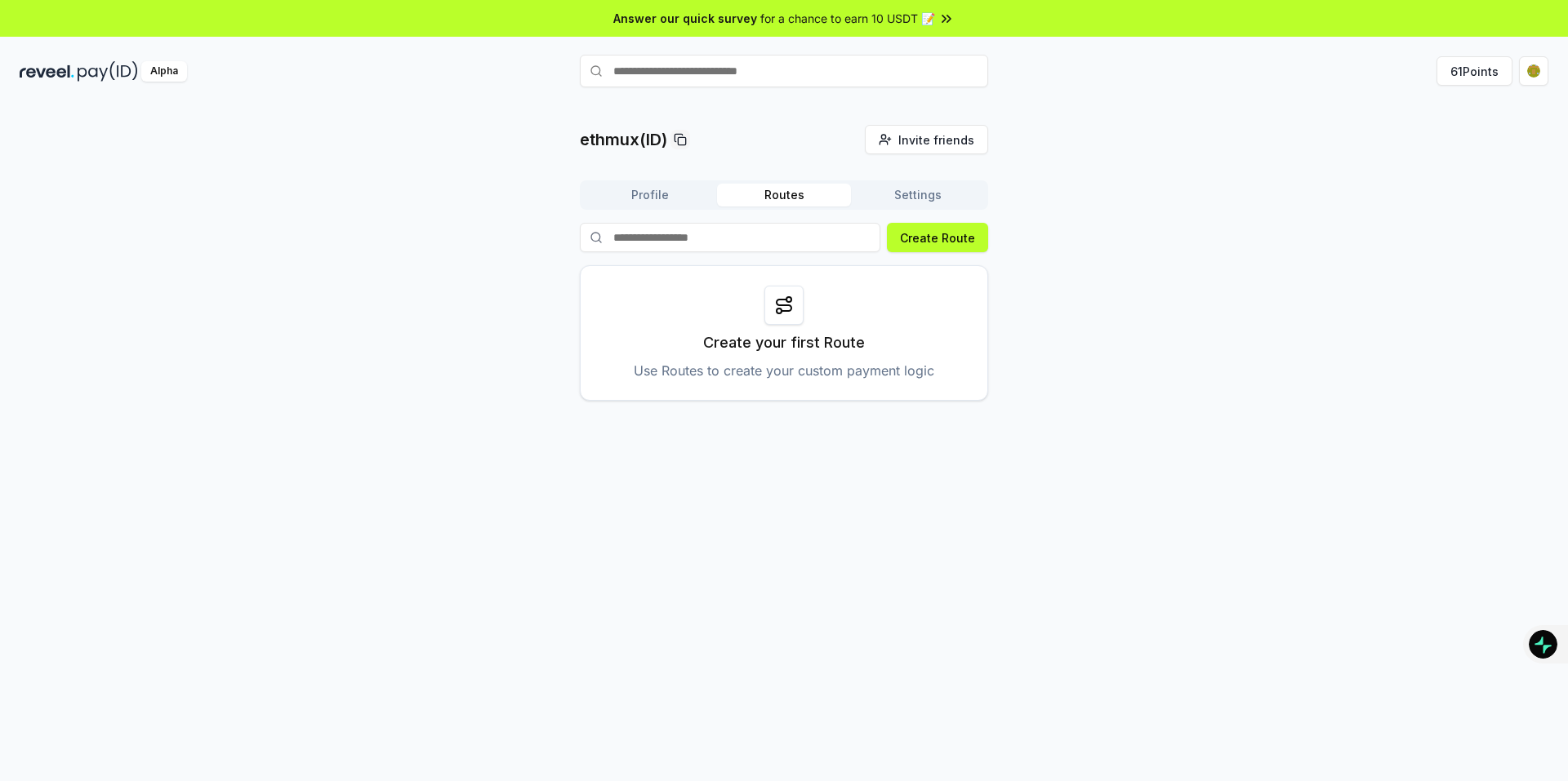
click at [774, 321] on div at bounding box center [784, 305] width 39 height 39
click at [640, 193] on button "Profile" at bounding box center [649, 195] width 134 height 23
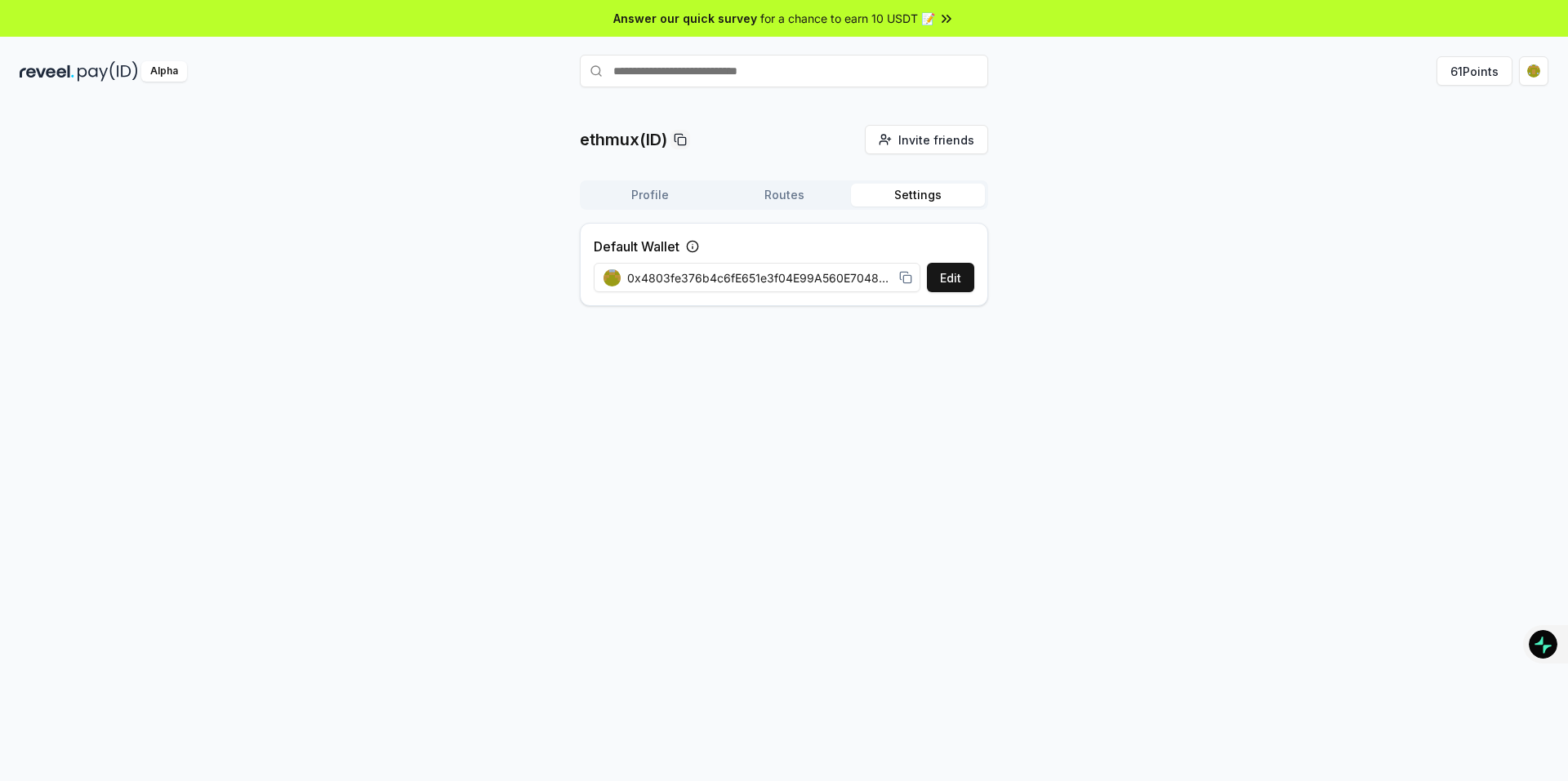
click at [927, 186] on button "Settings" at bounding box center [917, 195] width 134 height 23
click at [916, 139] on span "Invite friends" at bounding box center [936, 139] width 76 height 17
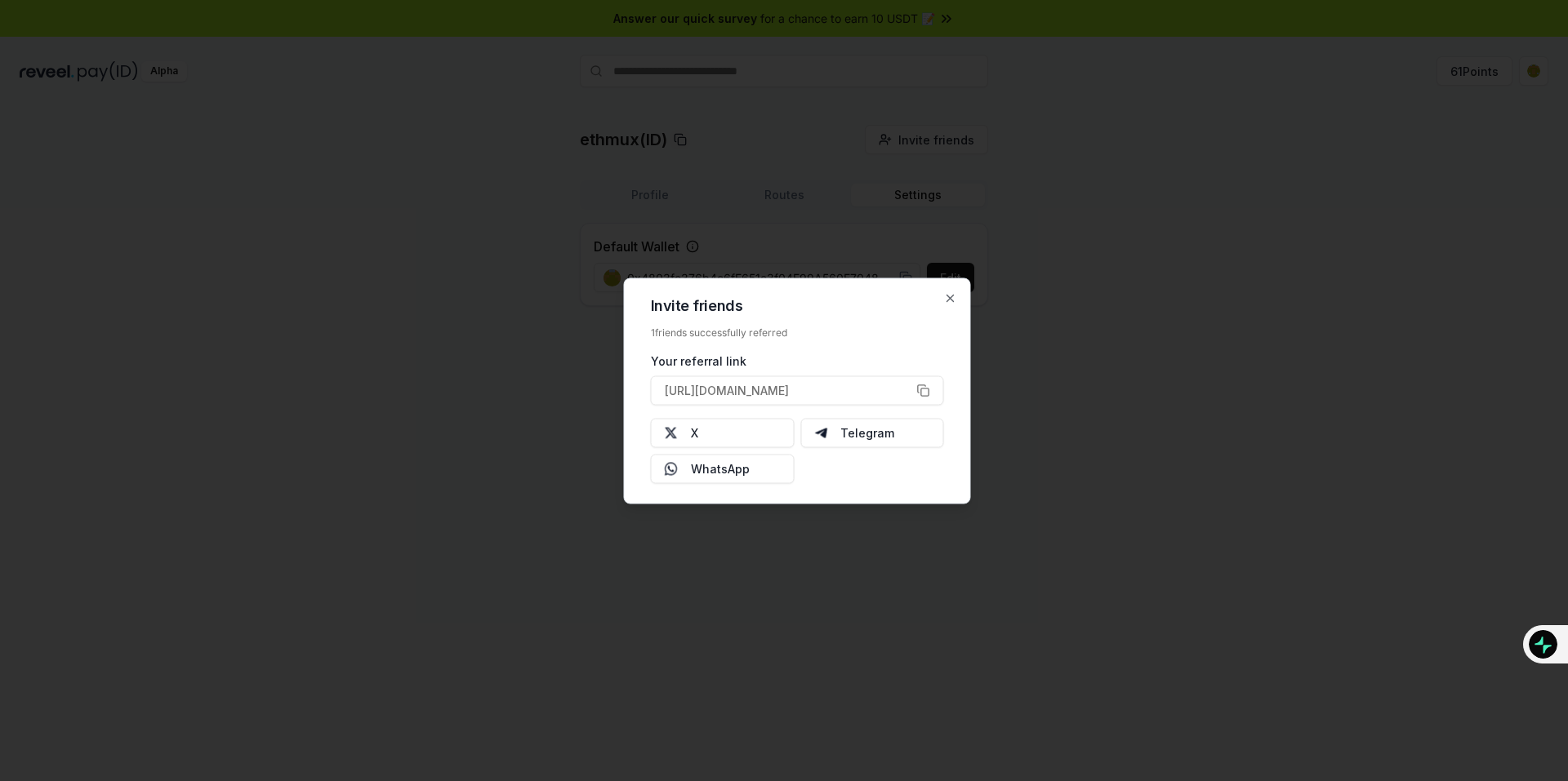
click at [1215, 244] on div at bounding box center [784, 390] width 1568 height 781
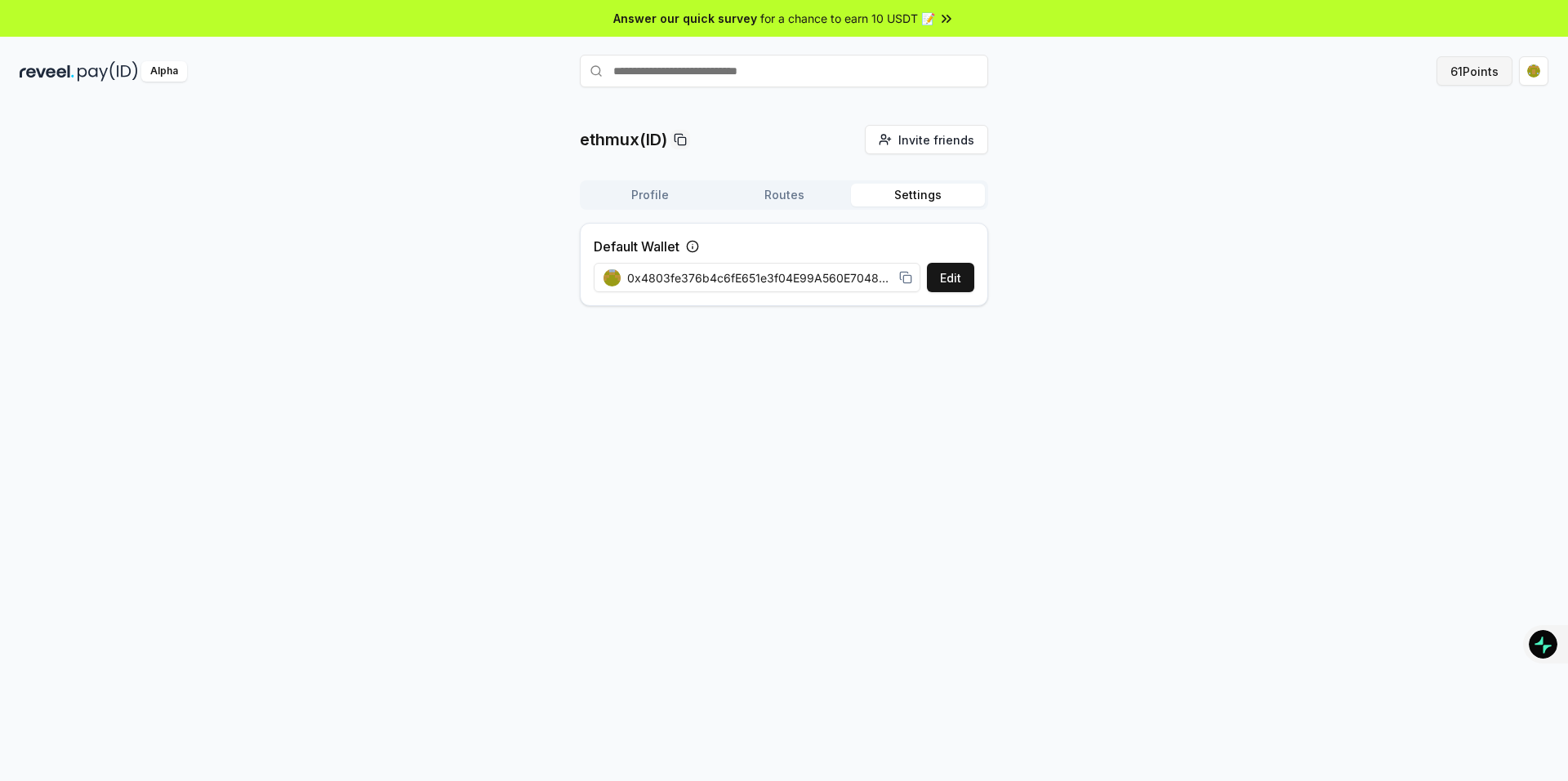
click at [1491, 71] on button "61 Points" at bounding box center [1474, 71] width 76 height 29
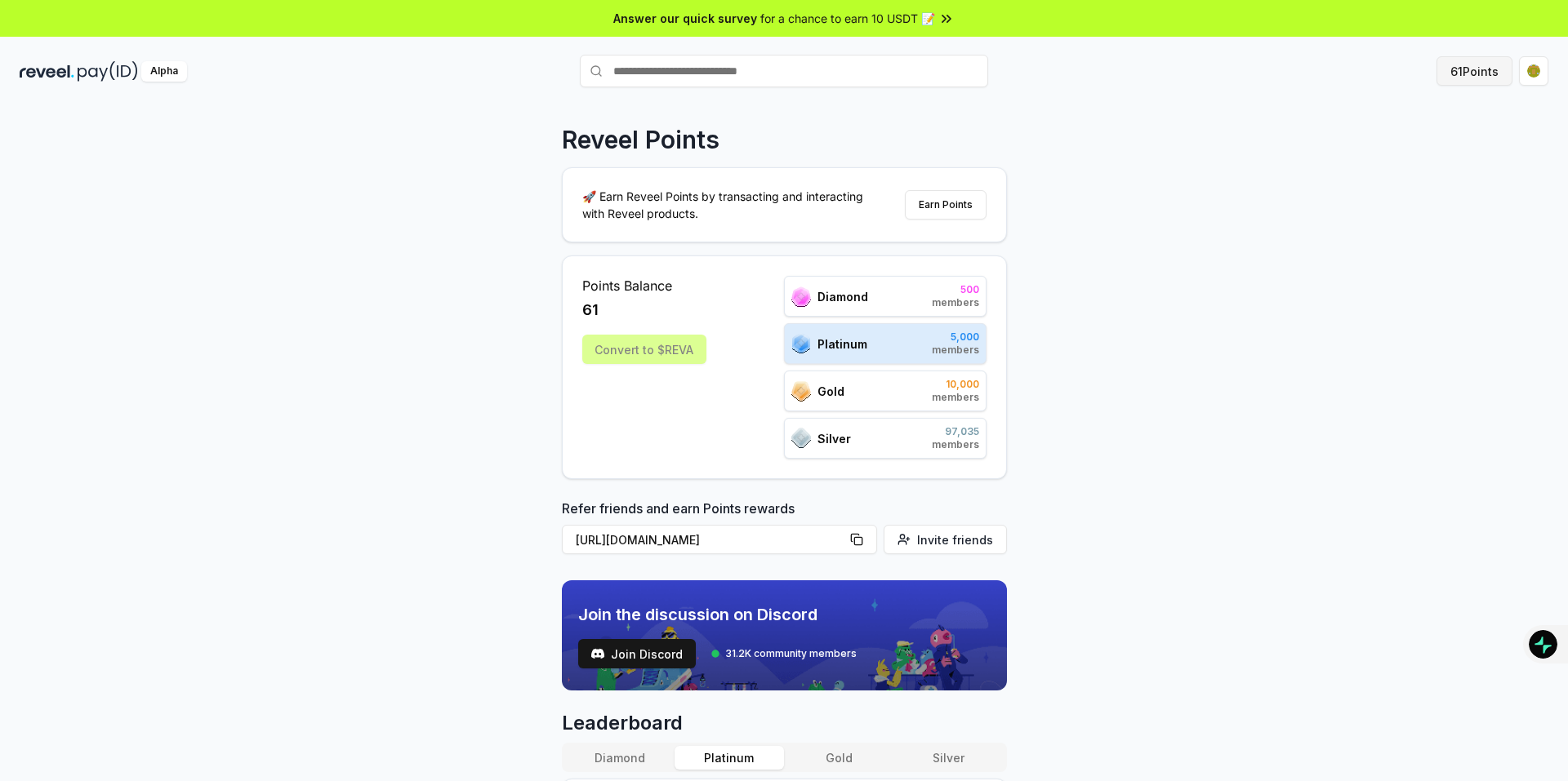
click at [1484, 69] on button "61 Points" at bounding box center [1474, 71] width 76 height 29
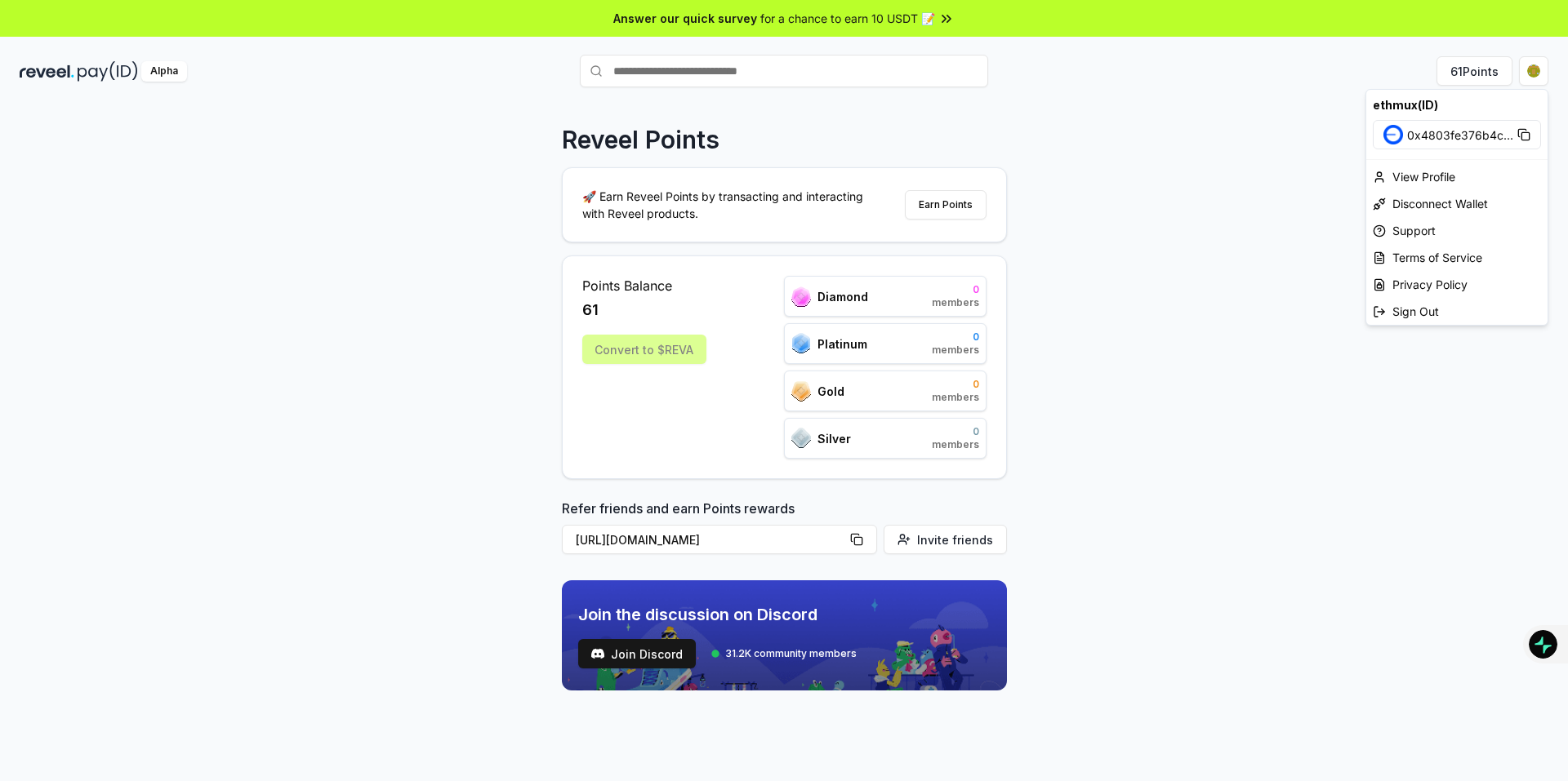
click at [1536, 77] on html "Answer our quick survey for a chance to earn 10 USDT 📝 Alpha 61 Points Reveel P…" at bounding box center [784, 390] width 1568 height 781
click at [1260, 77] on html "Answer our quick survey for a chance to earn 10 USDT 📝 Alpha 61 Points Reveel P…" at bounding box center [784, 390] width 1568 height 781
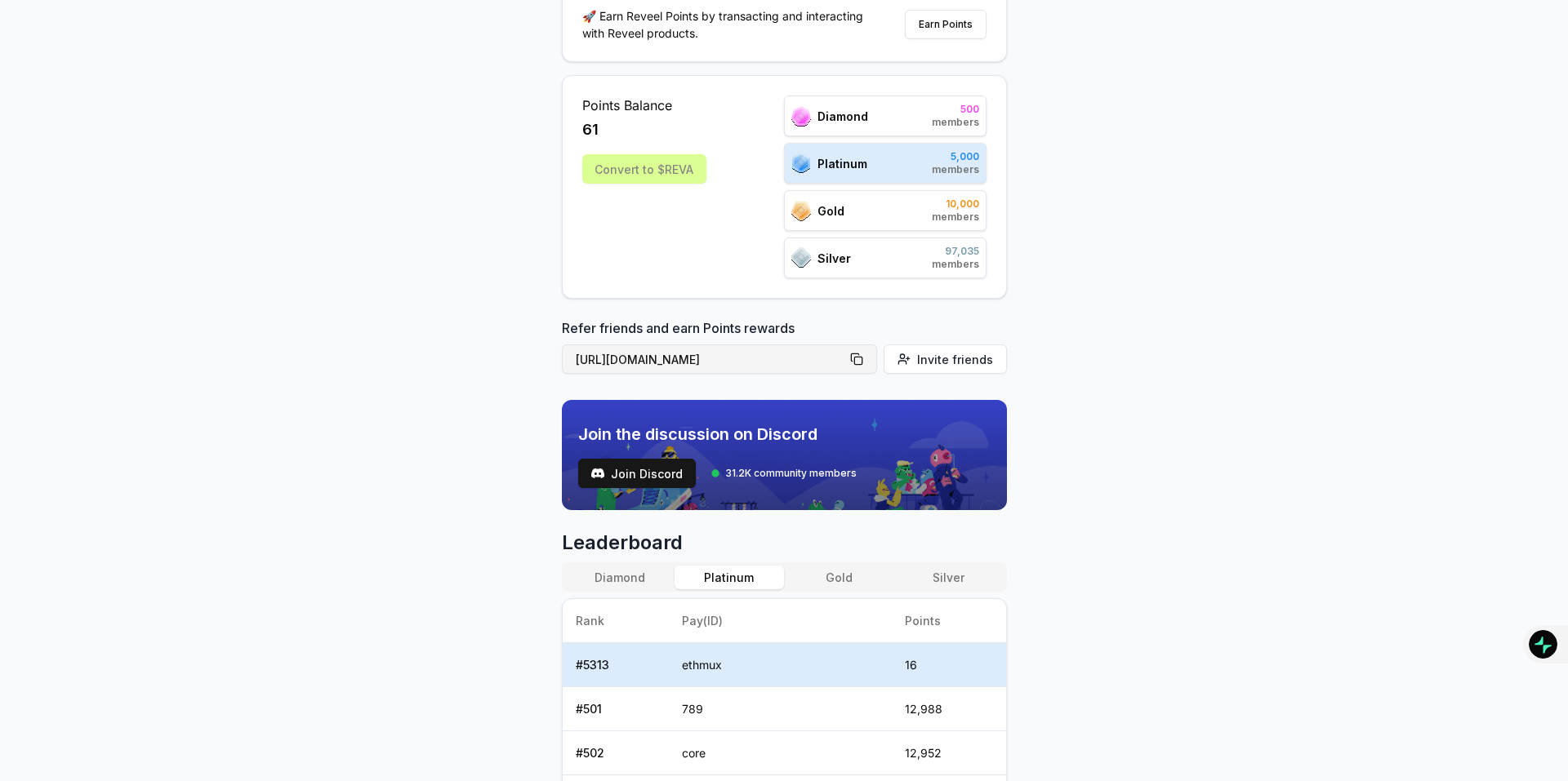
scroll to position [245, 0]
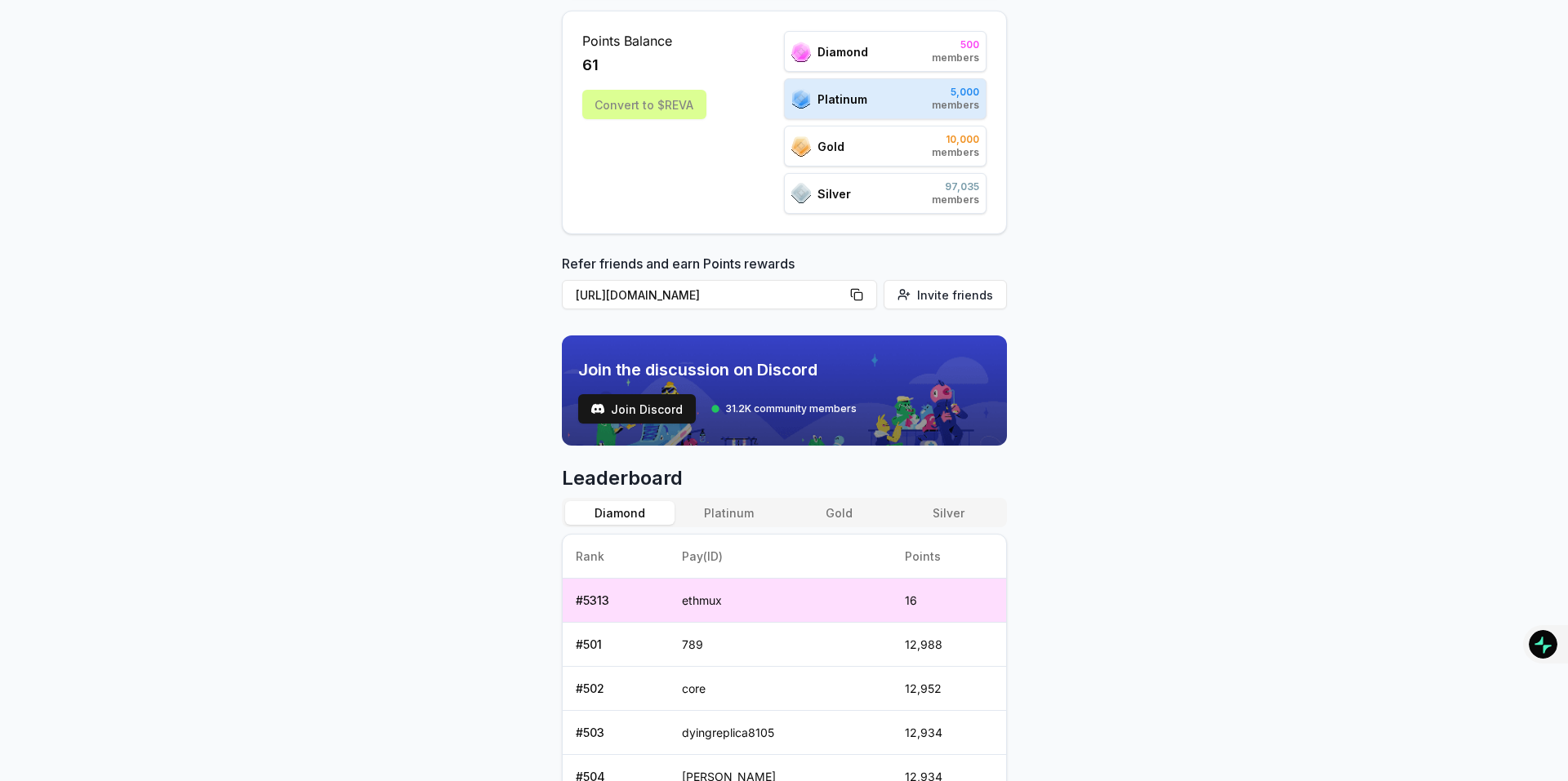
click at [602, 505] on button "Diamond" at bounding box center [620, 513] width 110 height 24
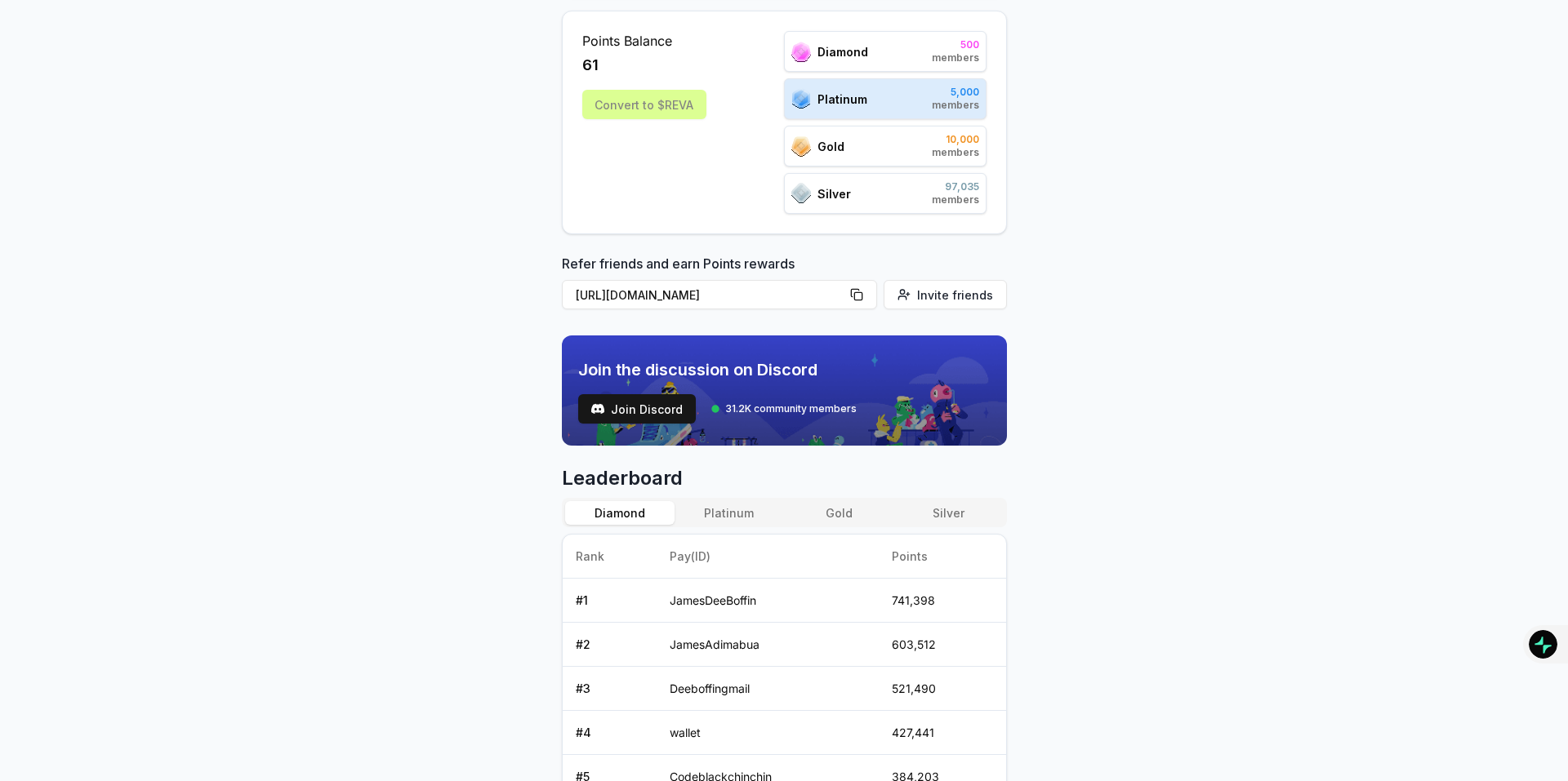
click at [740, 507] on button "Platinum" at bounding box center [729, 513] width 110 height 24
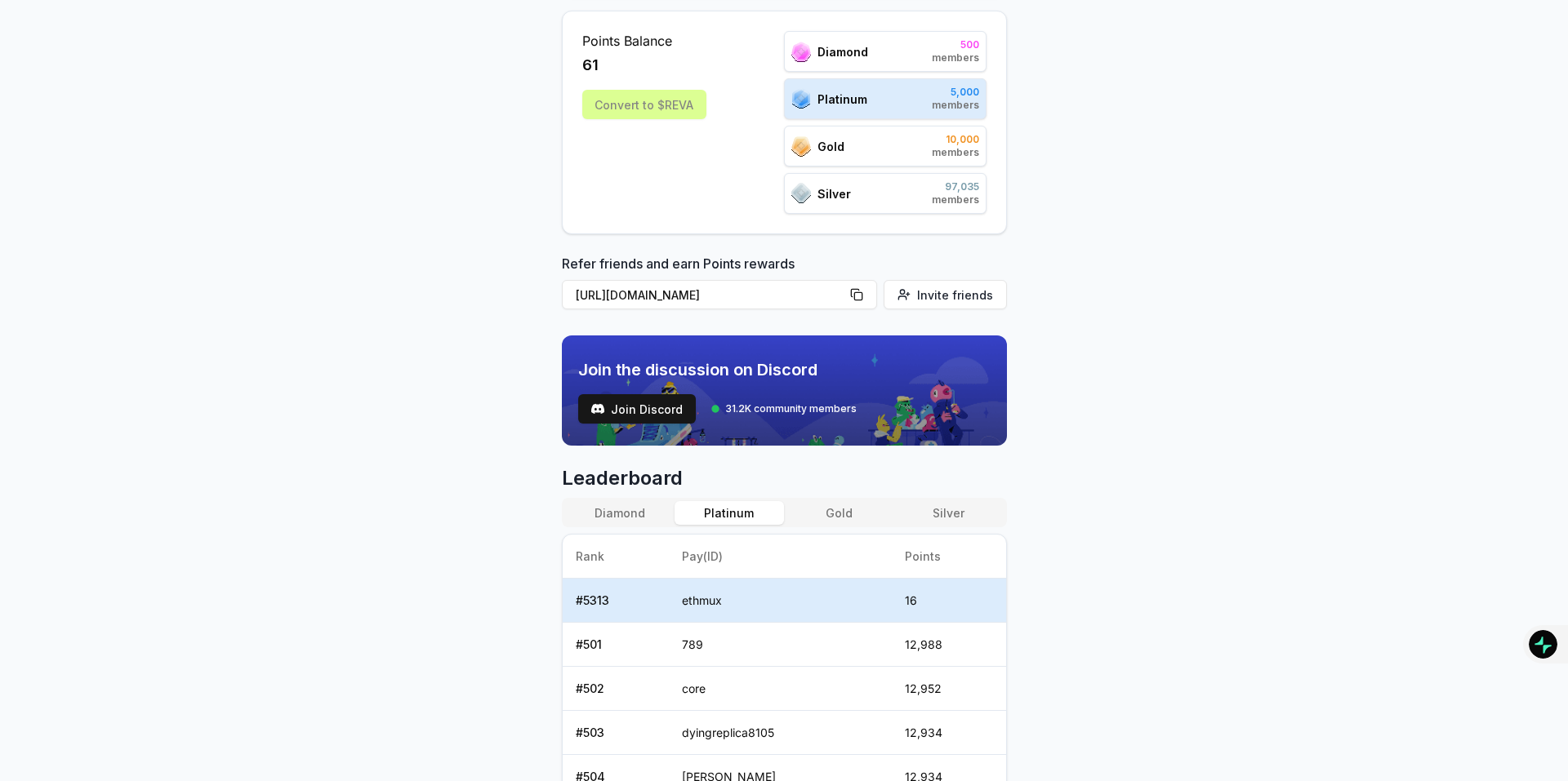
click at [849, 510] on button "Gold" at bounding box center [839, 513] width 110 height 24
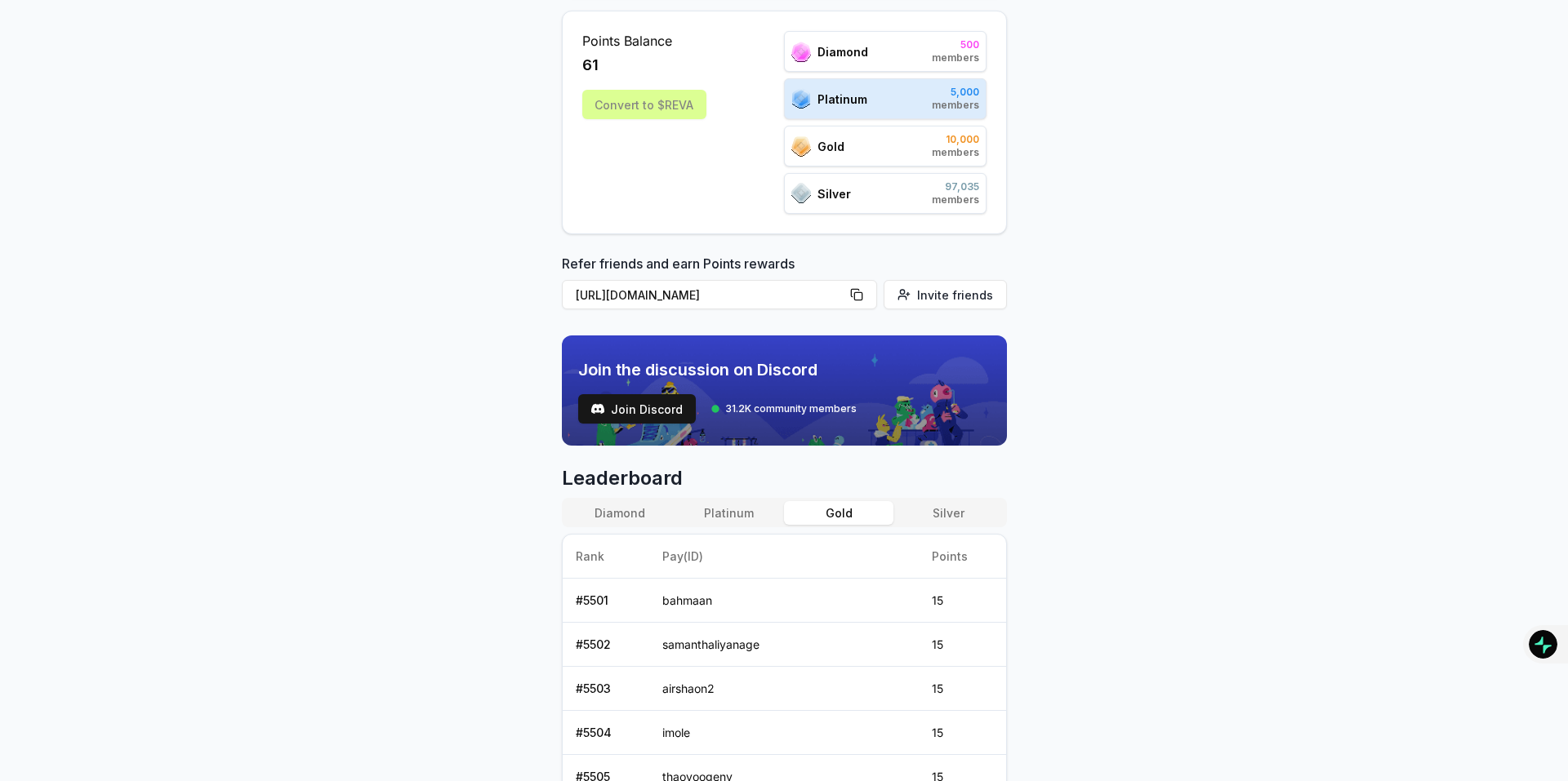
click at [941, 512] on button "Silver" at bounding box center [948, 513] width 110 height 24
click at [839, 506] on button "Gold" at bounding box center [839, 513] width 110 height 24
click at [726, 518] on button "Platinum" at bounding box center [729, 513] width 110 height 24
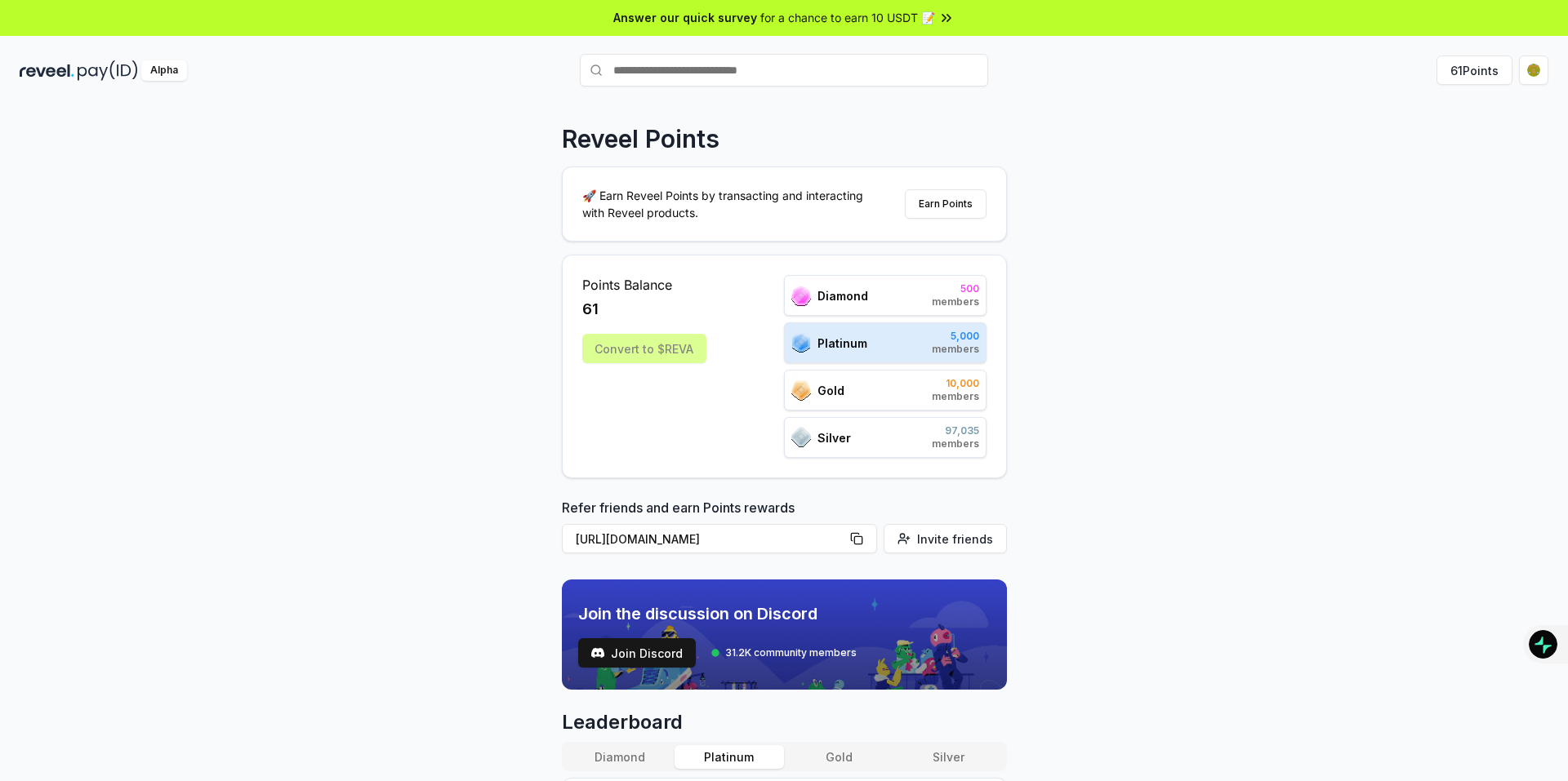
scroll to position [0, 0]
click at [968, 205] on button "Earn Points" at bounding box center [945, 205] width 82 height 29
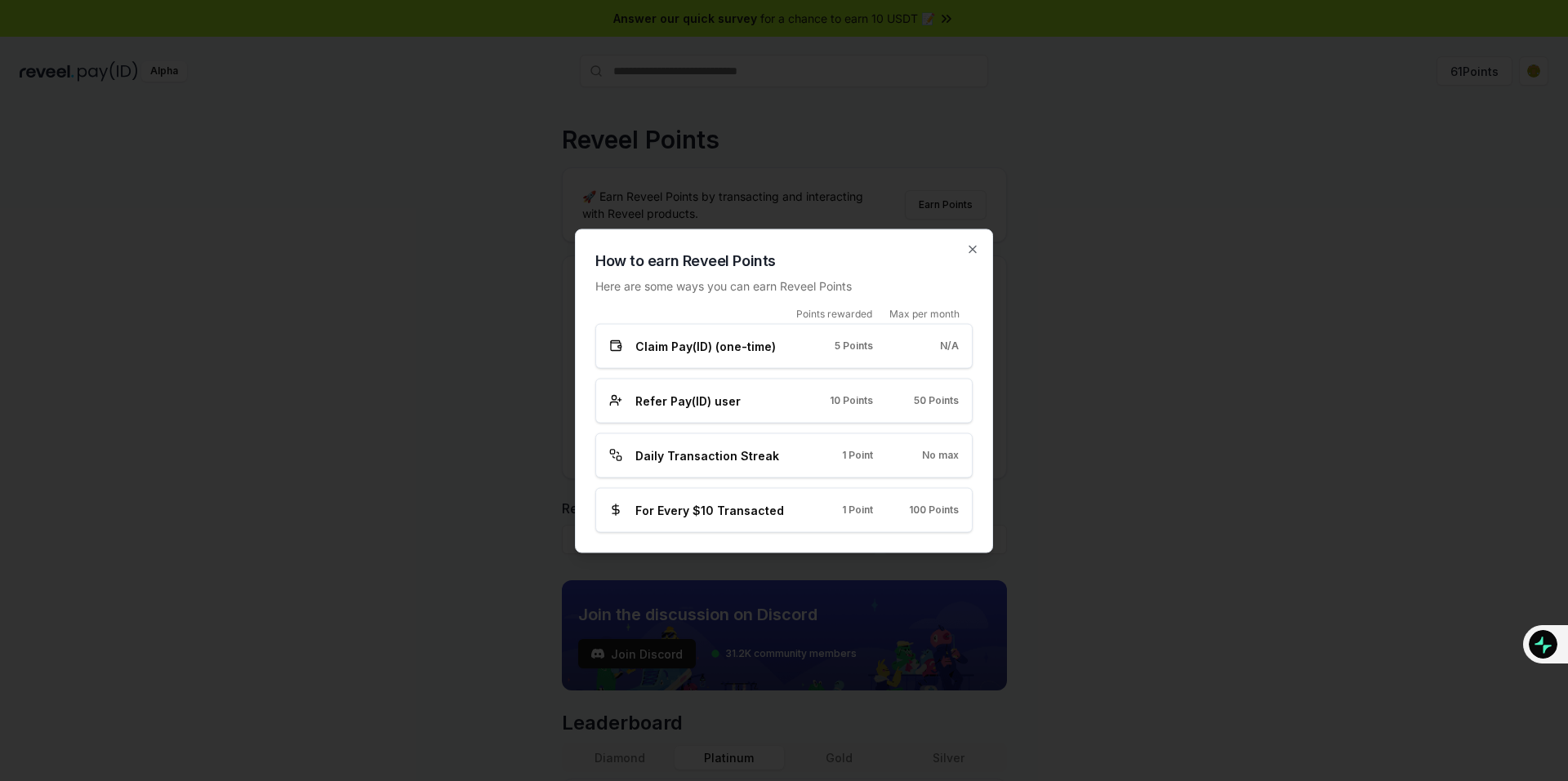
click at [1077, 341] on div at bounding box center [784, 390] width 1568 height 781
